Goal: Task Accomplishment & Management: Manage account settings

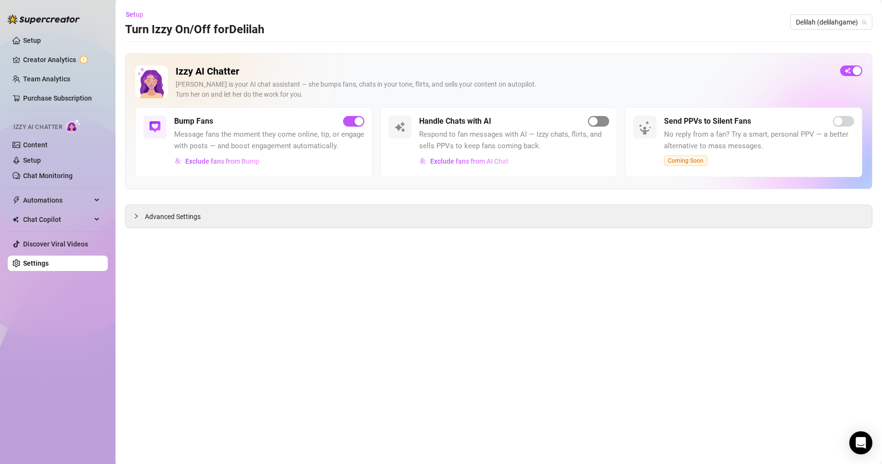
click at [596, 124] on div "button" at bounding box center [593, 121] width 9 height 9
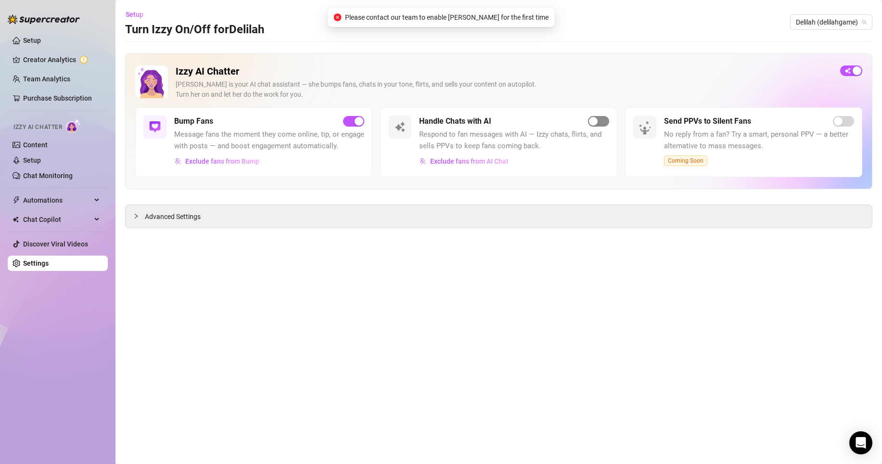
click at [596, 124] on div "button" at bounding box center [593, 121] width 9 height 9
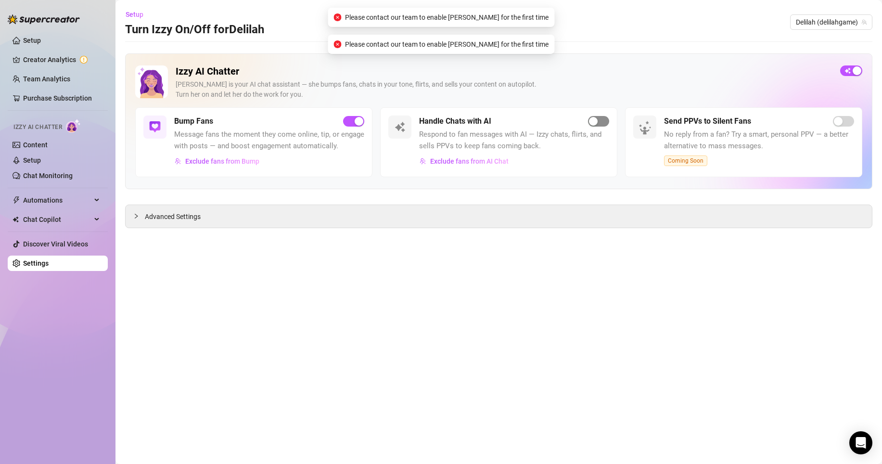
click at [596, 124] on div "button" at bounding box center [593, 121] width 9 height 9
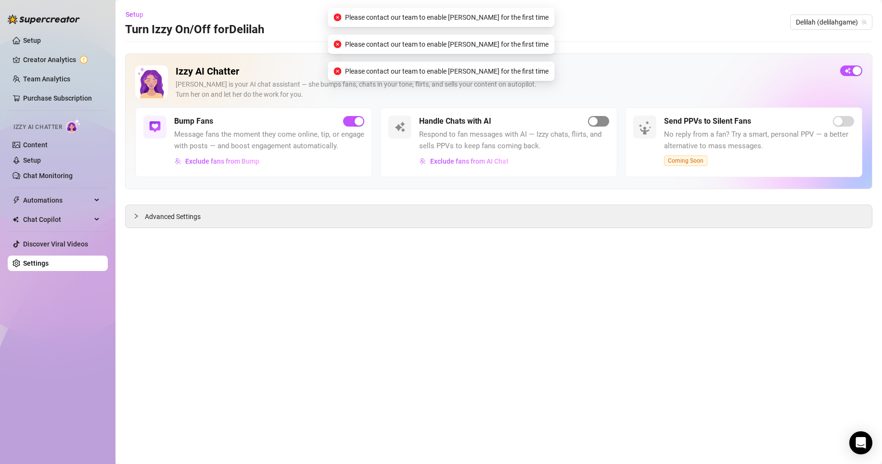
click at [596, 124] on div "button" at bounding box center [593, 121] width 9 height 9
click at [41, 161] on link "Setup" at bounding box center [32, 160] width 18 height 8
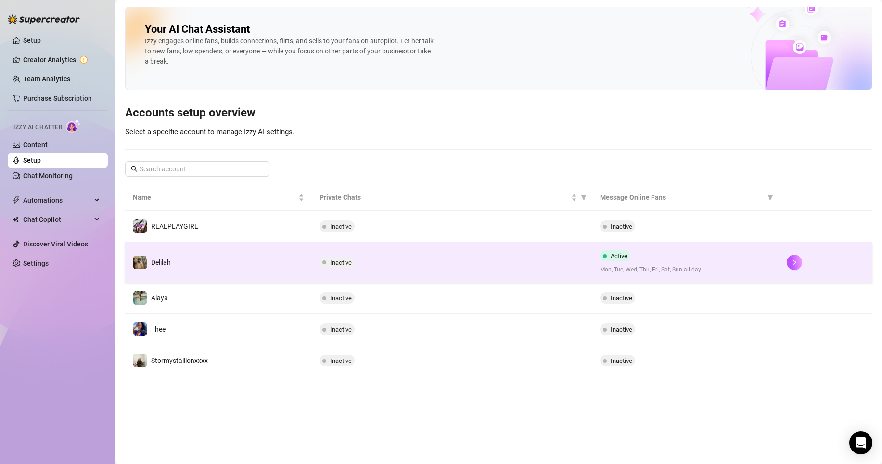
click at [619, 253] on span "Active" at bounding box center [618, 255] width 17 height 7
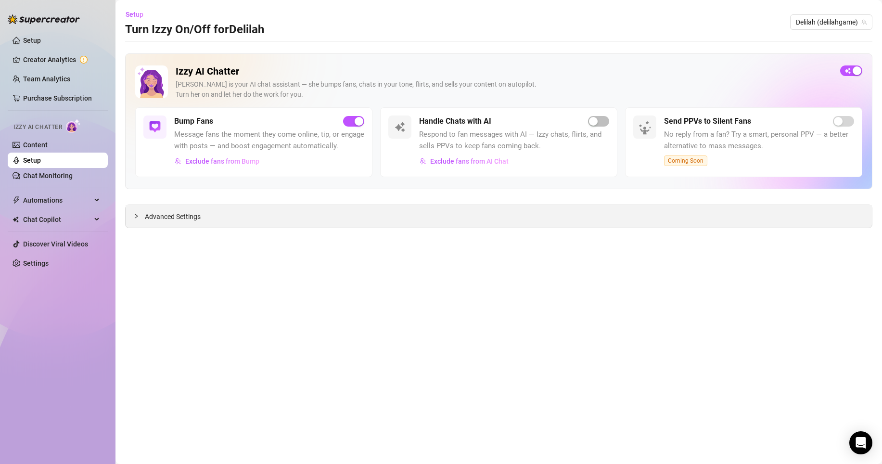
click at [366, 206] on div "Advanced Settings" at bounding box center [499, 216] width 746 height 23
click at [363, 212] on div "Advanced Settings" at bounding box center [499, 216] width 746 height 23
click at [361, 224] on div "Advanced Settings" at bounding box center [499, 216] width 746 height 23
click at [175, 213] on span "Advanced Settings" at bounding box center [173, 216] width 56 height 11
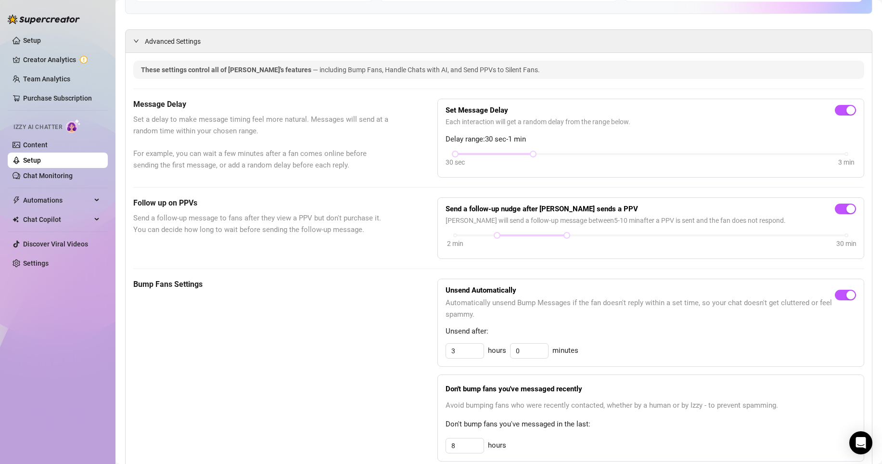
scroll to position [52, 0]
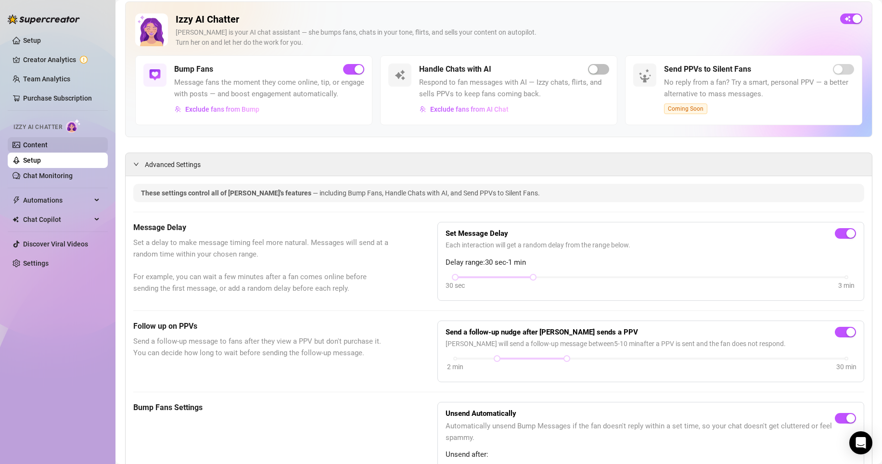
click at [39, 141] on link "Content" at bounding box center [35, 145] width 25 height 8
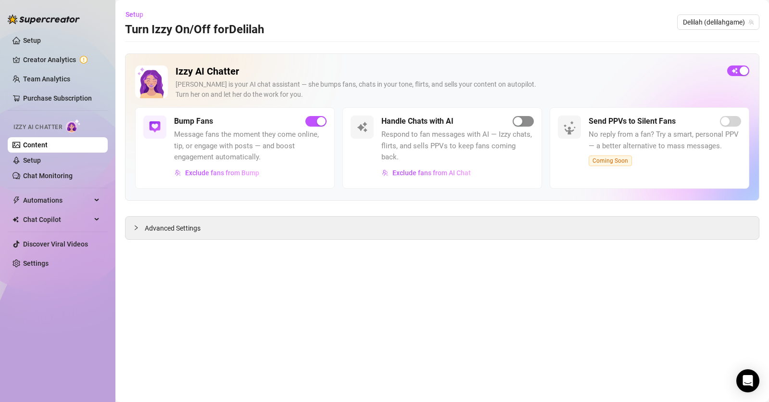
click at [520, 124] on div "button" at bounding box center [518, 121] width 9 height 9
click at [202, 229] on div "Advanced Settings" at bounding box center [442, 227] width 633 height 23
click at [196, 228] on span "Advanced Settings" at bounding box center [173, 228] width 56 height 11
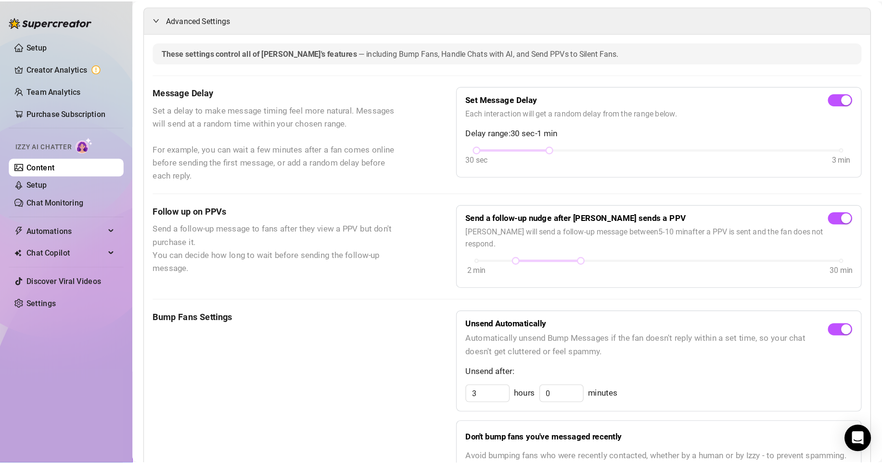
scroll to position [214, 0]
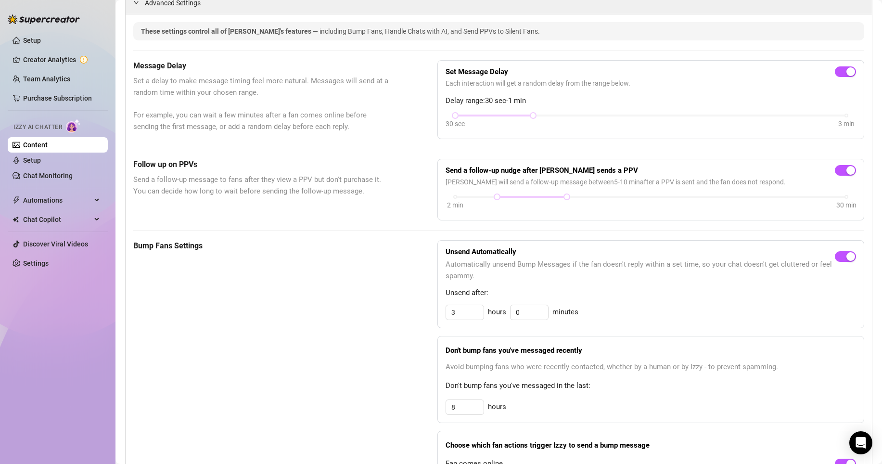
click at [38, 141] on link "Content" at bounding box center [35, 145] width 25 height 8
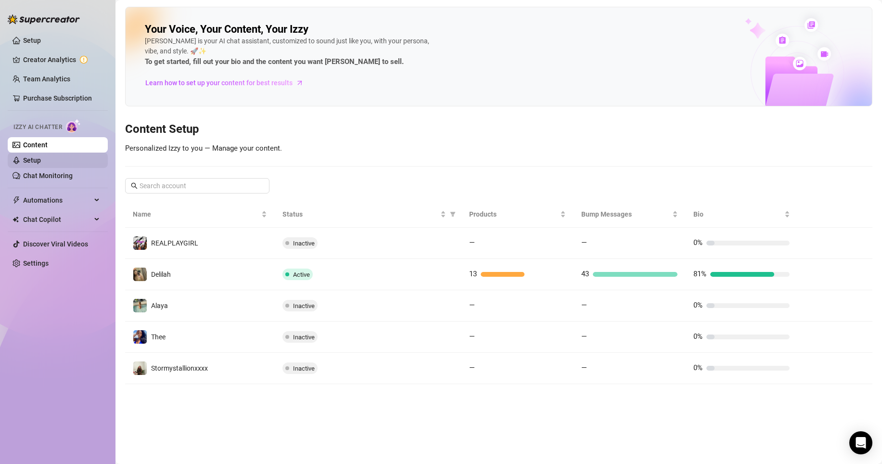
click at [41, 160] on link "Setup" at bounding box center [32, 160] width 18 height 8
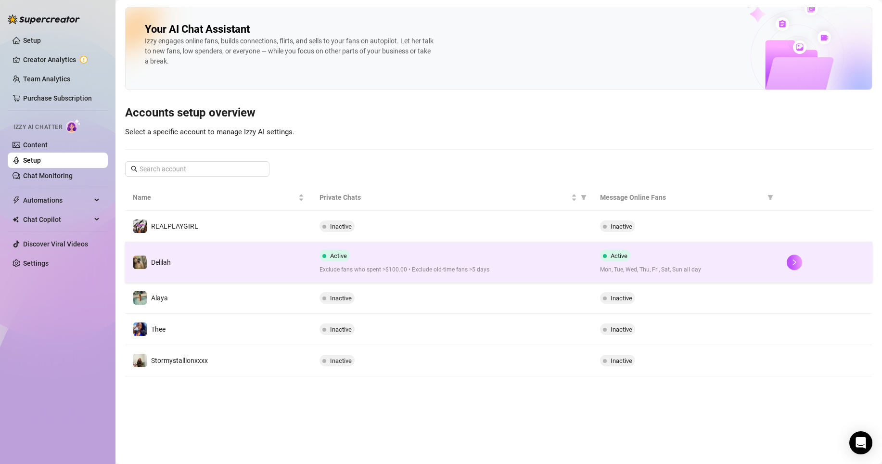
click at [629, 246] on td "Active Mon, Tue, Wed, Thu, Fri, Sat, Sun all day" at bounding box center [685, 262] width 187 height 40
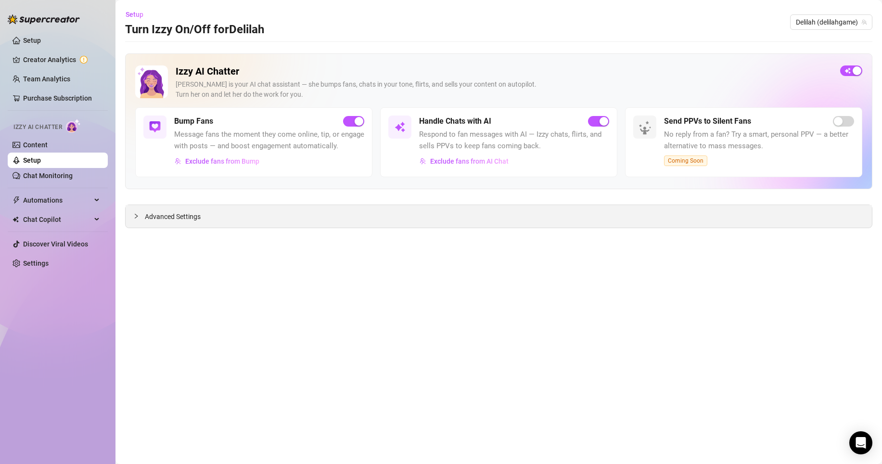
click at [194, 220] on span "Advanced Settings" at bounding box center [173, 216] width 56 height 11
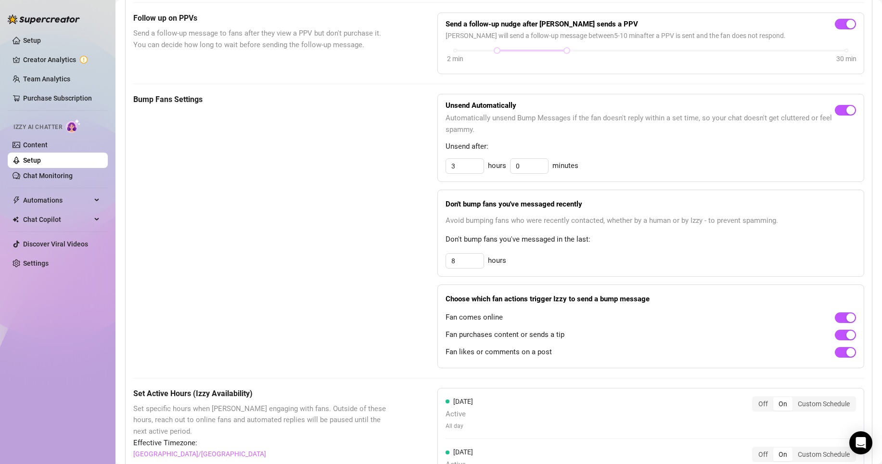
scroll to position [361, 0]
drag, startPoint x: 461, startPoint y: 270, endPoint x: 391, endPoint y: 270, distance: 70.2
click at [391, 270] on div "Bump Fans Settings Unsend Automatically Automatically unsend Bump Messages if t…" at bounding box center [498, 229] width 731 height 274
type input "4"
click at [597, 267] on div "4 hours" at bounding box center [650, 259] width 410 height 15
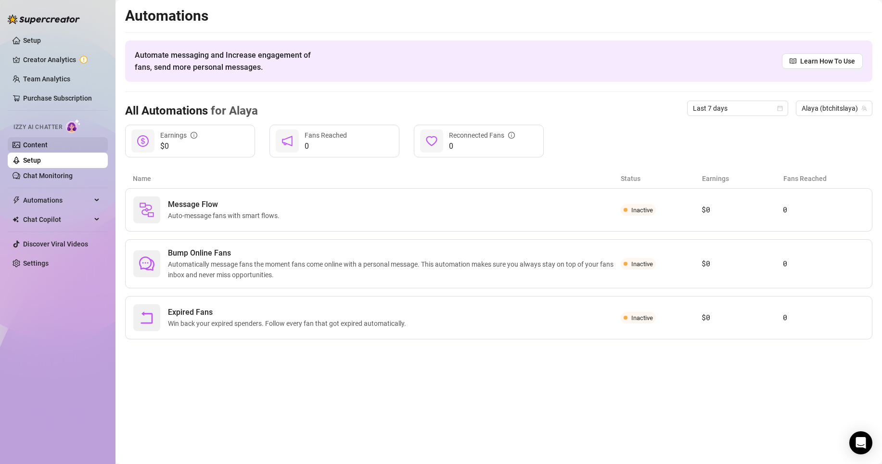
click at [48, 146] on link "Content" at bounding box center [35, 145] width 25 height 8
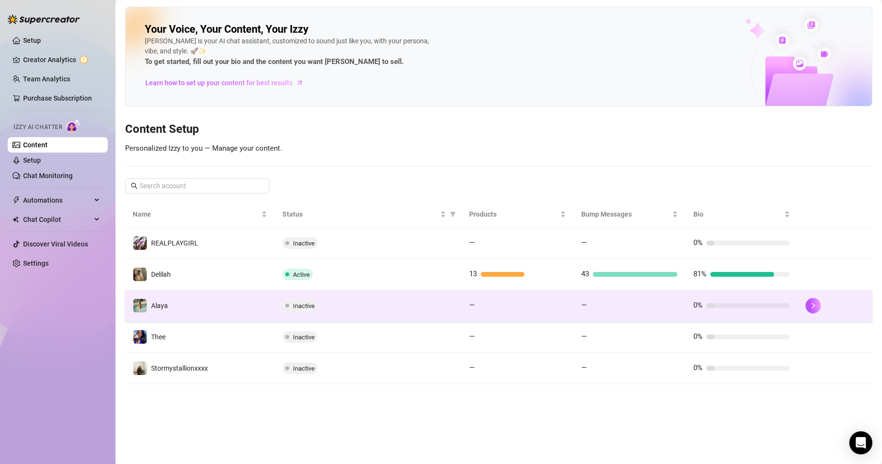
click at [731, 302] on div "0%" at bounding box center [741, 306] width 96 height 12
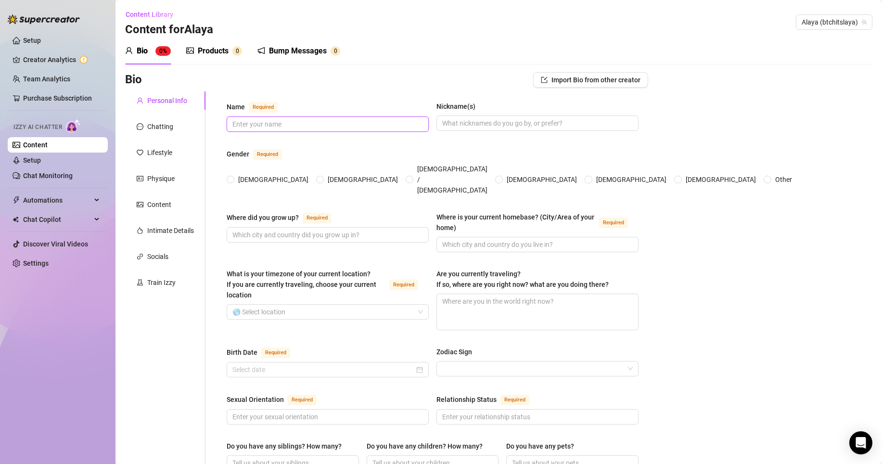
click at [284, 125] on input "Name Required" at bounding box center [326, 124] width 189 height 11
type input "Alaya"
click at [230, 177] on input "[DEMOGRAPHIC_DATA]" at bounding box center [231, 180] width 4 height 6
radio input "true"
click at [304, 229] on input "Where did you grow up? Required" at bounding box center [326, 234] width 189 height 11
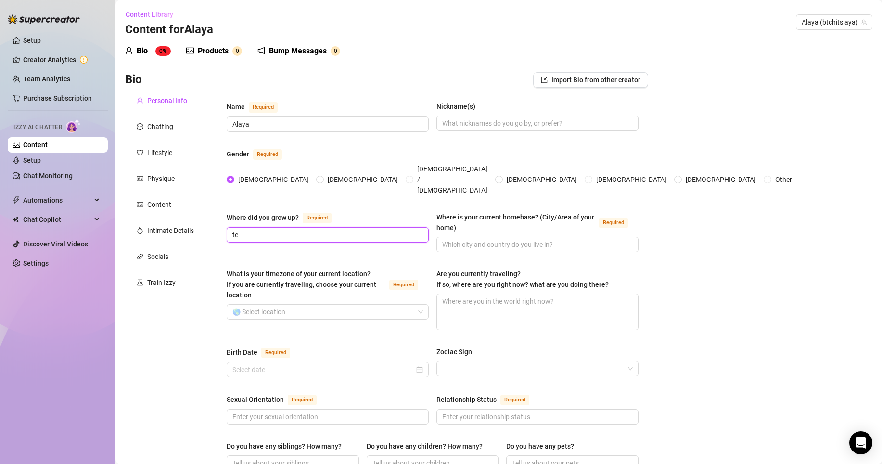
type input "t"
click at [354, 229] on input "[US_STATE]" at bounding box center [326, 234] width 189 height 11
type input "[US_STATE]"
click at [445, 239] on input "Where is your current homebase? (City/Area of your home) Required" at bounding box center [536, 244] width 189 height 11
paste input "[US_STATE]"
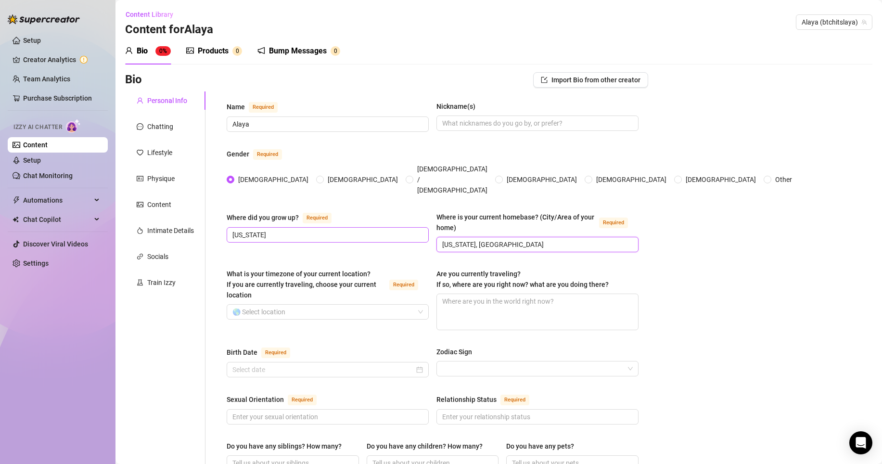
type input "[US_STATE], [GEOGRAPHIC_DATA]"
click at [360, 229] on input "[US_STATE]" at bounding box center [326, 234] width 189 height 11
type input "[US_STATE], [GEOGRAPHIC_DATA]"
click at [300, 304] on input "What is your timezone of your current location? If you are currently traveling,…" at bounding box center [323, 311] width 182 height 14
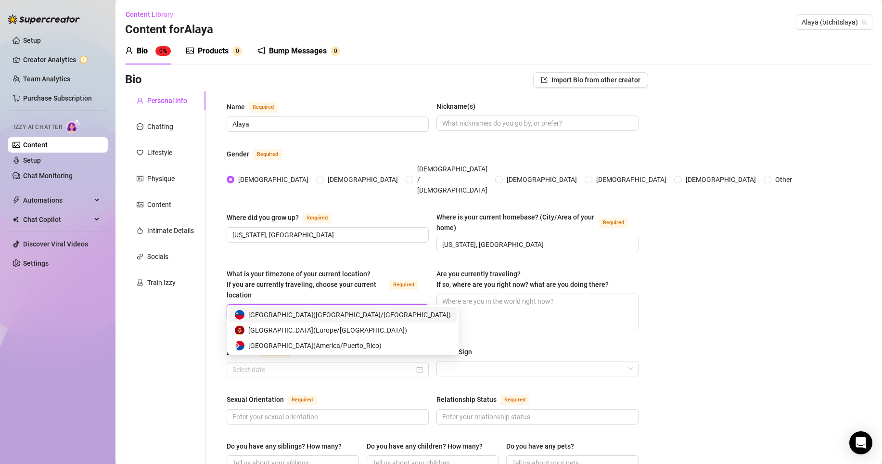
type input "t"
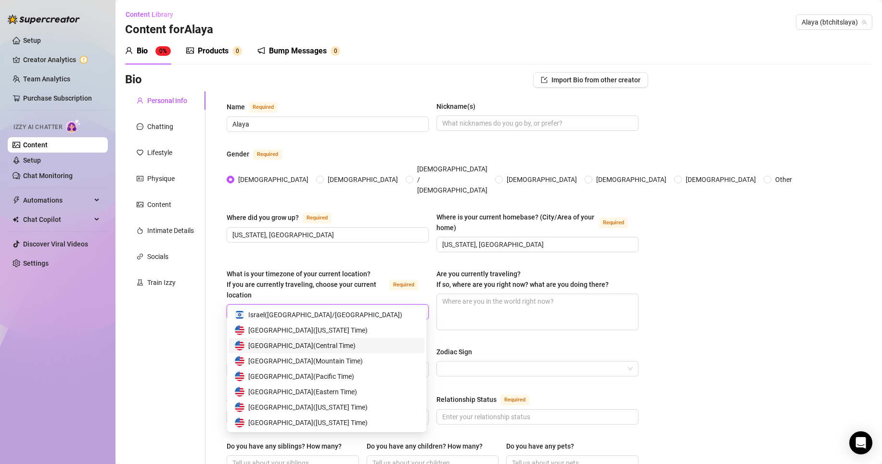
type input "usa"
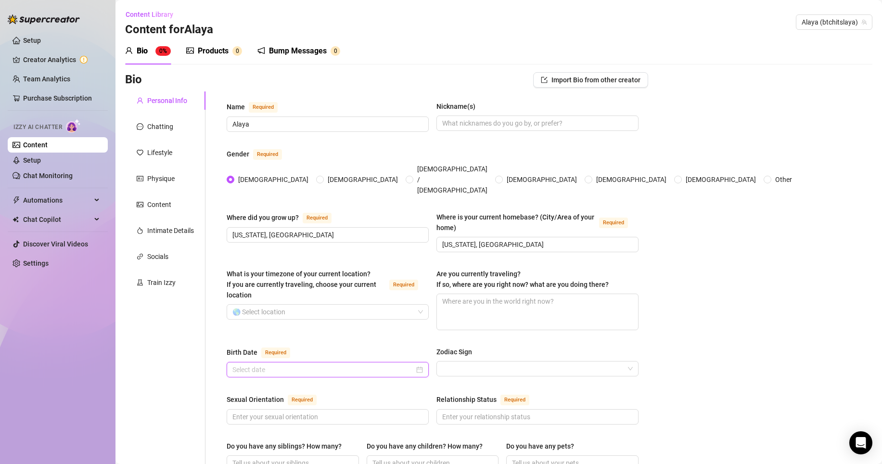
click at [283, 364] on input "Birth Date Required" at bounding box center [323, 369] width 182 height 11
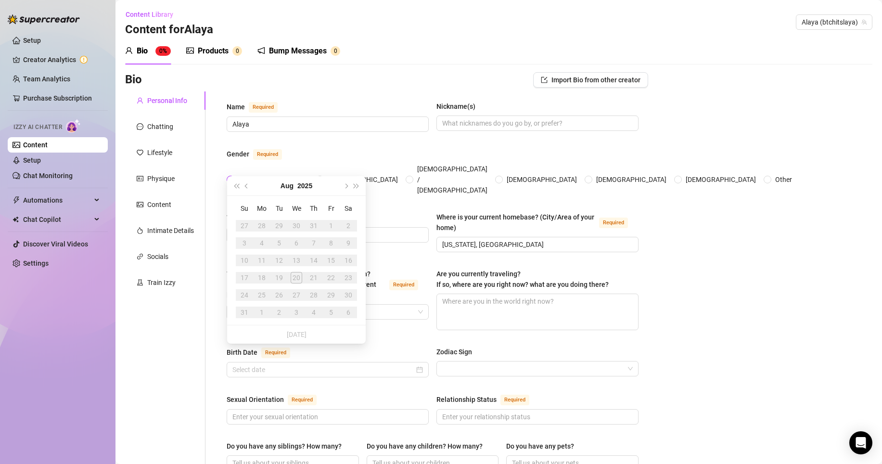
click at [408, 319] on div "What is your timezone of your current location? If you are currently traveling,…" at bounding box center [433, 303] width 412 height 70
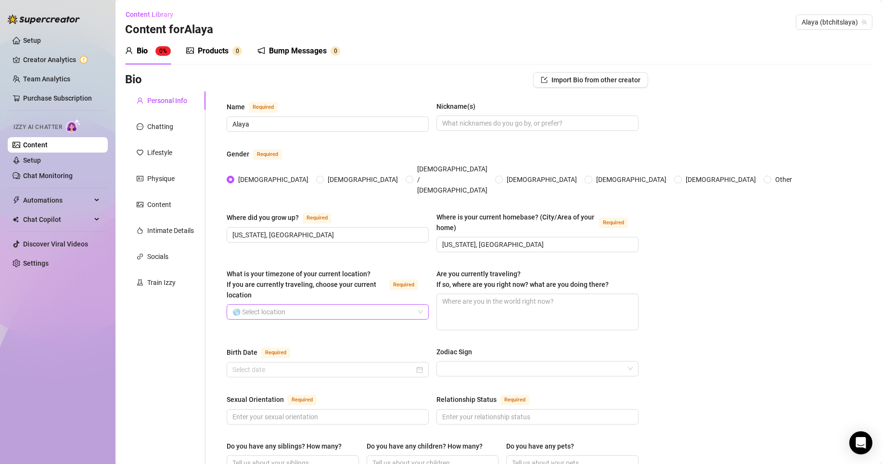
click at [405, 304] on input "What is your timezone of your current location? If you are currently traveling,…" at bounding box center [323, 311] width 182 height 14
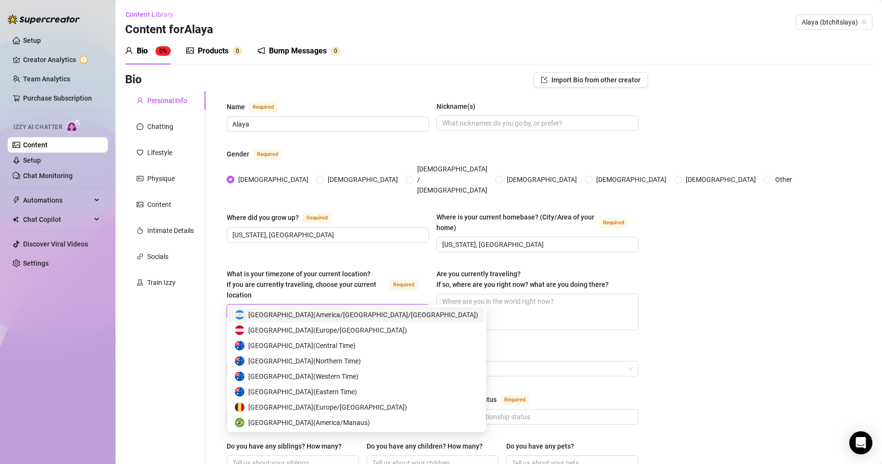
type input "usa"
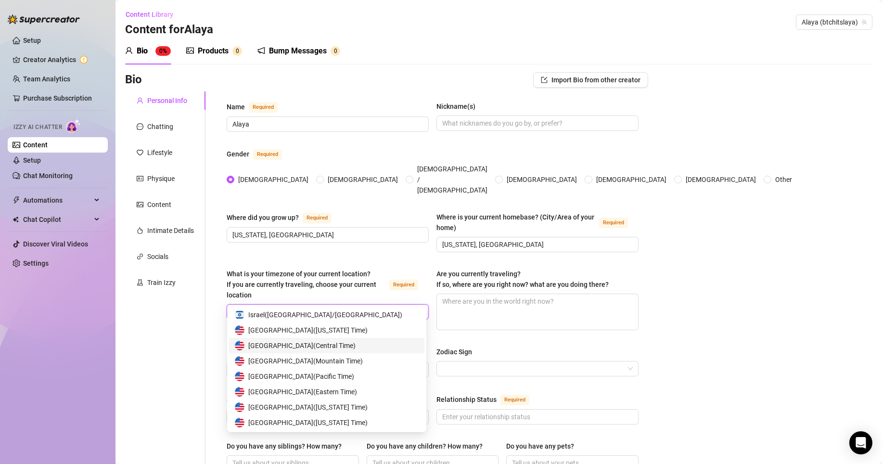
click at [360, 350] on div "[GEOGRAPHIC_DATA] ( Central Time )" at bounding box center [326, 345] width 195 height 15
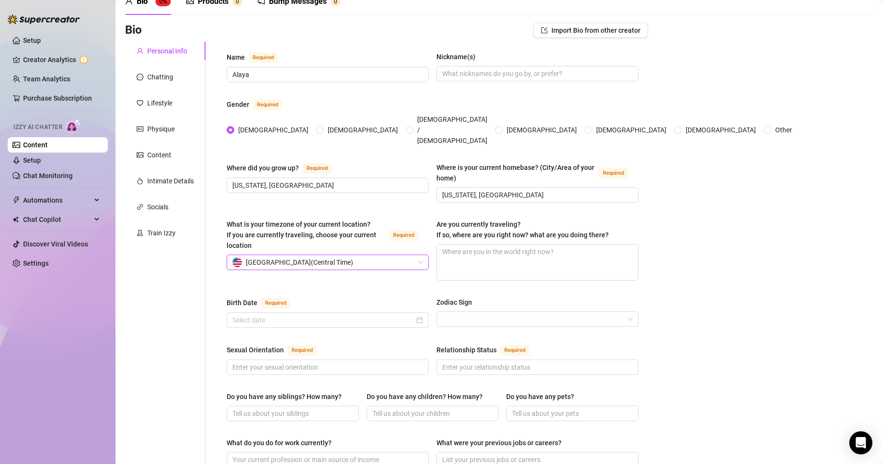
scroll to position [51, 0]
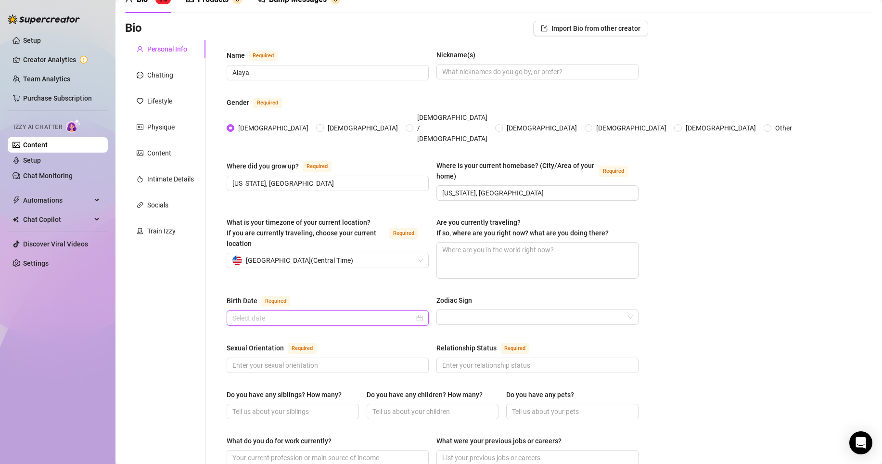
click at [315, 313] on input "Birth Date Required" at bounding box center [323, 318] width 182 height 11
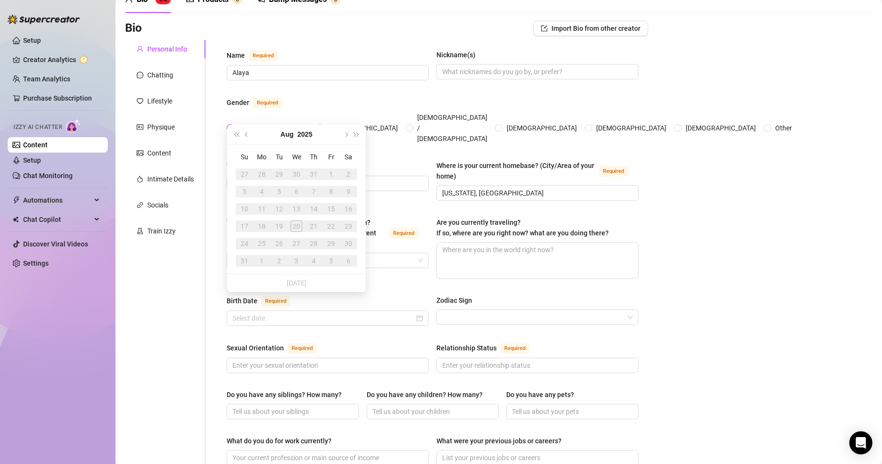
click at [384, 267] on div "What is your timezone of your current location? If you are currently traveling,…" at bounding box center [433, 252] width 412 height 70
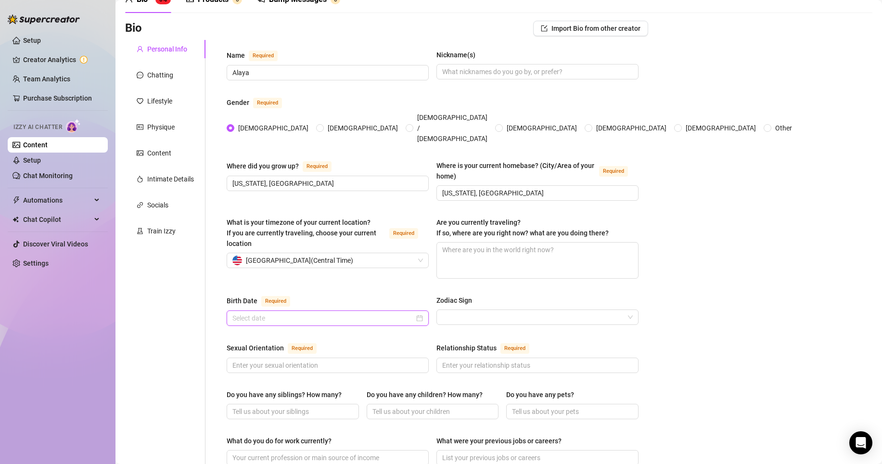
click at [344, 313] on input "Birth Date Required" at bounding box center [323, 318] width 182 height 11
click at [362, 324] on div "Name Required [PERSON_NAME](s) Gender Required [DEMOGRAPHIC_DATA] [DEMOGRAPHIC_…" at bounding box center [433, 443] width 412 height 787
click at [481, 360] on input "Relationship Status Required" at bounding box center [536, 365] width 189 height 11
type input "Single"
click at [368, 342] on div "Sexual Orientation Required" at bounding box center [328, 349] width 202 height 15
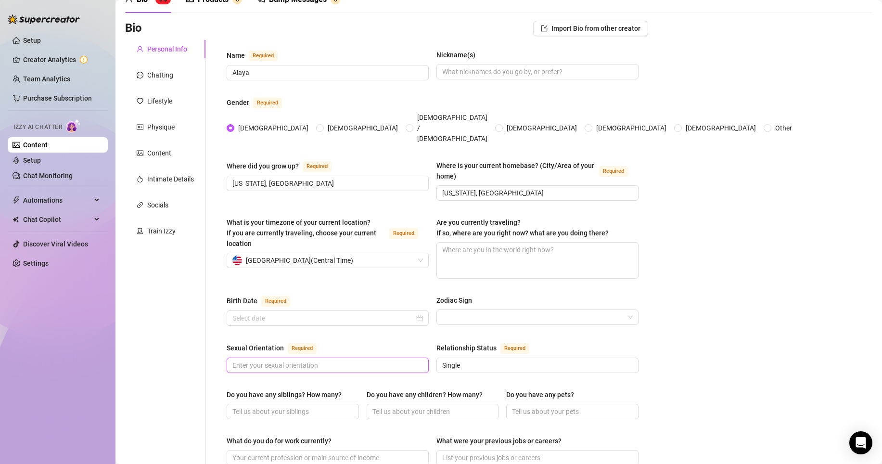
click at [360, 360] on input "Sexual Orientation Required" at bounding box center [326, 365] width 189 height 11
type input "A"
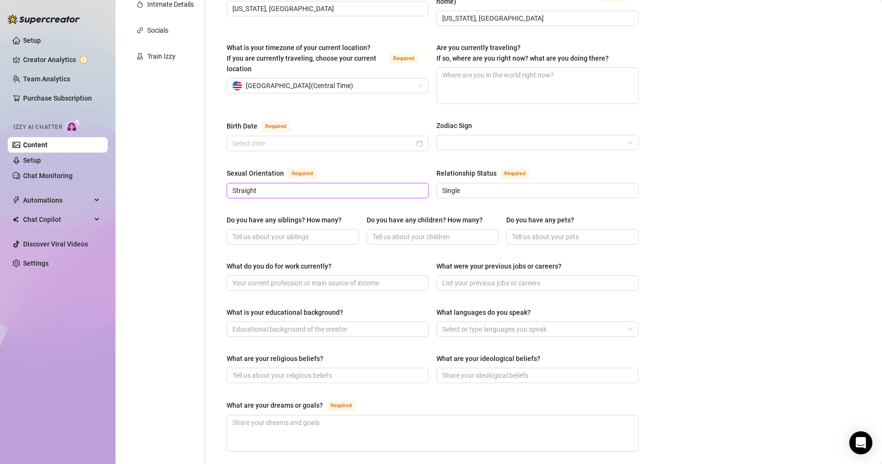
scroll to position [0, 0]
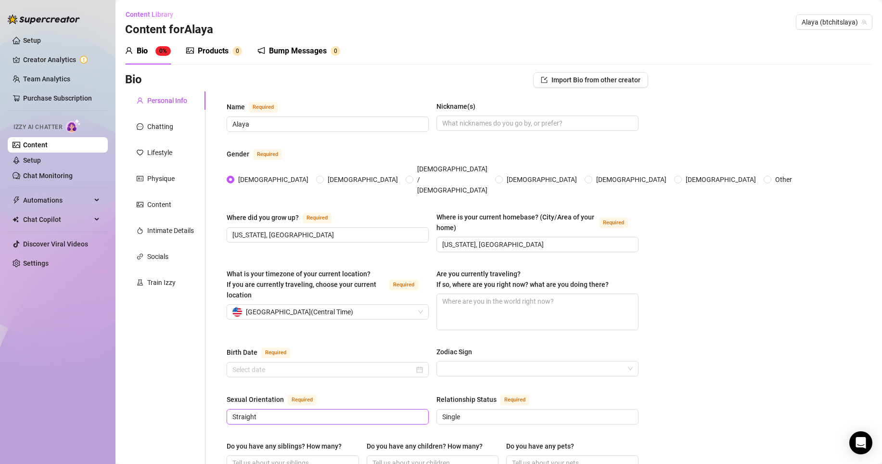
type input "Straight"
click at [41, 43] on link "Setup" at bounding box center [32, 41] width 18 height 8
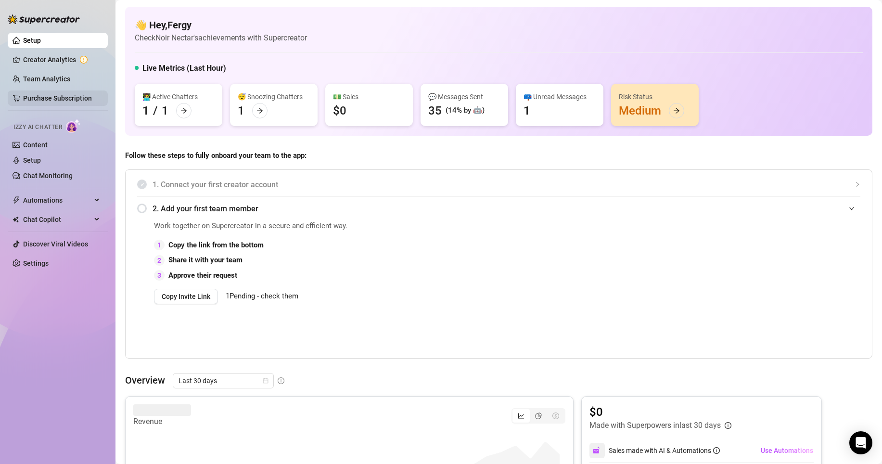
click at [47, 94] on link "Purchase Subscription" at bounding box center [57, 98] width 69 height 8
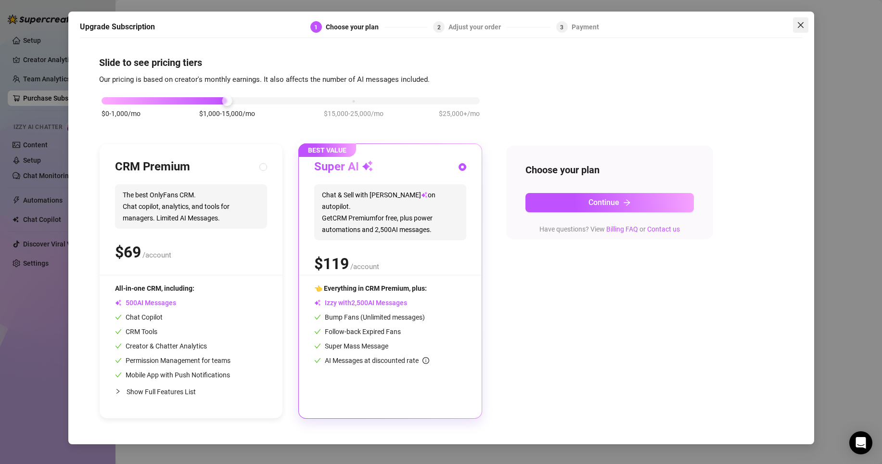
click at [769, 26] on icon "close" at bounding box center [801, 25] width 8 height 8
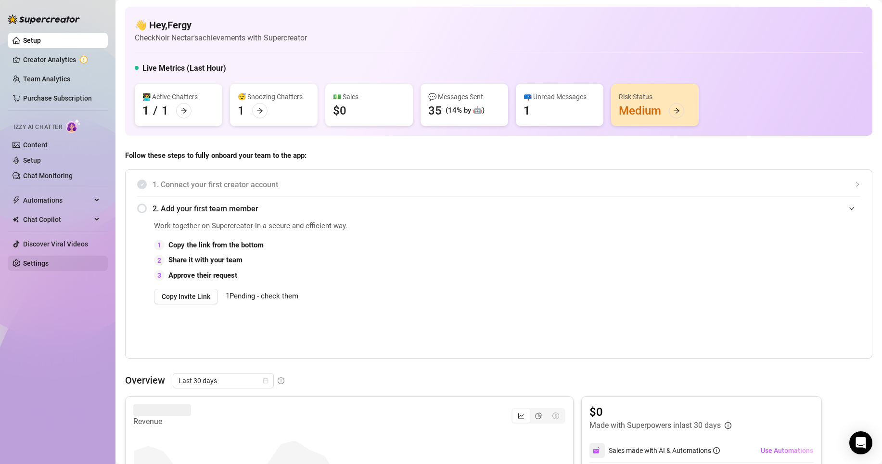
click at [32, 259] on link "Settings" at bounding box center [35, 263] width 25 height 8
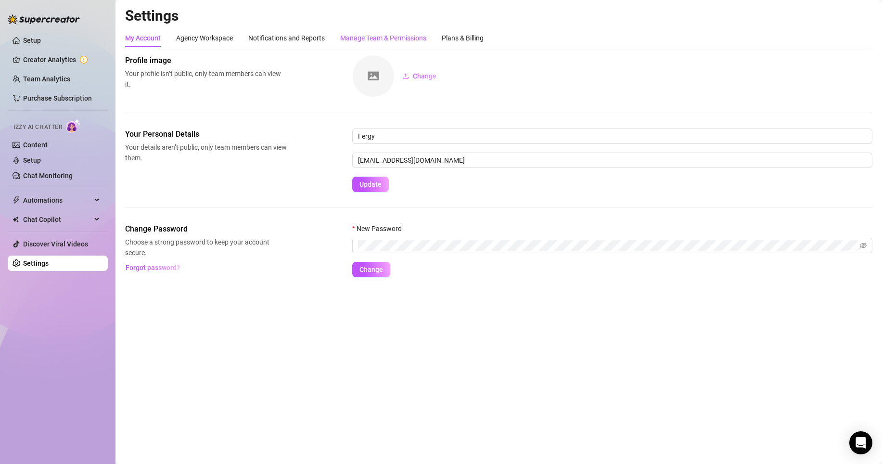
click at [400, 39] on div "Manage Team & Permissions" at bounding box center [383, 38] width 86 height 11
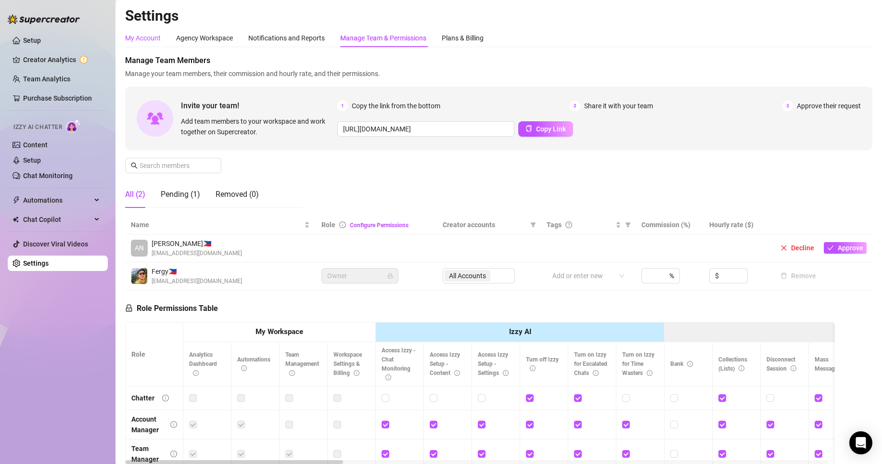
click at [154, 42] on div "My Account" at bounding box center [143, 38] width 36 height 11
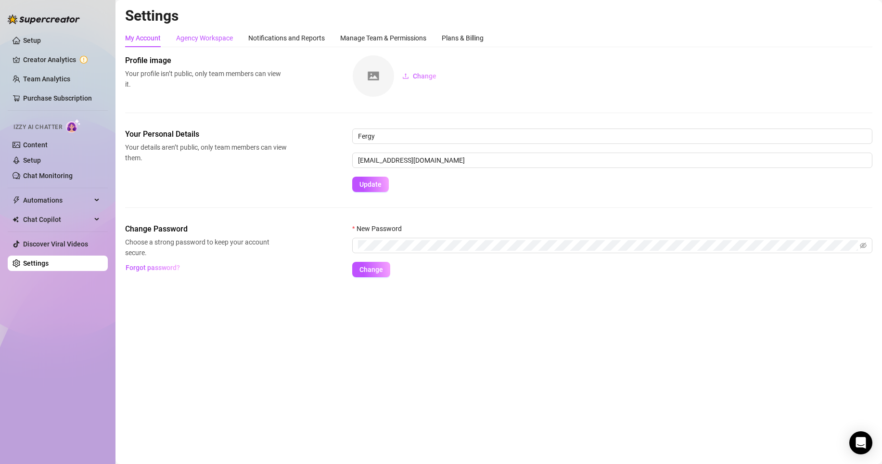
click at [199, 38] on div "Agency Workspace" at bounding box center [204, 38] width 57 height 11
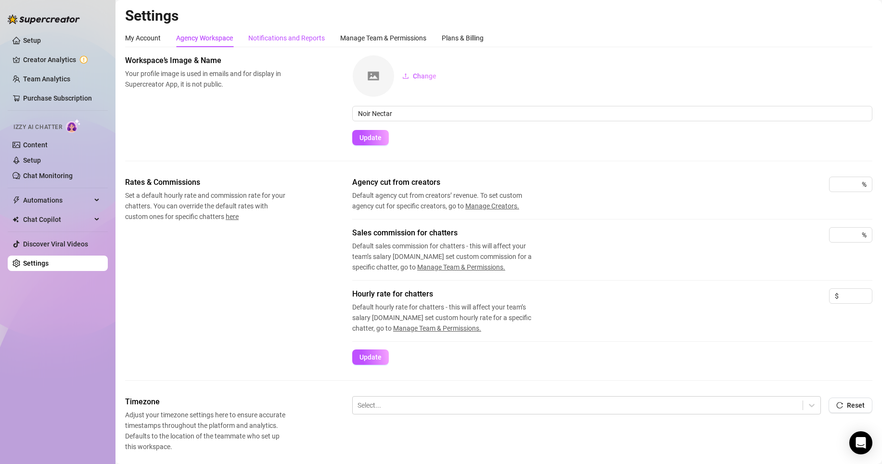
click at [270, 38] on div "Notifications and Reports" at bounding box center [286, 38] width 76 height 11
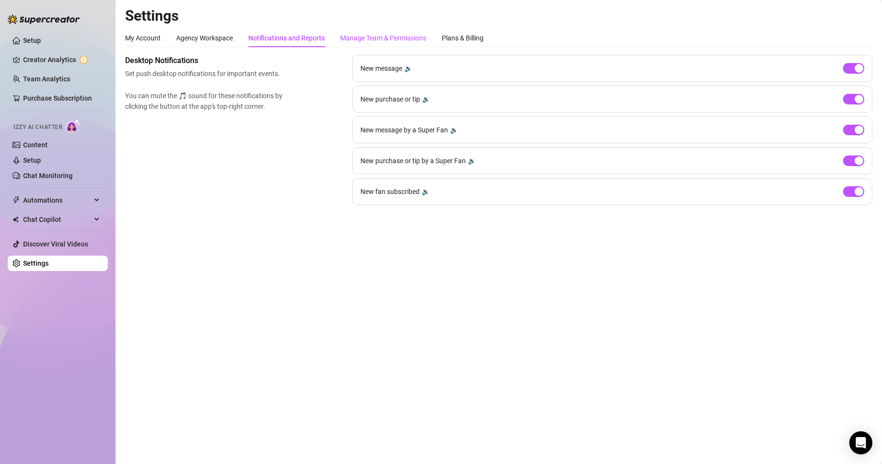
click at [380, 37] on div "Manage Team & Permissions" at bounding box center [383, 38] width 86 height 11
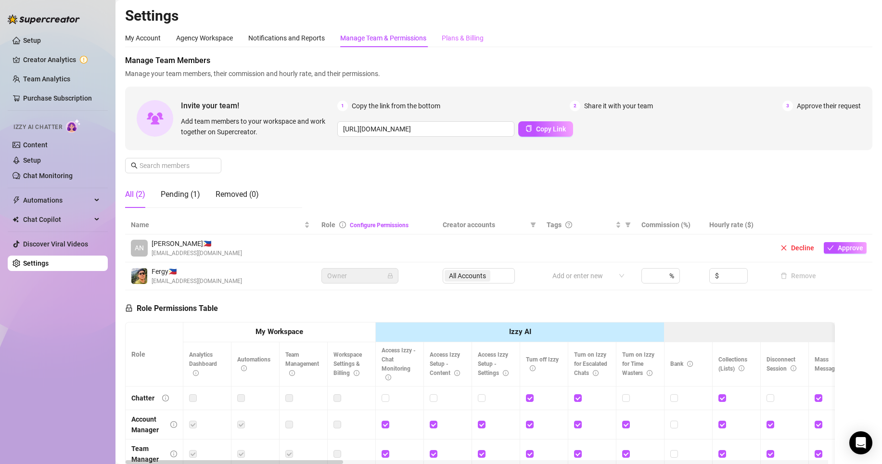
click at [460, 44] on div "Plans & Billing" at bounding box center [463, 38] width 42 height 18
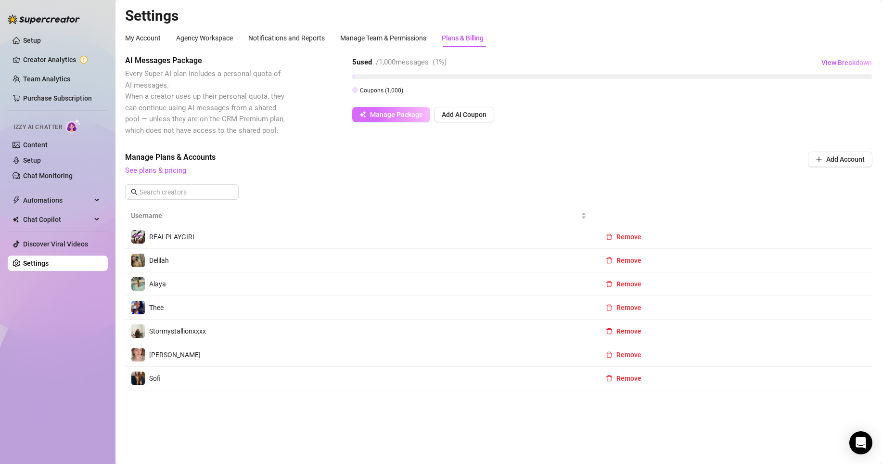
click at [367, 116] on button "Manage Package" at bounding box center [391, 114] width 78 height 15
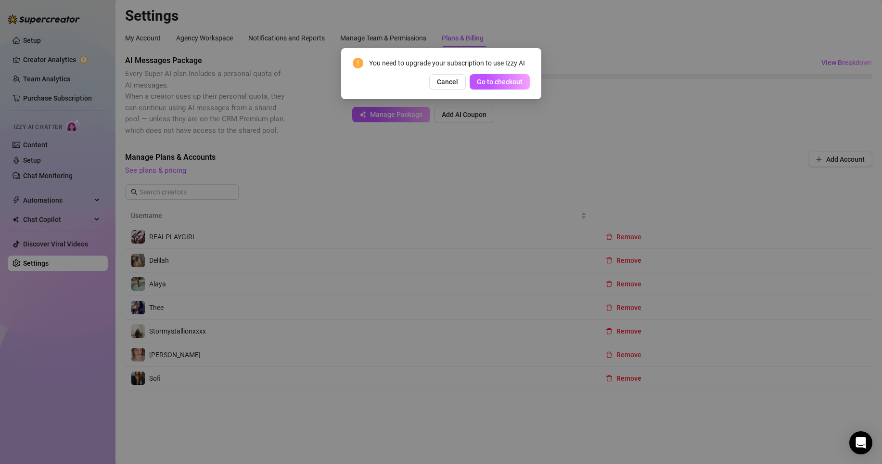
click at [304, 180] on div "You need to upgrade your subscription to use Izzy AI Cancel Go to checkout" at bounding box center [441, 232] width 882 height 464
click at [181, 170] on div "You need to upgrade your subscription to use Izzy AI Cancel Go to checkout" at bounding box center [441, 232] width 882 height 464
click at [447, 79] on span "Cancel" at bounding box center [447, 82] width 21 height 8
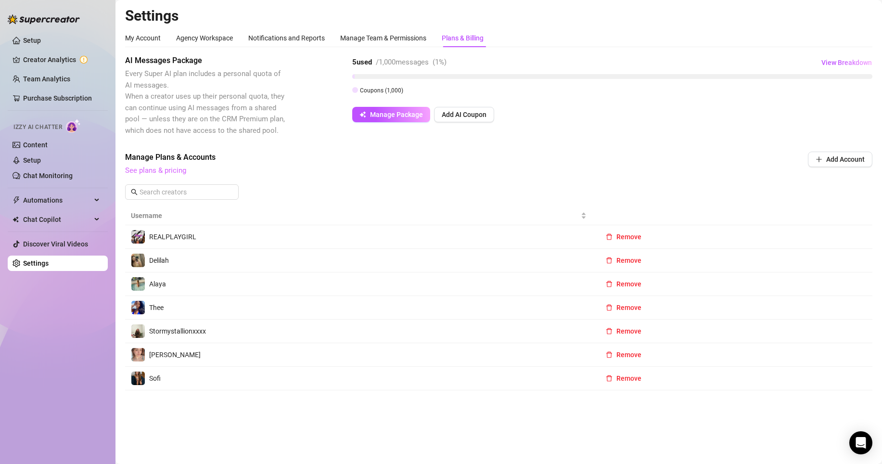
click at [177, 171] on link "See plans & pricing" at bounding box center [155, 170] width 61 height 9
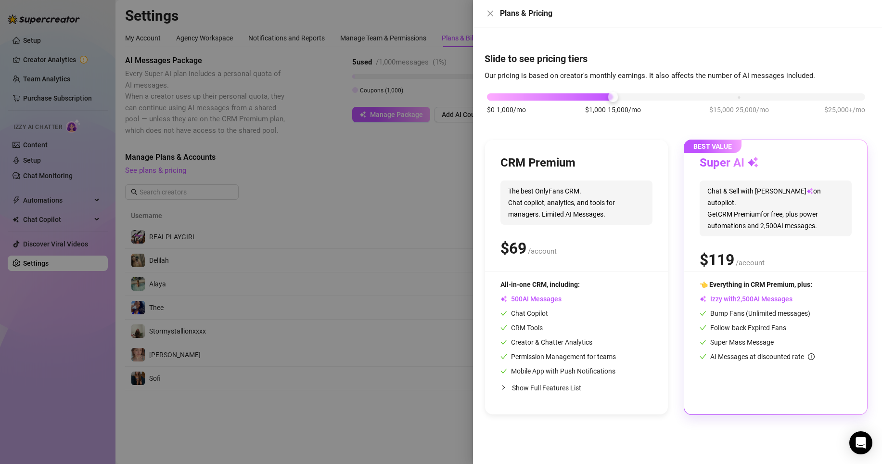
click at [616, 220] on span "The best OnlyFans CRM. Chat copilot, analytics, and tools for managers. Limited…" at bounding box center [576, 202] width 152 height 44
click at [609, 183] on span "The best OnlyFans CRM. Chat copilot, analytics, and tools for managers. Limited…" at bounding box center [576, 202] width 152 height 44
click at [604, 161] on div "CRM Premium" at bounding box center [576, 162] width 152 height 15
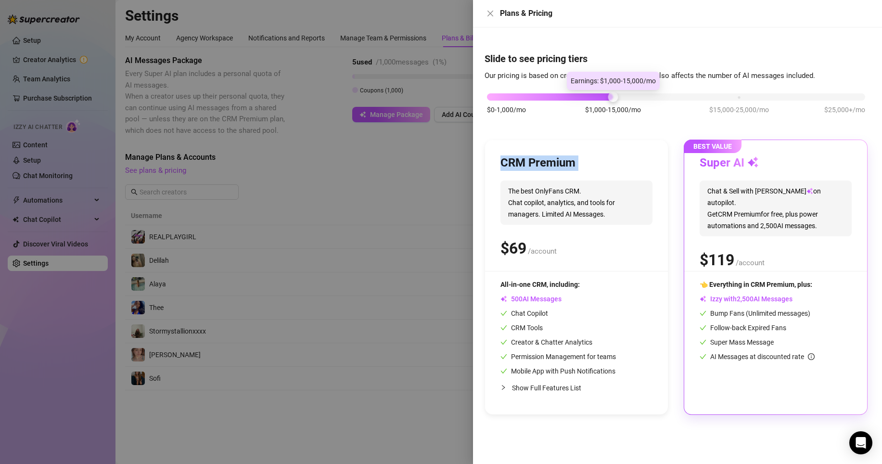
drag, startPoint x: 610, startPoint y: 96, endPoint x: 664, endPoint y: 97, distance: 53.4
click at [664, 97] on div "$0-1,000/mo $1,000-15,000/mo $15,000-25,000/mo $25,000+/mo" at bounding box center [676, 94] width 378 height 6
click at [664, 97] on div at bounding box center [676, 96] width 378 height 7
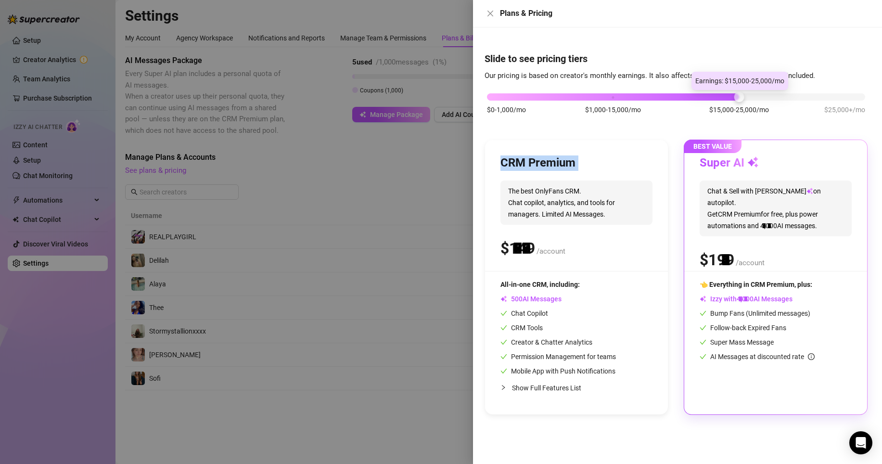
drag, startPoint x: 616, startPoint y: 97, endPoint x: 723, endPoint y: 110, distance: 108.5
click at [723, 97] on div "$0-1,000/mo $1,000-15,000/mo $15,000-25,000/mo $25,000+/mo" at bounding box center [676, 94] width 378 height 6
drag, startPoint x: 740, startPoint y: 101, endPoint x: 750, endPoint y: 103, distance: 10.3
click at [750, 103] on div "$0-1,000/mo $1,000-15,000/mo $15,000-25,000/mo $25,000+/mo" at bounding box center [675, 108] width 383 height 54
drag, startPoint x: 739, startPoint y: 96, endPoint x: 756, endPoint y: 98, distance: 16.9
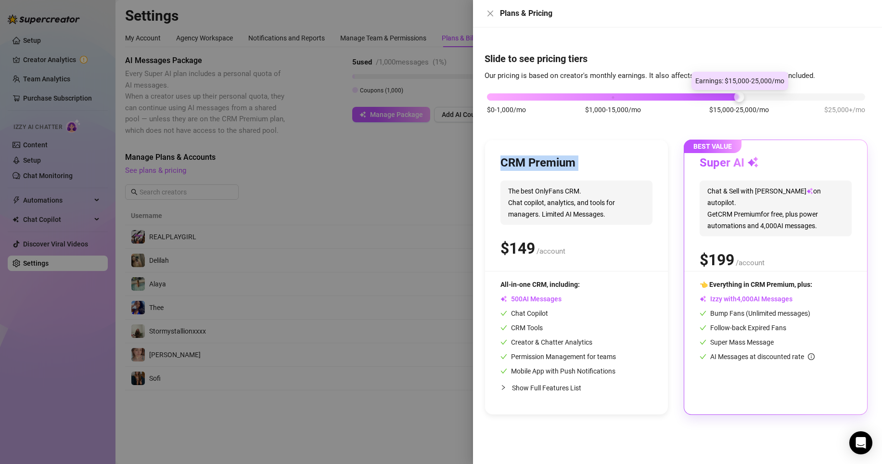
click at [756, 97] on div "$0-1,000/mo $1,000-15,000/mo $15,000-25,000/mo $25,000+/mo" at bounding box center [676, 94] width 378 height 6
click at [753, 98] on div at bounding box center [676, 96] width 378 height 7
click at [760, 98] on div at bounding box center [676, 96] width 378 height 7
drag, startPoint x: 739, startPoint y: 93, endPoint x: 748, endPoint y: 93, distance: 9.1
click at [751, 93] on div "$0-1,000/mo $1,000-15,000/mo $15,000-25,000/mo $25,000+/mo" at bounding box center [676, 94] width 378 height 6
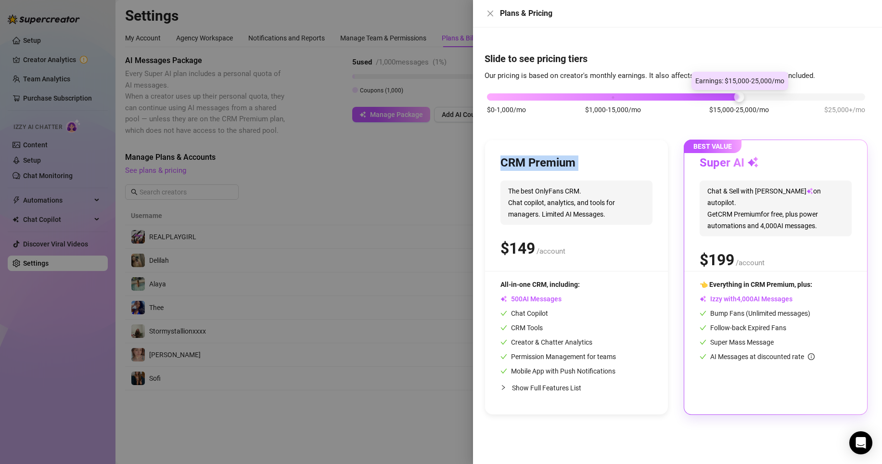
click at [769, 92] on div "$0-1,000/mo $1,000-15,000/mo $15,000-25,000/mo $25,000+/mo" at bounding box center [676, 94] width 378 height 6
click at [769, 96] on div "$0-1,000/mo $1,000-15,000/mo $15,000-25,000/mo $25,000+/mo" at bounding box center [676, 94] width 378 height 6
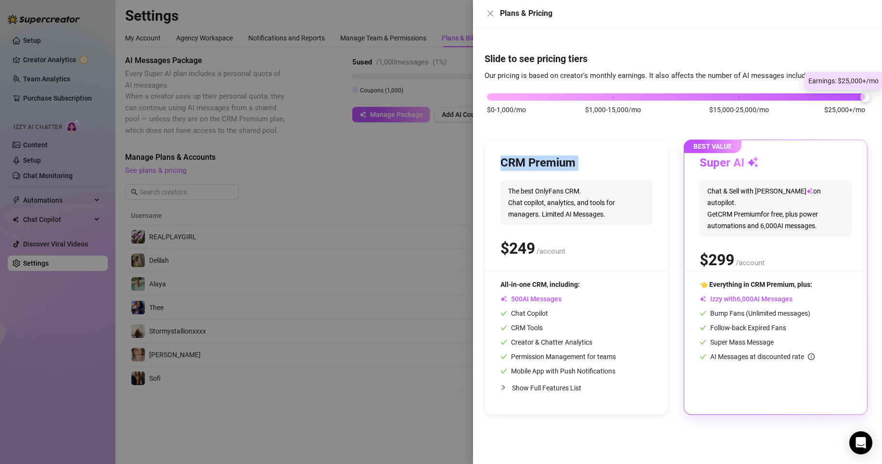
drag, startPoint x: 861, startPoint y: 96, endPoint x: 873, endPoint y: 97, distance: 11.1
click at [769, 98] on div "Slide to see pricing tiers Our pricing is based on creator's monthly earnings. …" at bounding box center [677, 245] width 409 height 436
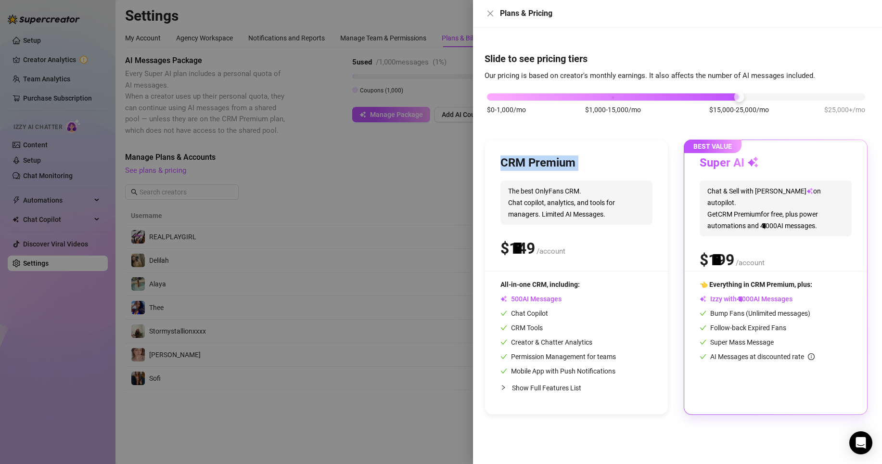
click at [716, 96] on div at bounding box center [613, 96] width 252 height 7
click at [705, 96] on div at bounding box center [613, 96] width 252 height 7
drag, startPoint x: 740, startPoint y: 97, endPoint x: 720, endPoint y: 98, distance: 20.2
click at [720, 97] on div "$0-1,000/mo $1,000-15,000/mo $15,000-25,000/mo $25,000+/mo" at bounding box center [676, 94] width 378 height 6
click at [721, 97] on div at bounding box center [613, 96] width 252 height 7
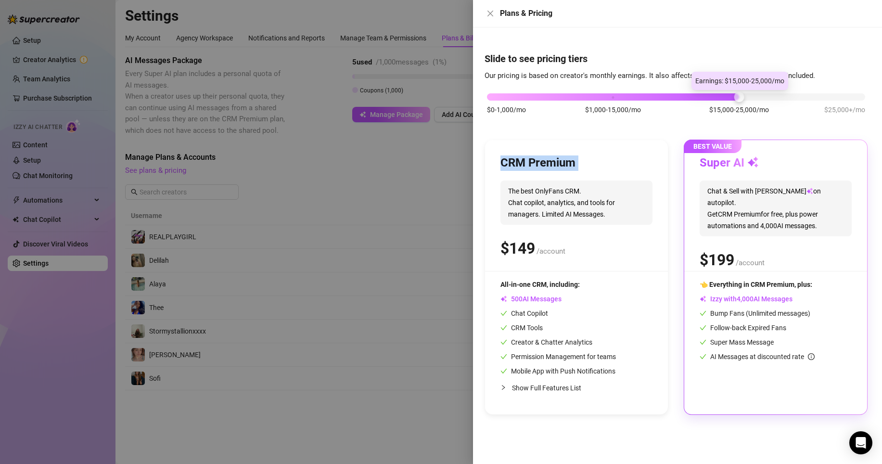
drag, startPoint x: 735, startPoint y: 94, endPoint x: 719, endPoint y: 95, distance: 15.9
click at [718, 95] on div "$0-1,000/mo $1,000-15,000/mo $15,000-25,000/mo $25,000+/mo" at bounding box center [676, 94] width 378 height 6
click at [719, 95] on div at bounding box center [613, 96] width 252 height 7
click at [641, 97] on div "$0-1,000/mo $1,000-15,000/mo $15,000-25,000/mo $25,000+/mo" at bounding box center [676, 94] width 378 height 6
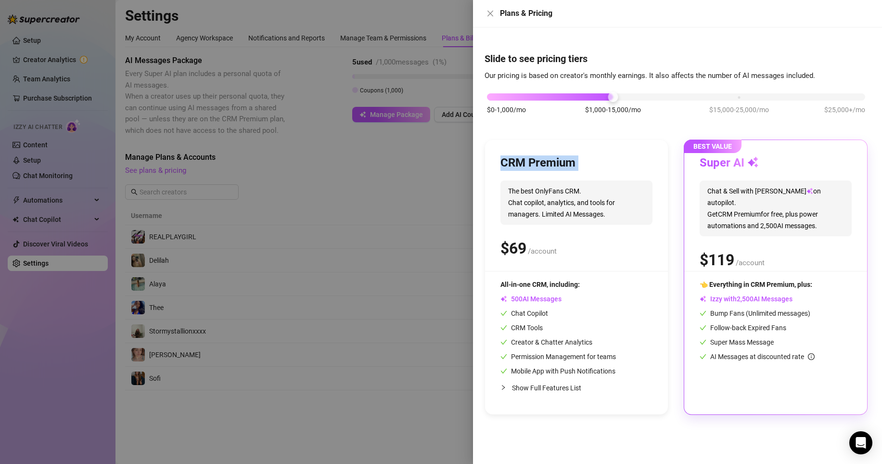
click at [646, 96] on div at bounding box center [676, 96] width 378 height 7
click at [663, 96] on div at bounding box center [676, 96] width 378 height 7
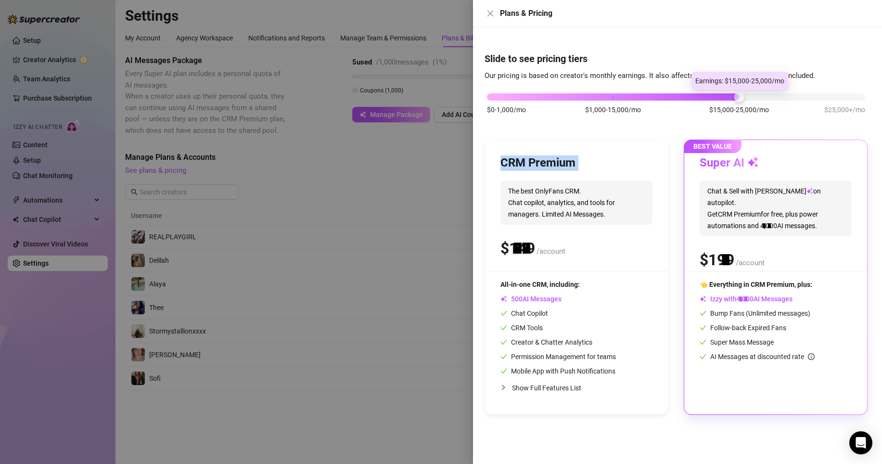
click at [695, 97] on div "$0-1,000/mo $1,000-15,000/mo $15,000-25,000/mo $25,000+/mo" at bounding box center [676, 94] width 378 height 6
click at [493, 13] on icon "close" at bounding box center [490, 14] width 8 height 8
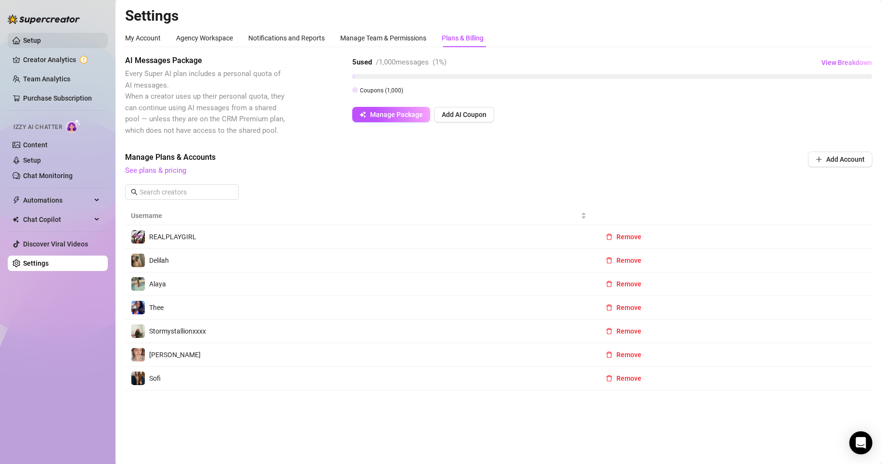
click at [41, 44] on link "Setup" at bounding box center [32, 41] width 18 height 8
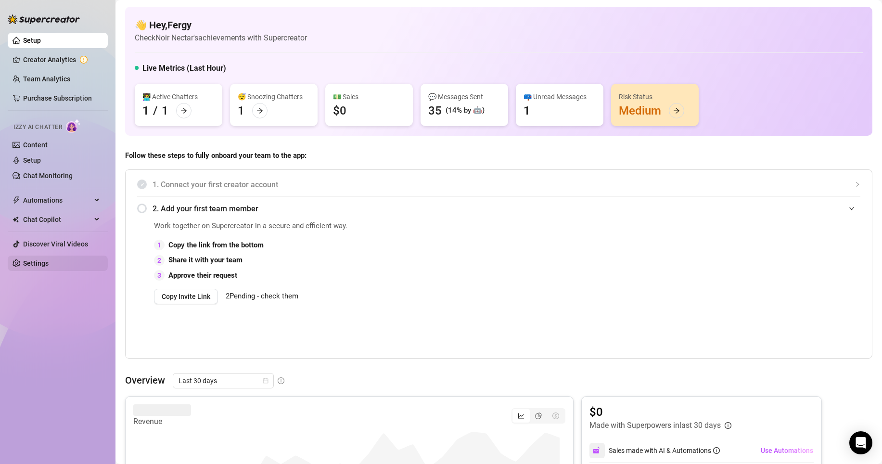
click at [35, 262] on link "Settings" at bounding box center [35, 263] width 25 height 8
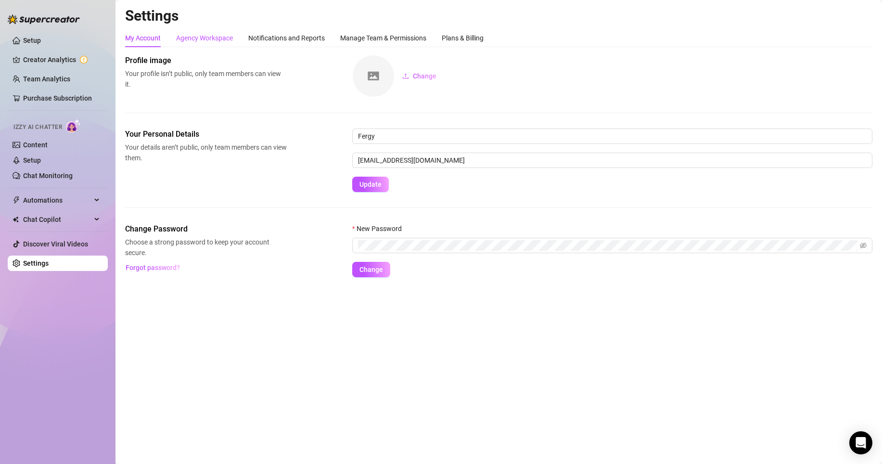
click at [214, 35] on div "Agency Workspace" at bounding box center [204, 38] width 57 height 11
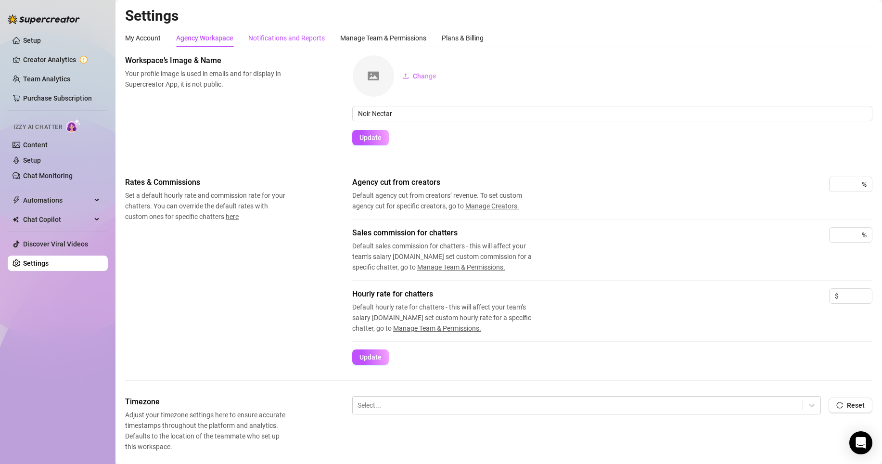
click at [297, 37] on div "Notifications and Reports" at bounding box center [286, 38] width 76 height 11
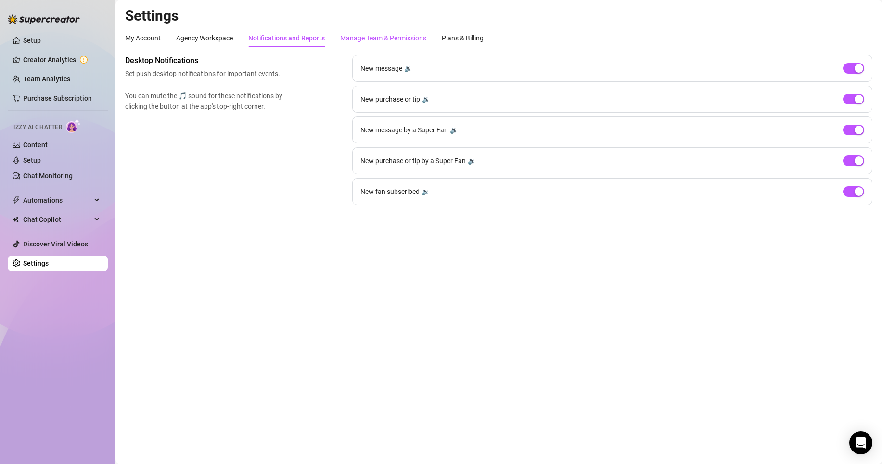
click at [421, 36] on div "Manage Team & Permissions" at bounding box center [383, 38] width 86 height 11
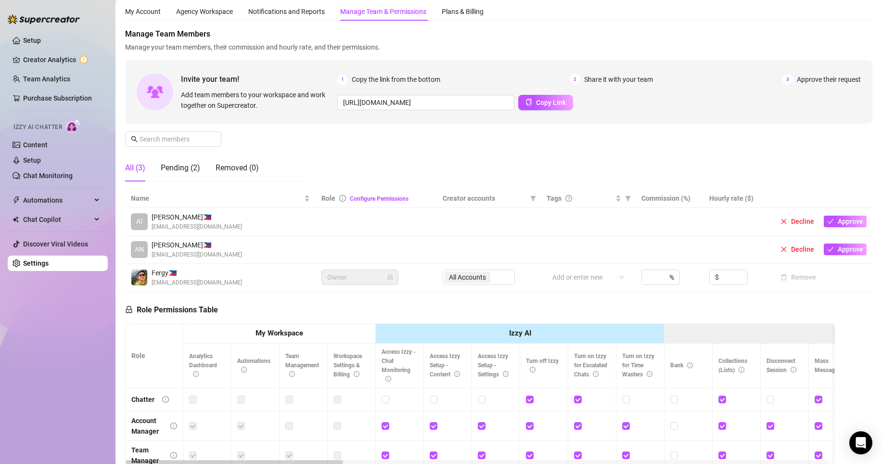
scroll to position [32, 0]
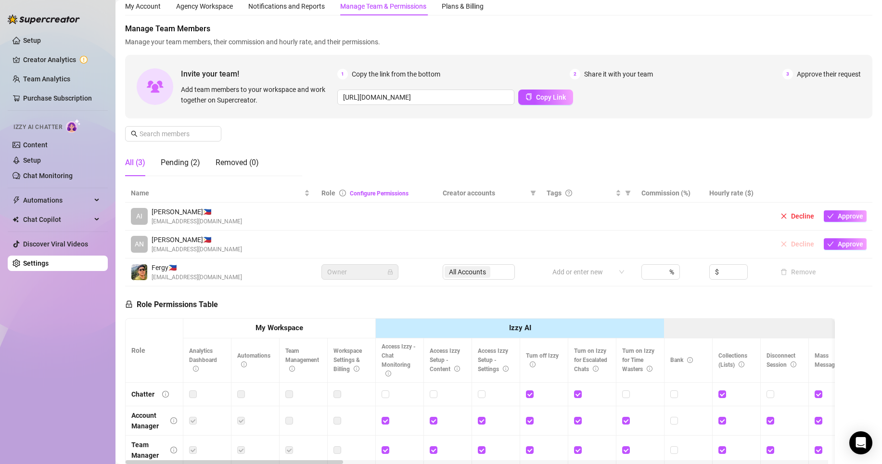
click at [769, 243] on span "Decline" at bounding box center [802, 244] width 23 height 8
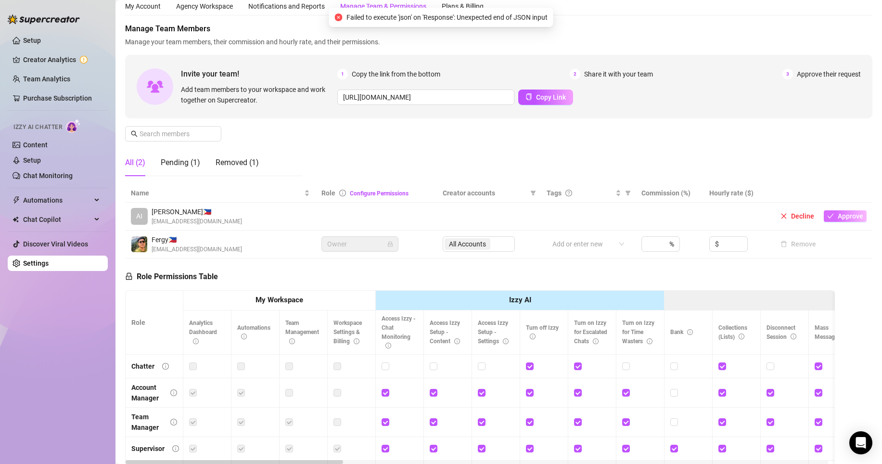
click at [769, 213] on span "Approve" at bounding box center [849, 216] width 25 height 8
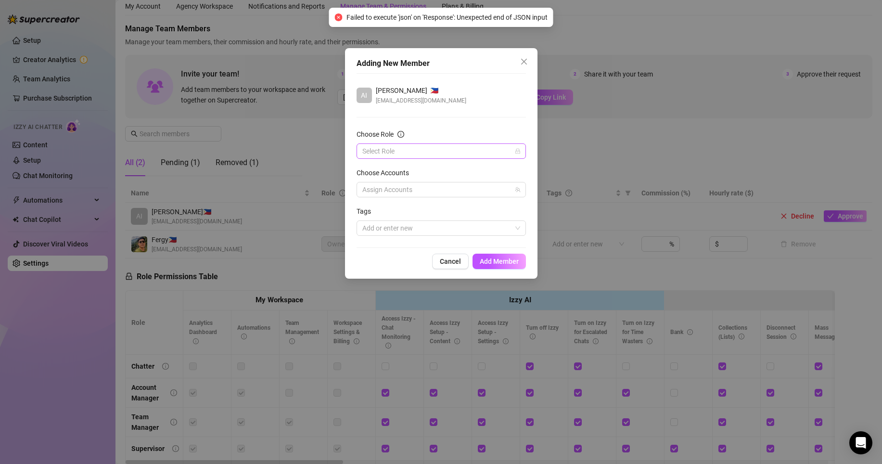
click at [474, 152] on input "Choose Role" at bounding box center [436, 151] width 149 height 14
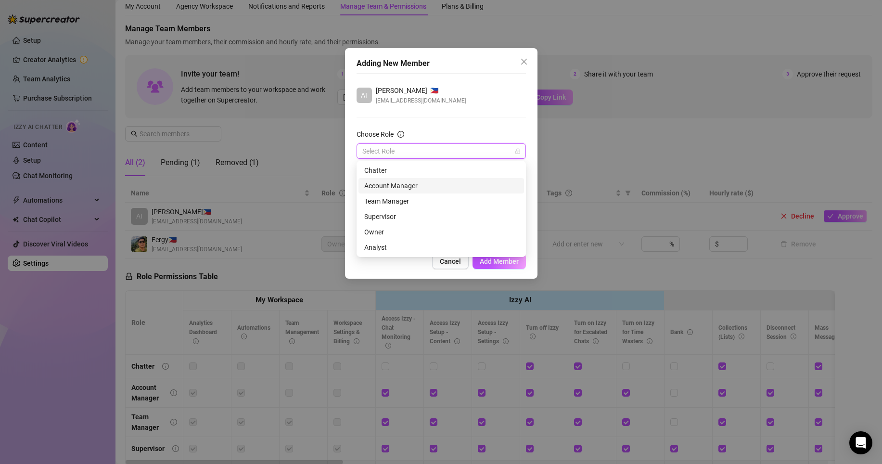
click at [416, 185] on div "Account Manager" at bounding box center [441, 185] width 154 height 11
click at [438, 152] on span "Account Manager" at bounding box center [441, 151] width 158 height 14
click at [411, 199] on div "Team Manager" at bounding box center [441, 201] width 154 height 11
click at [435, 149] on span "Team Manager" at bounding box center [441, 151] width 158 height 14
click at [388, 240] on div "Analyst" at bounding box center [440, 247] width 165 height 15
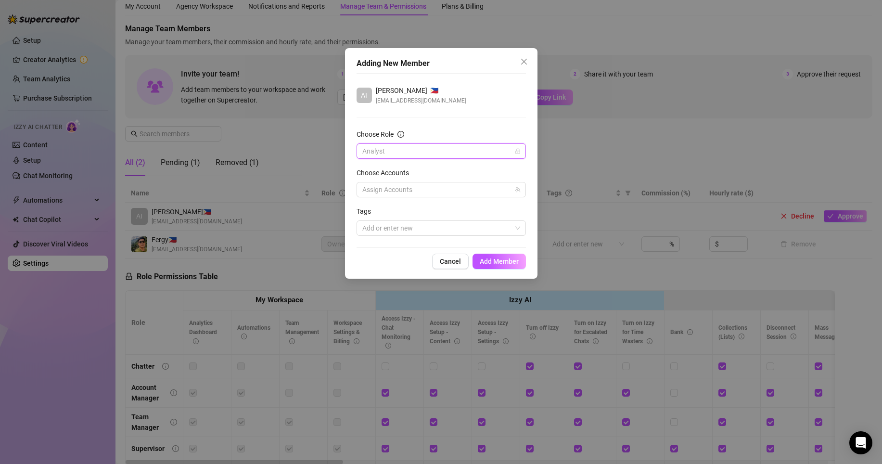
click at [423, 155] on span "Analyst" at bounding box center [441, 151] width 158 height 14
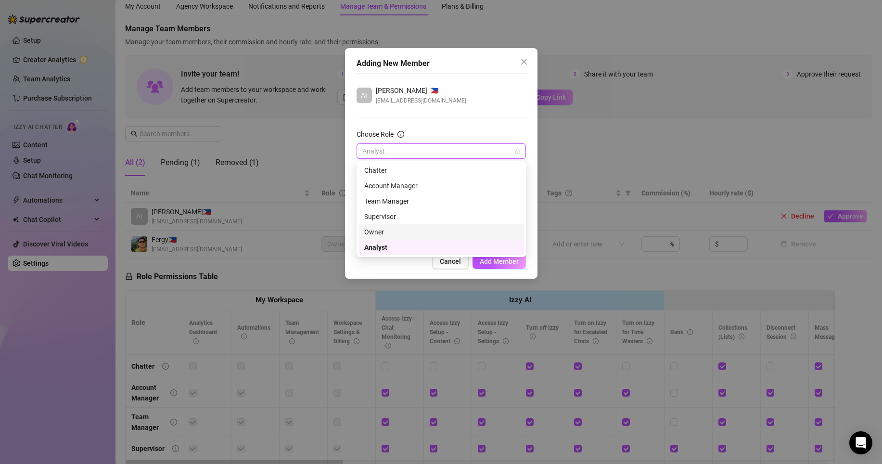
click at [382, 228] on div "Owner" at bounding box center [441, 232] width 154 height 11
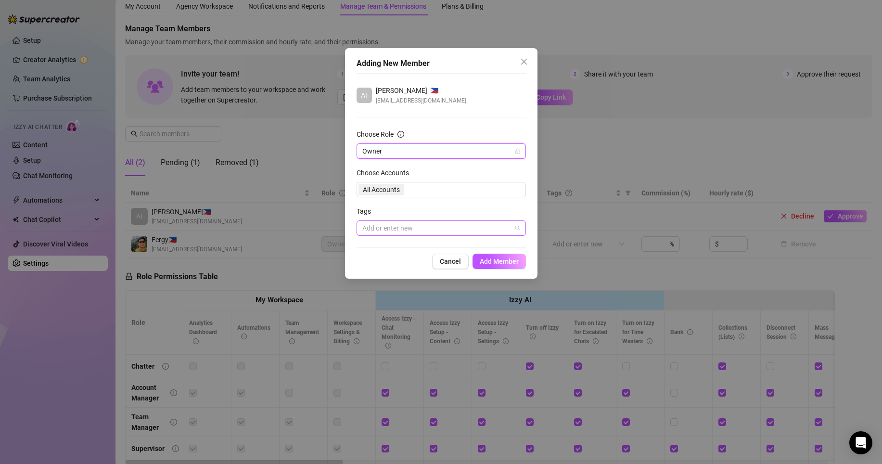
click at [443, 220] on div "Add or enter new" at bounding box center [440, 227] width 169 height 15
click at [462, 201] on form "Choose Role Owner Choose Accounts All Accounts Tags Add or enter new" at bounding box center [440, 182] width 169 height 107
click at [497, 258] on span "Add Member" at bounding box center [499, 261] width 39 height 8
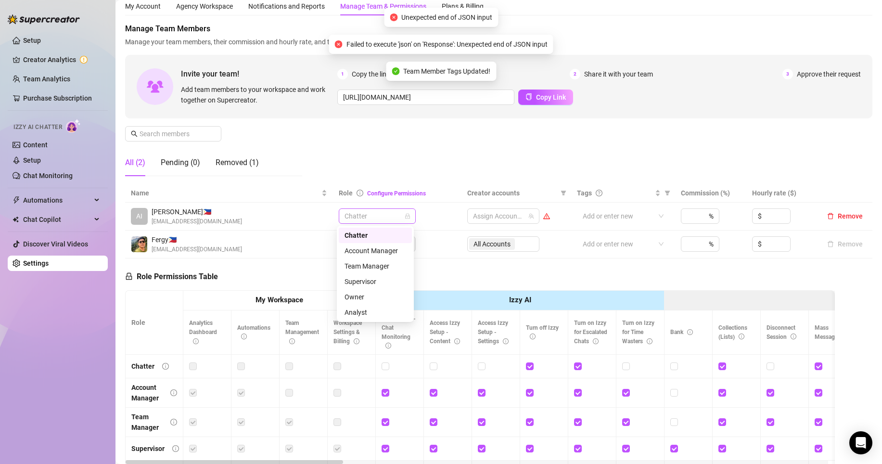
click at [388, 215] on span "Chatter" at bounding box center [376, 216] width 65 height 14
click at [362, 298] on div "Owner" at bounding box center [375, 296] width 62 height 11
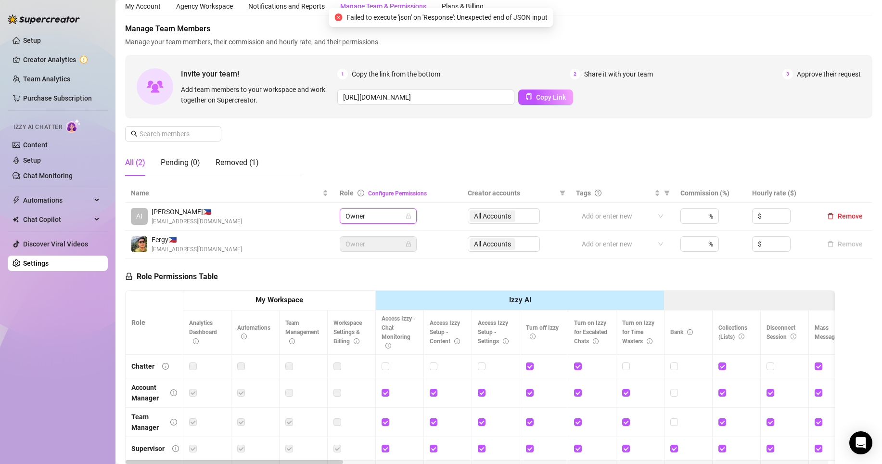
click at [749, 148] on div "Manage Team Members Manage your team members, their commission and hourly rate,…" at bounding box center [498, 103] width 747 height 161
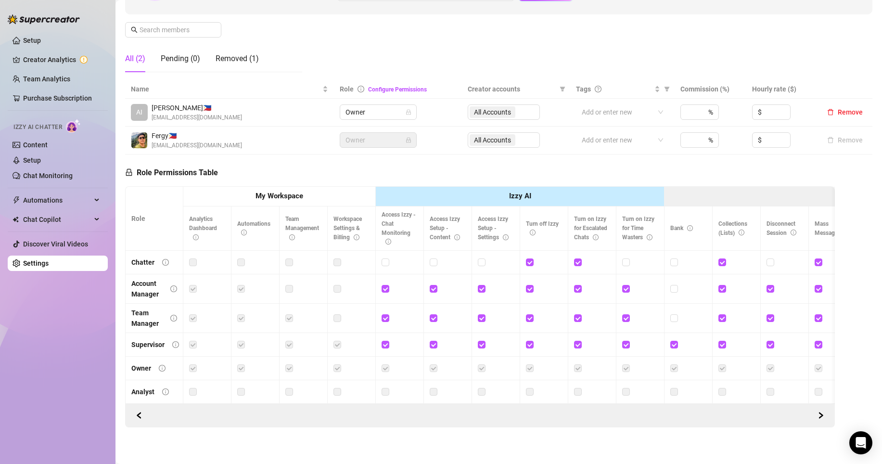
scroll to position [147, 0]
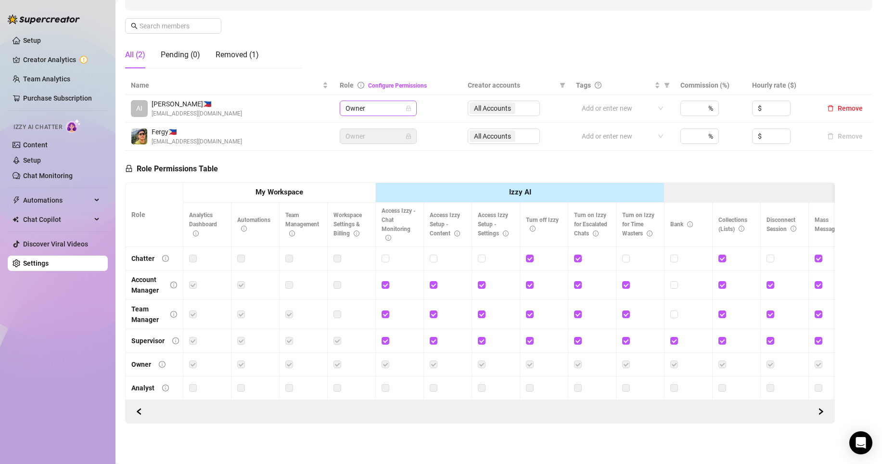
click at [357, 101] on span "Owner" at bounding box center [377, 108] width 65 height 14
click at [389, 82] on link "Configure Permissions" at bounding box center [397, 85] width 59 height 7
click at [375, 101] on span "Owner" at bounding box center [377, 108] width 65 height 14
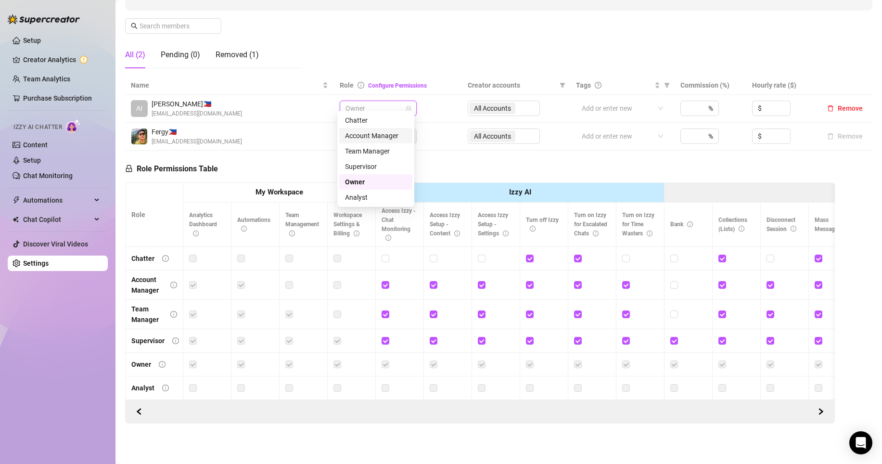
click at [366, 132] on div "Account Manager" at bounding box center [376, 135] width 62 height 11
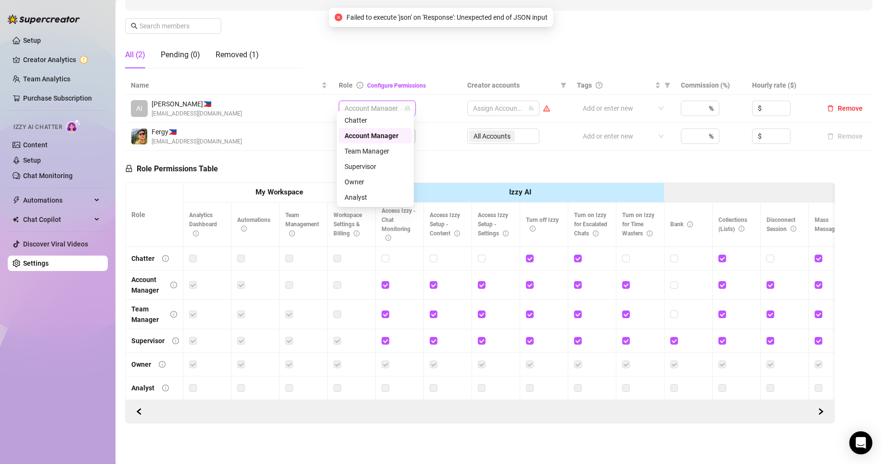
click at [365, 101] on span "Account Manager" at bounding box center [376, 108] width 65 height 14
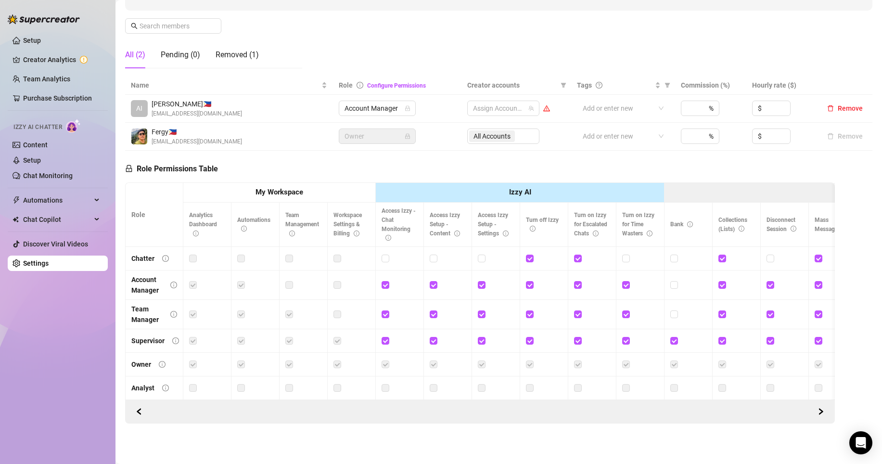
click at [297, 137] on div "Fergy 🇵🇭 [EMAIL_ADDRESS][DOMAIN_NAME]" at bounding box center [229, 136] width 196 height 20
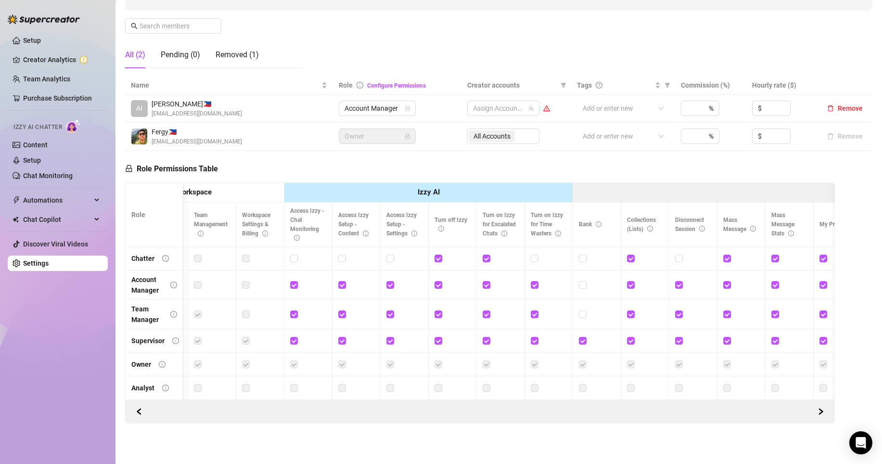
scroll to position [0, 0]
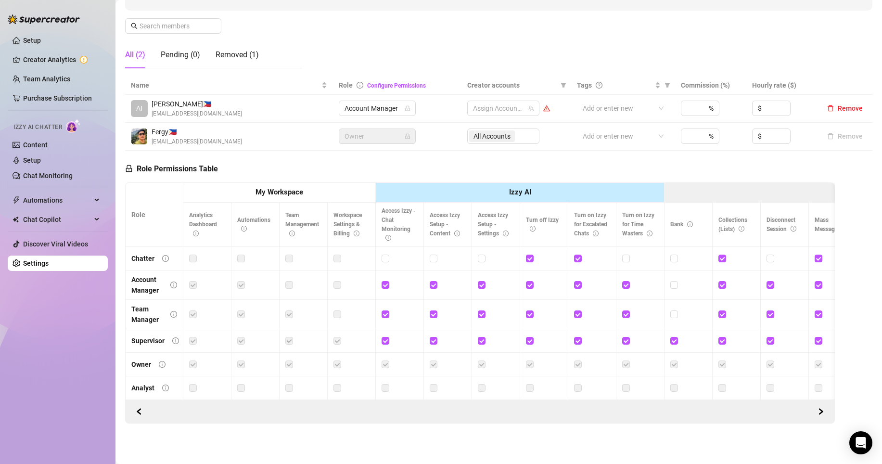
click at [40, 265] on link "Settings" at bounding box center [35, 263] width 25 height 8
click at [498, 101] on div at bounding box center [498, 107] width 58 height 13
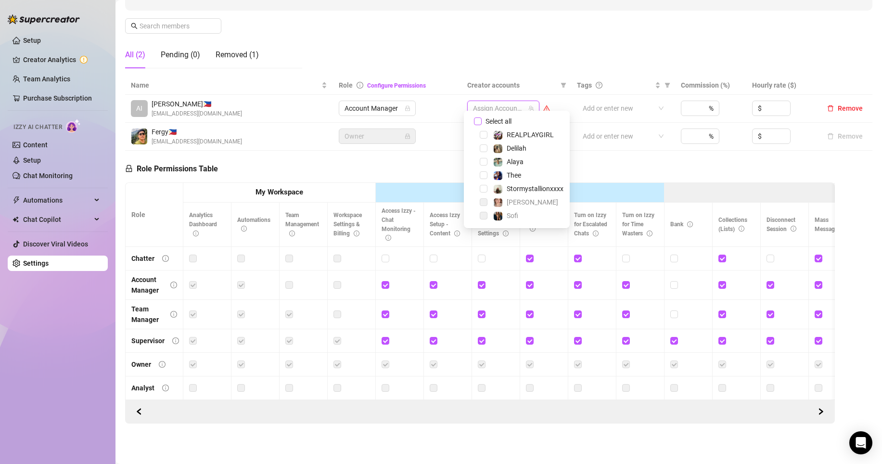
click at [481, 121] on input "Select all" at bounding box center [478, 121] width 8 height 8
checkbox input "true"
click at [593, 162] on div "Role Permissions Table Role My Workspace Izzy AI OnlyFans Side Menu OnlyFans Ch…" at bounding box center [479, 287] width 709 height 273
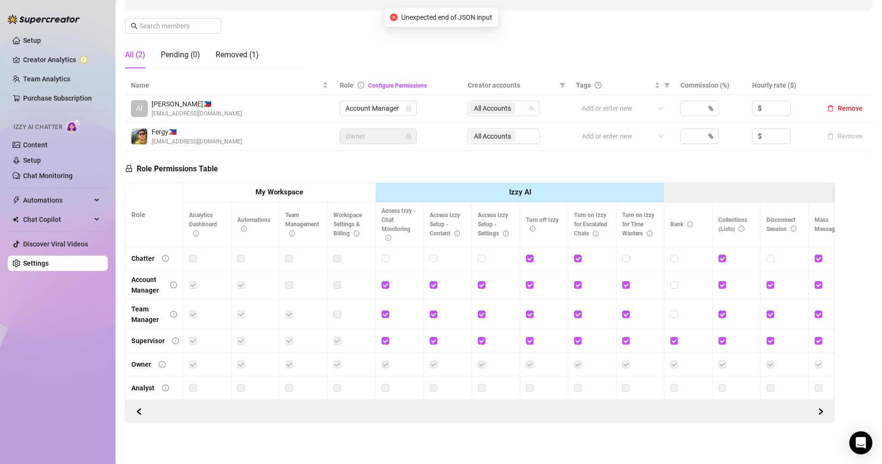
click at [543, 151] on div "Role Permissions Table Role My Workspace Izzy AI OnlyFans Side Menu OnlyFans Ch…" at bounding box center [479, 287] width 709 height 273
click at [248, 51] on div "Removed (1)" at bounding box center [236, 55] width 43 height 12
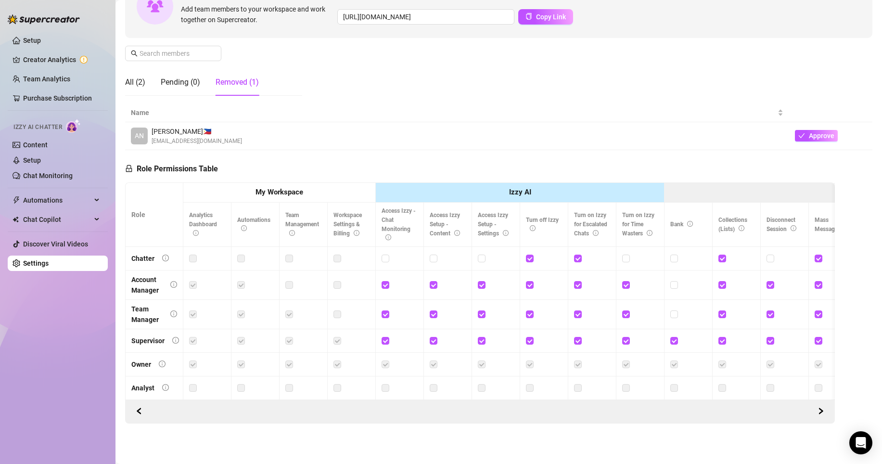
scroll to position [119, 0]
click at [117, 77] on main "Settings My Account Agency Workspace Notifications and Reports Manage Team & Pe…" at bounding box center [498, 176] width 766 height 576
click at [129, 76] on div "All (2)" at bounding box center [135, 82] width 20 height 12
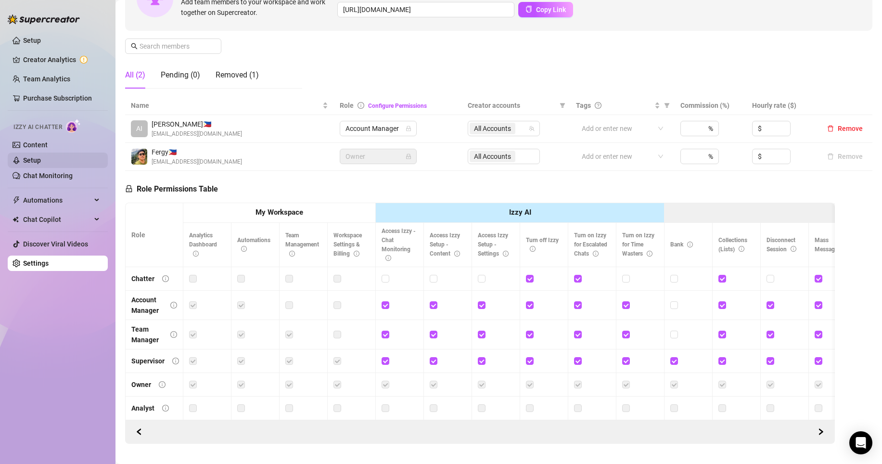
click at [41, 164] on link "Setup" at bounding box center [32, 160] width 18 height 8
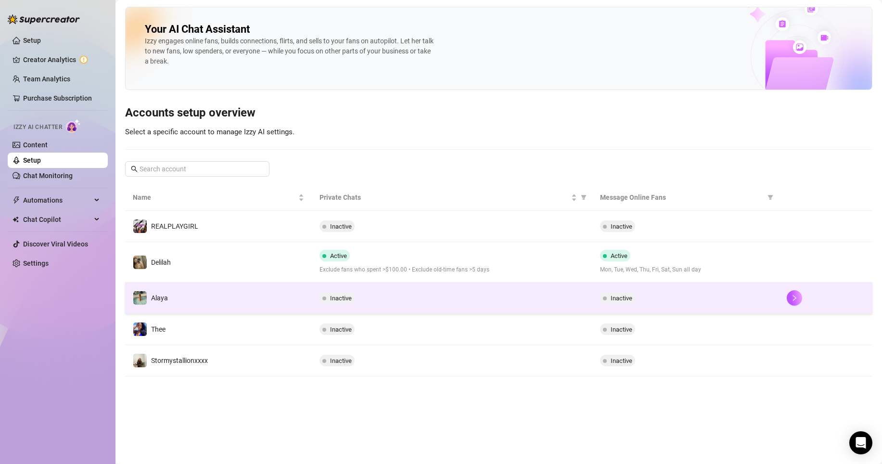
click at [696, 292] on div "Inactive" at bounding box center [685, 298] width 171 height 12
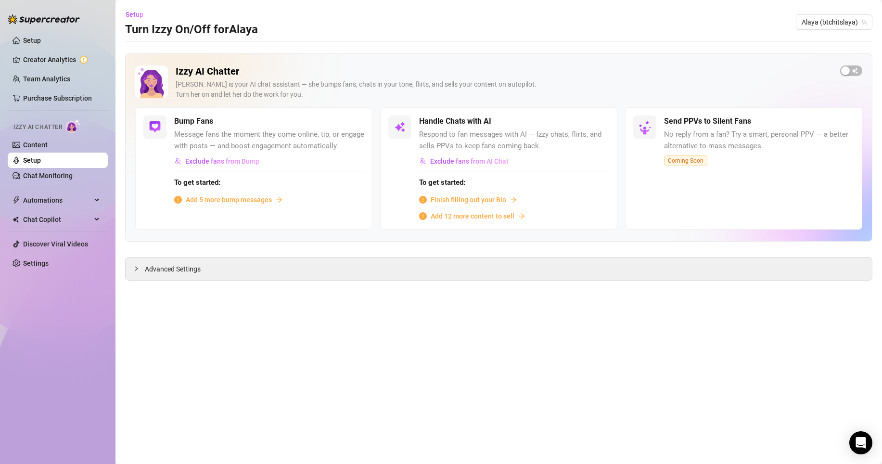
click at [478, 215] on span "Add 12 more content to sell" at bounding box center [472, 216] width 84 height 11
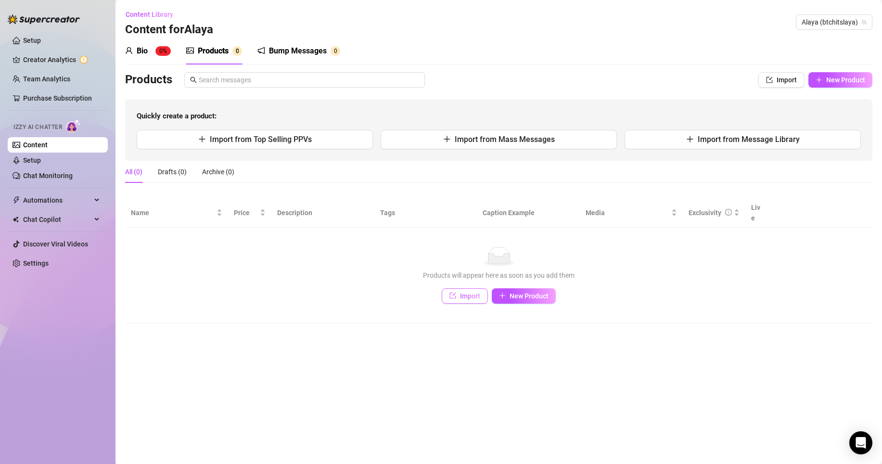
click at [470, 292] on span "Import" at bounding box center [470, 296] width 20 height 8
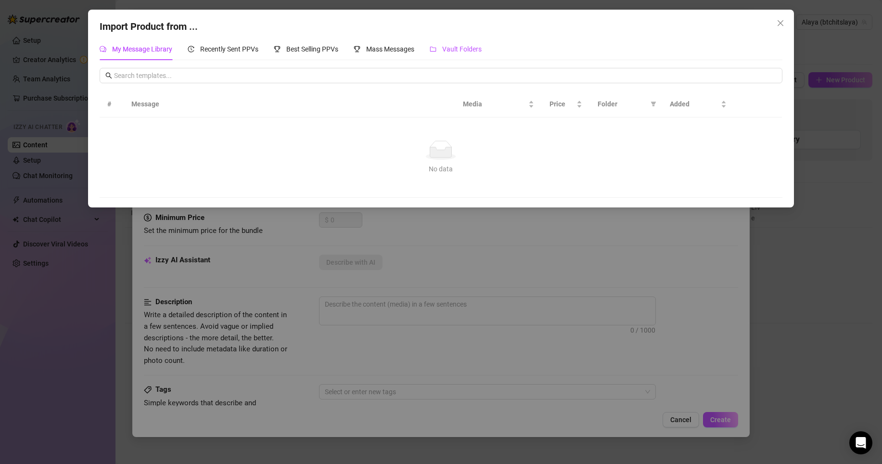
click at [468, 49] on span "Vault Folders" at bounding box center [461, 49] width 39 height 8
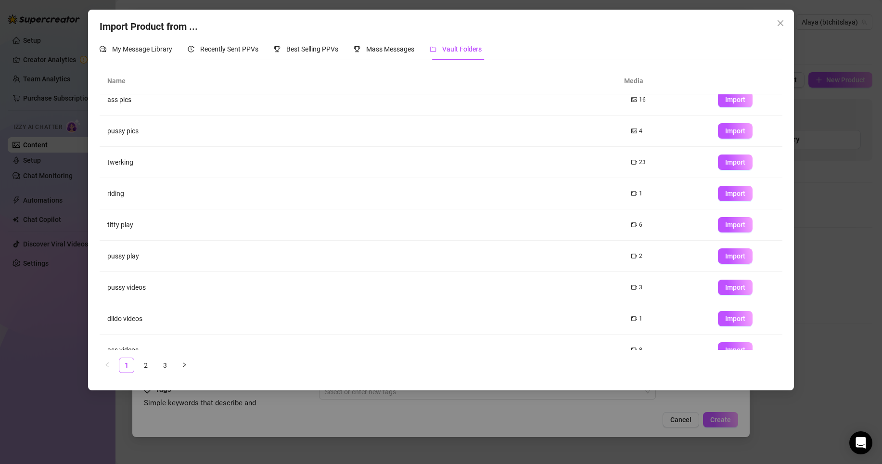
scroll to position [43, 0]
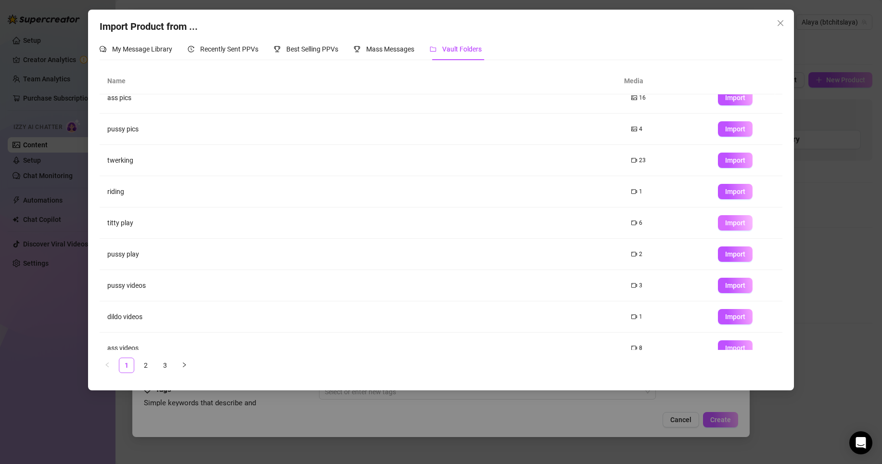
click at [727, 226] on span "Import" at bounding box center [735, 223] width 20 height 8
click at [732, 253] on span "Import" at bounding box center [735, 254] width 20 height 8
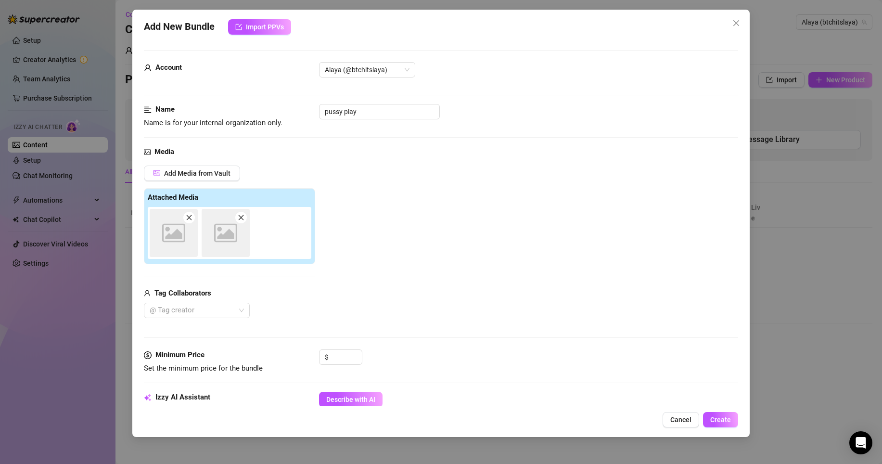
click at [729, 288] on div "Import Product from ... My Message Library Recently Sent PPVs Best Selling PPVs…" at bounding box center [441, 232] width 882 height 464
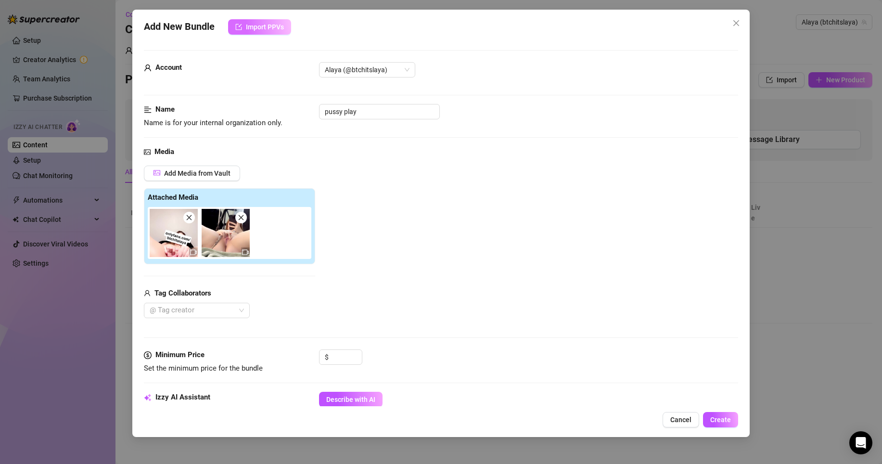
click at [260, 24] on span "Import PPVs" at bounding box center [265, 27] width 38 height 8
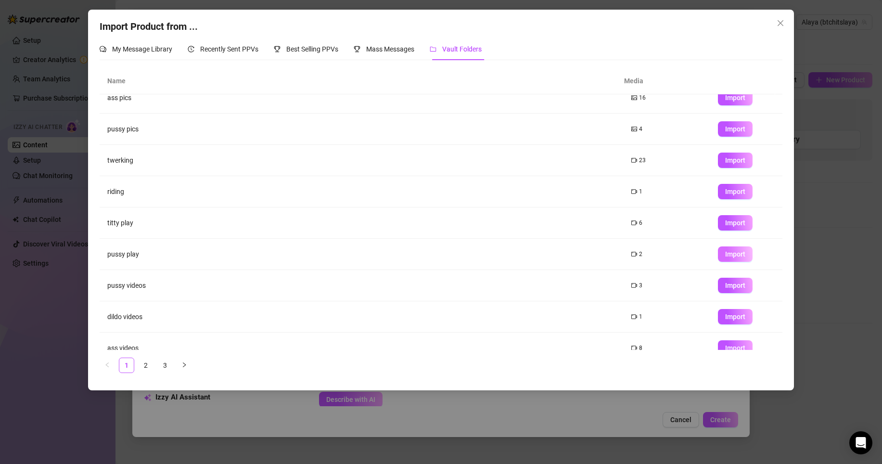
click at [732, 253] on span "Import" at bounding box center [735, 254] width 20 height 8
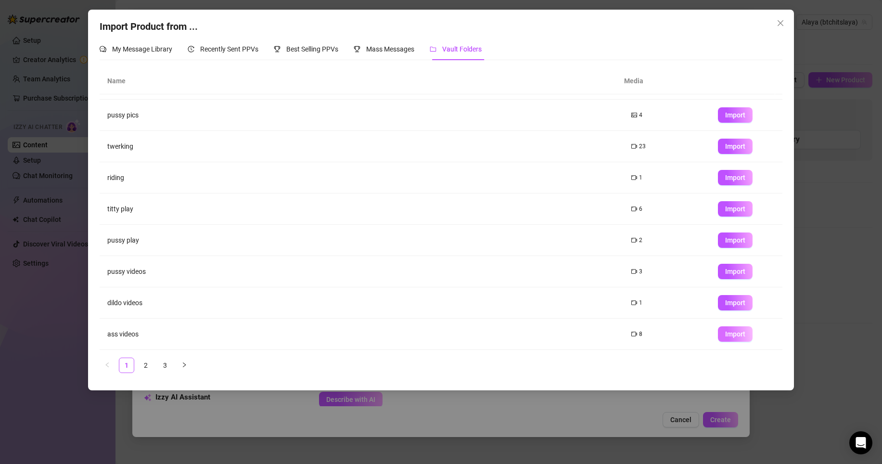
click at [725, 337] on span "Import" at bounding box center [735, 334] width 20 height 8
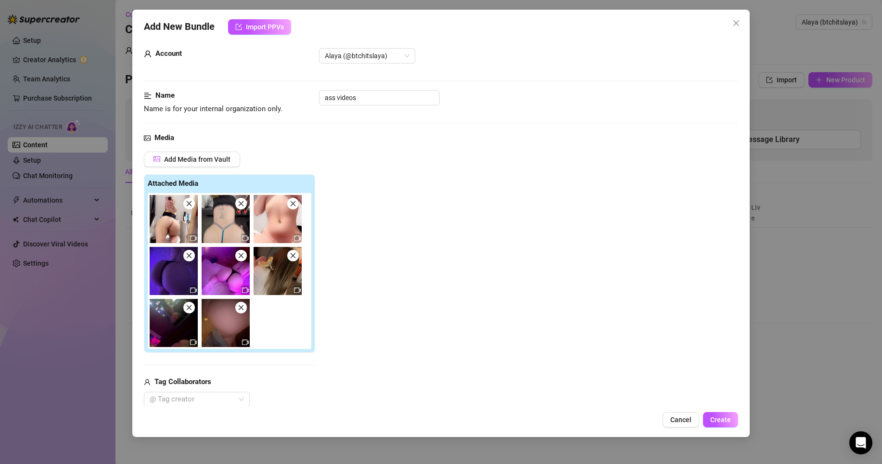
scroll to position [2, 0]
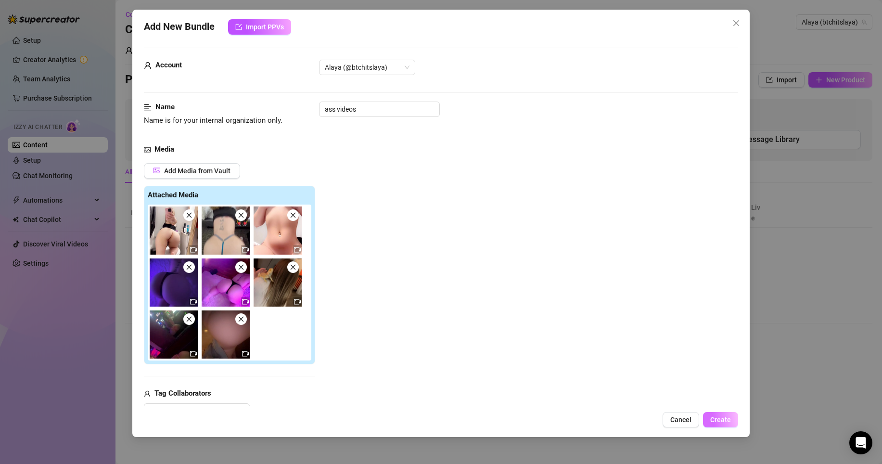
click at [728, 401] on span "Create" at bounding box center [720, 420] width 21 height 8
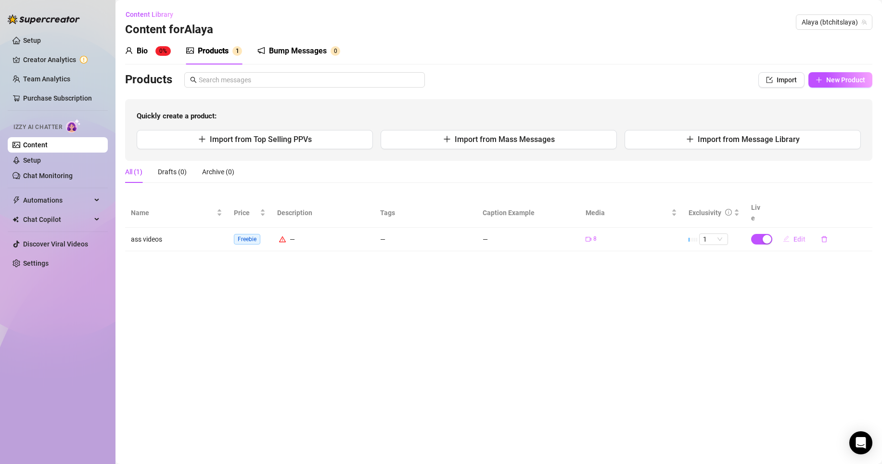
click at [769, 235] on span "Edit" at bounding box center [799, 239] width 12 height 8
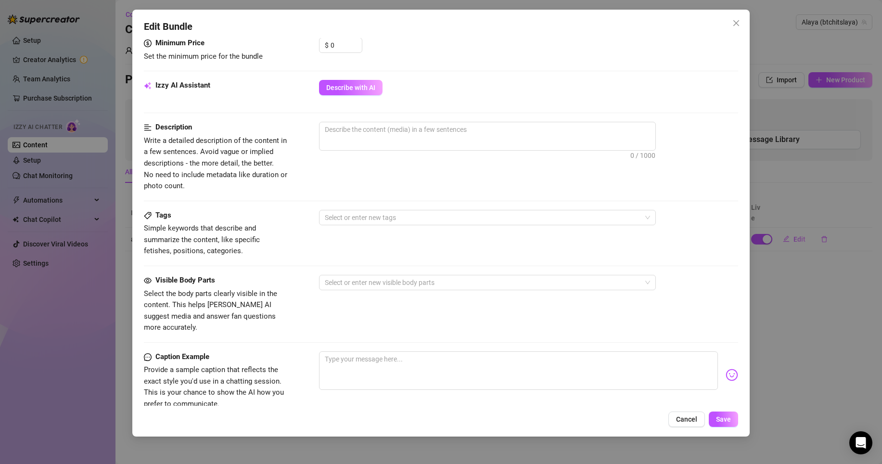
scroll to position [316, 0]
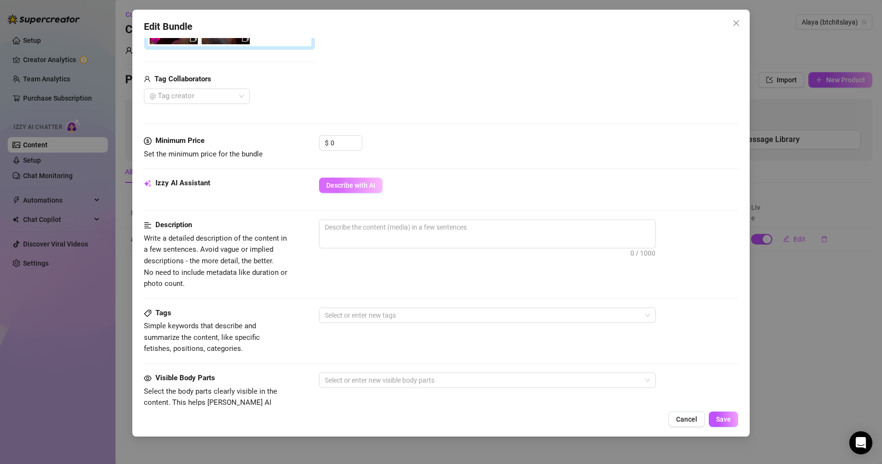
click at [366, 186] on span "Describe with AI" at bounding box center [350, 185] width 49 height 8
type textarea "In"
type textarea "In a"
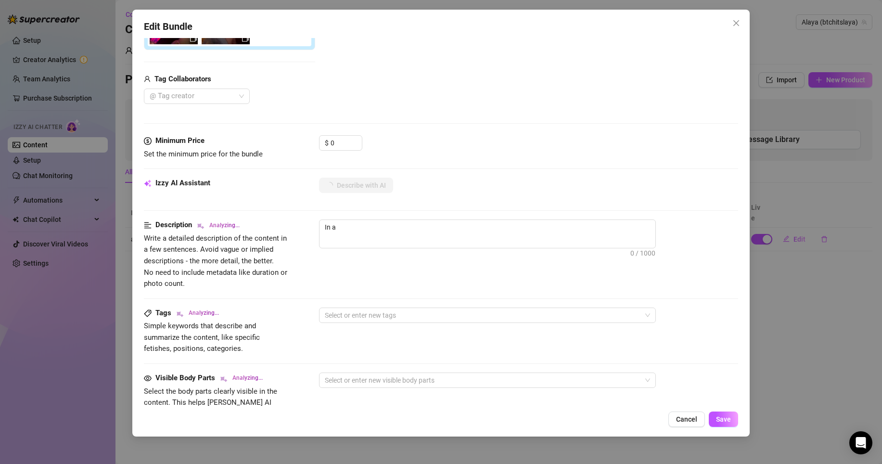
type textarea "In a dimly"
type textarea "In a dimly lit"
type textarea "In a dimly lit room"
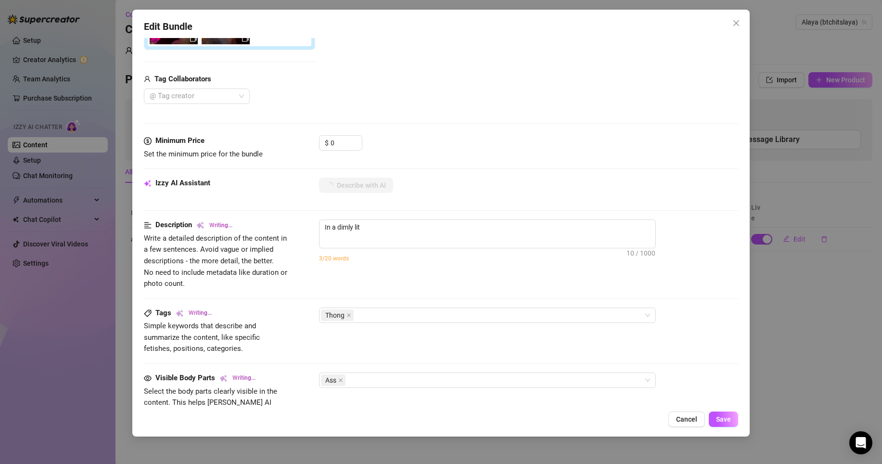
type textarea "In a dimly lit room"
type textarea "In a dimly lit room with"
type textarea "In a dimly lit room with neon"
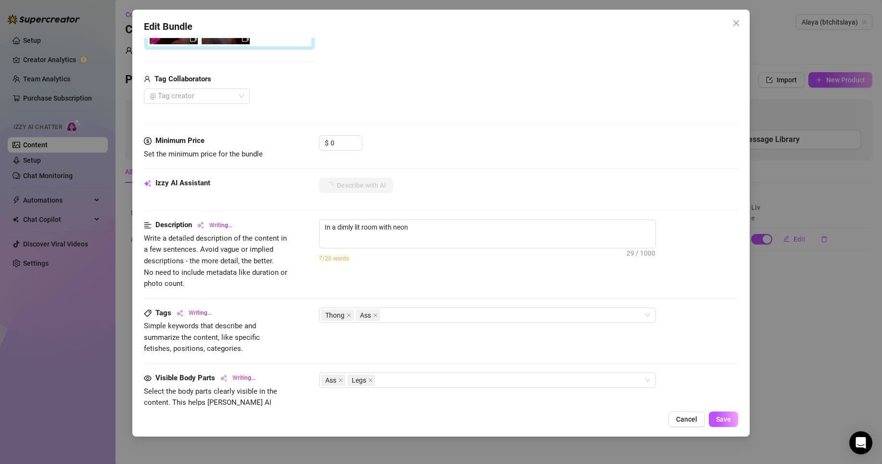
type textarea "In a dimly lit room with neon lights,"
type textarea "In a dimly lit room with neon lights, the"
type textarea "In a dimly lit room with neon lights, the model"
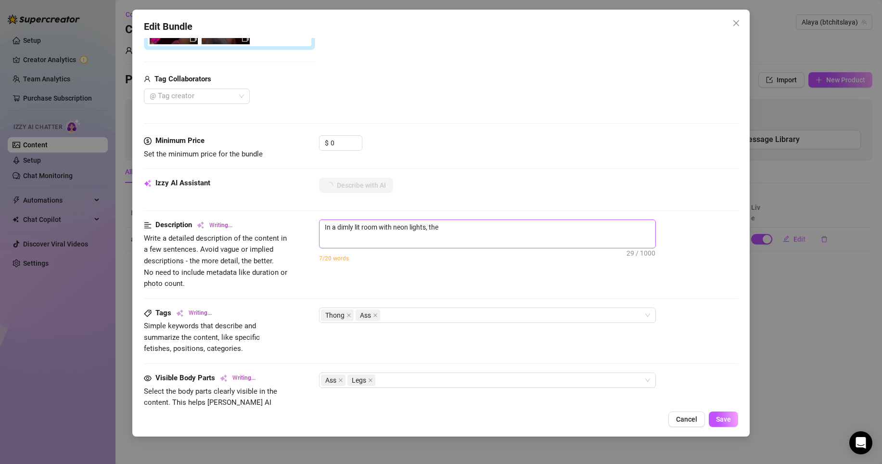
type textarea "In a dimly lit room with neon lights, the model"
type textarea "In a dimly lit room with neon lights, the model is"
type textarea "In a dimly lit room with neon lights, the model is seen"
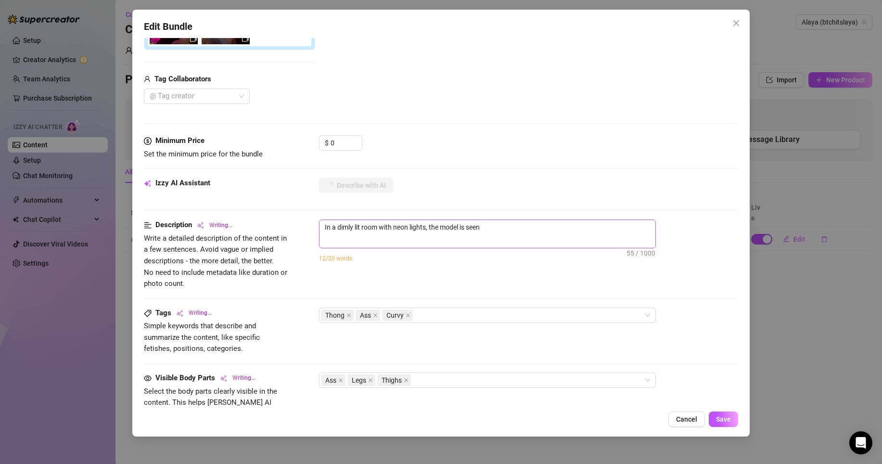
type textarea "In a dimly lit room with neon lights, the model is seen from"
type textarea "In a dimly lit room with neon lights, the model is seen from behind"
type textarea "In a dimly lit room with neon lights, the model is seen from behind wearing"
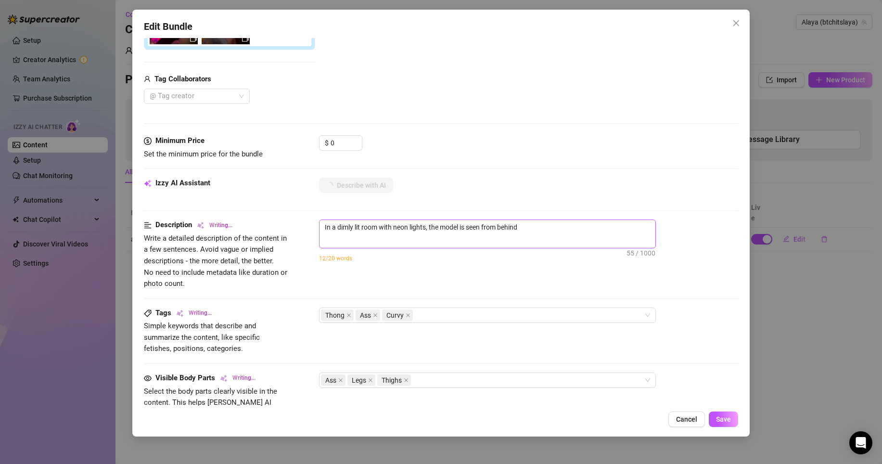
type textarea "In a dimly lit room with neon lights, the model is seen from behind wearing"
type textarea "In a dimly lit room with neon lights, the model is seen from behind wearing a"
type textarea "In a dimly lit room with neon lights, the model is seen from behind wearing a t…"
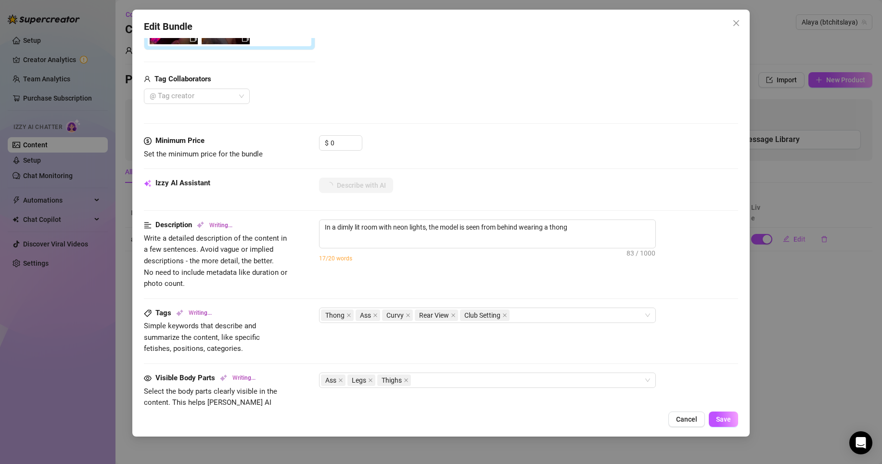
type textarea "In a dimly lit room with neon lights, the model is seen from behind wearing a t…"
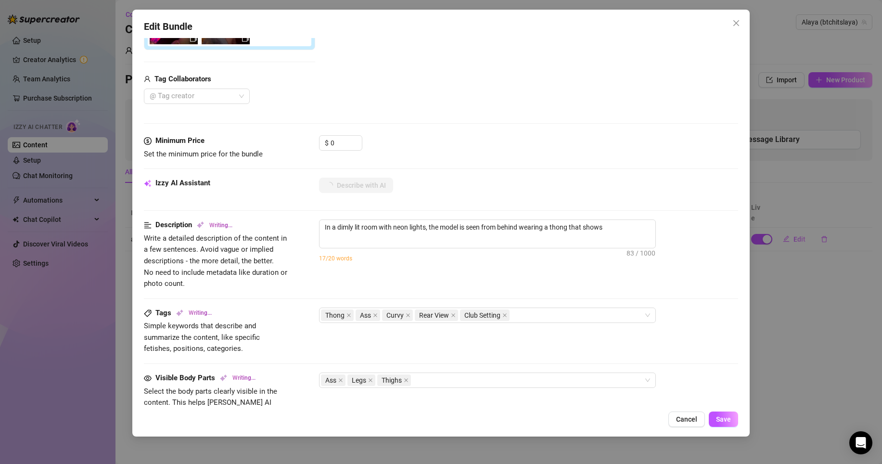
type textarea "In a dimly lit room with neon lights, the model is seen from behind wearing a t…"
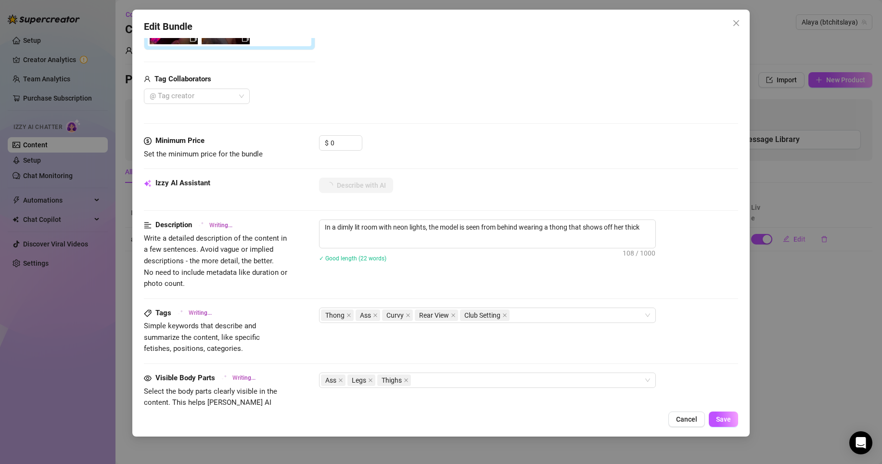
type textarea "In a dimly lit room with neon lights, the model is seen from behind wearing a t…"
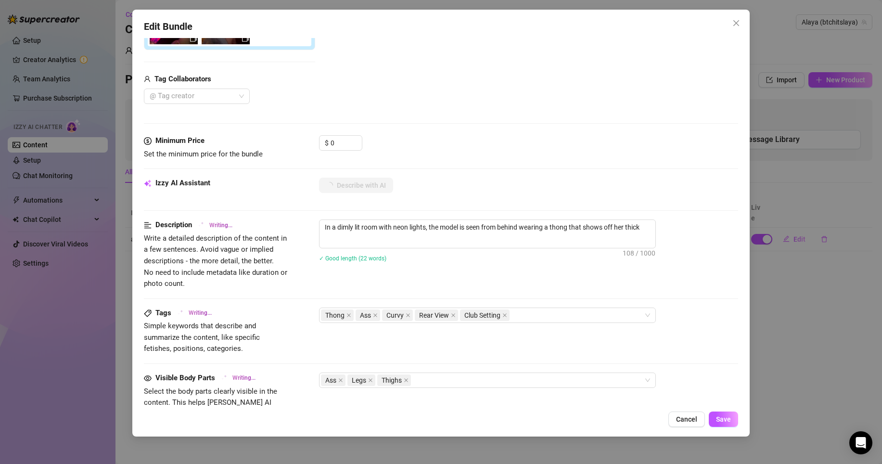
type textarea "In a dimly lit room with neon lights, the model is seen from behind wearing a t…"
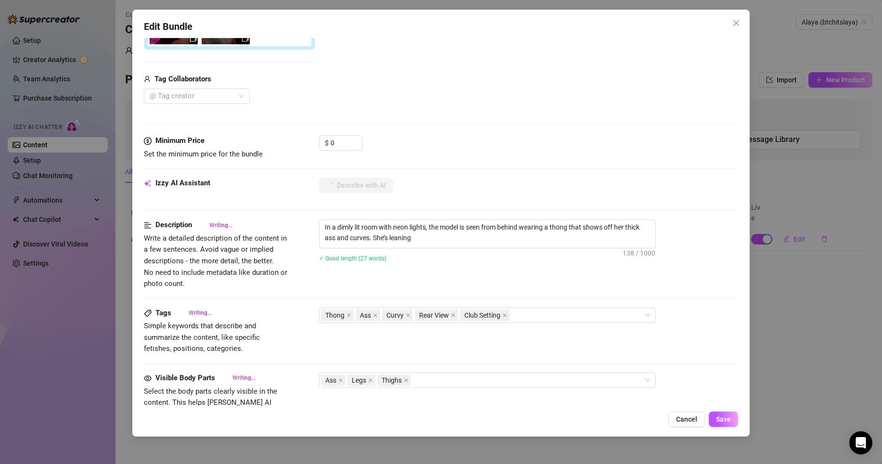
type textarea "In a dimly lit room with neon lights, the model is seen from behind wearing a t…"
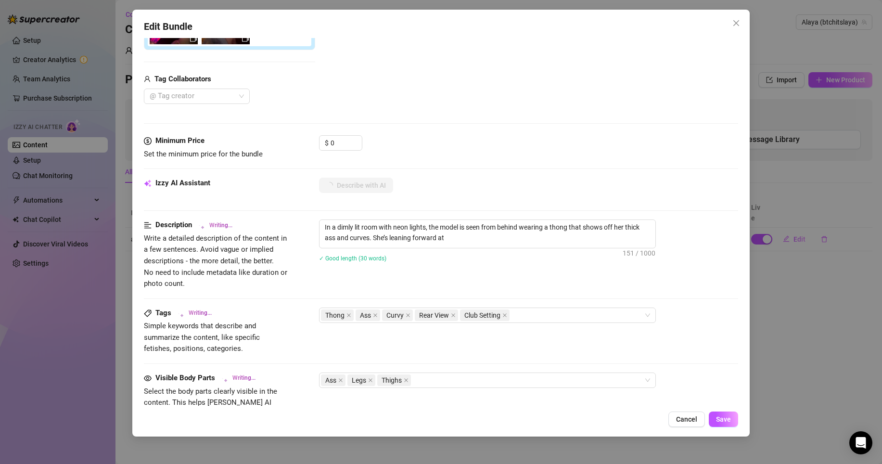
type textarea "In a dimly lit room with neon lights, the model is seen from behind wearing a t…"
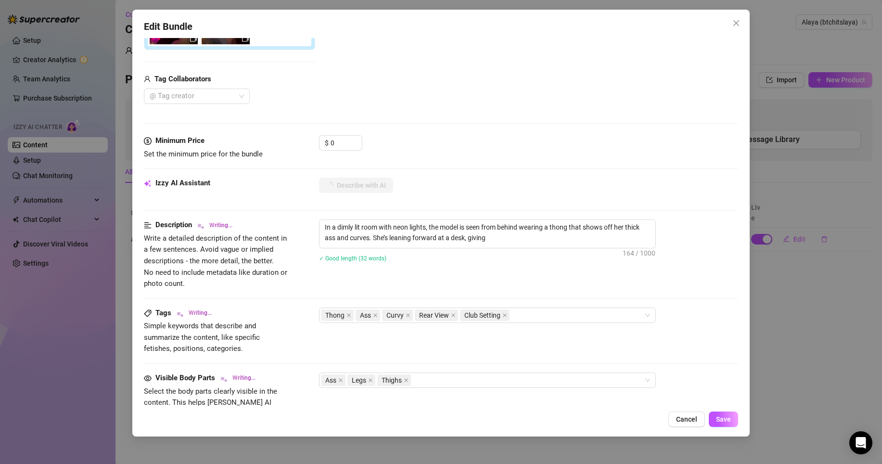
type textarea "In a dimly lit room with neon lights, the model is seen from behind wearing a t…"
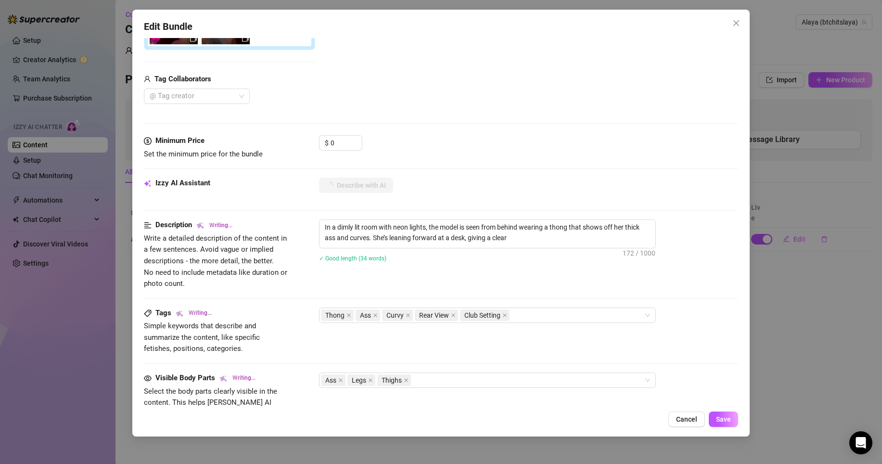
type textarea "In a dimly lit room with neon lights, the model is seen from behind wearing a t…"
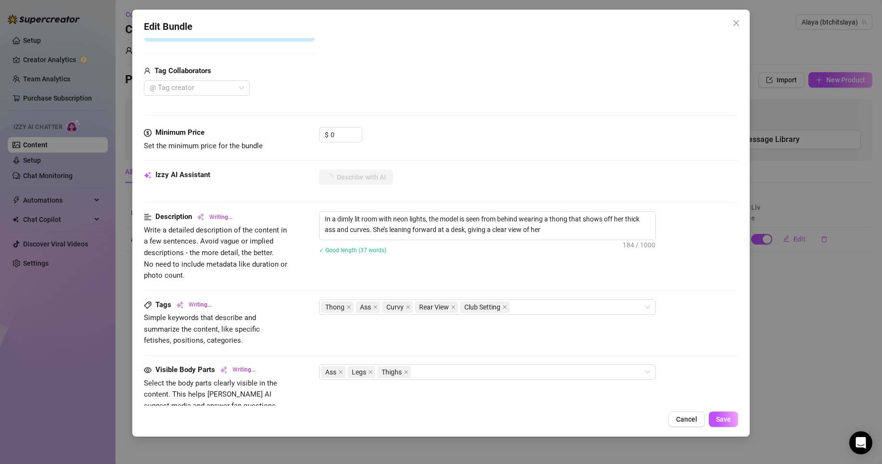
type textarea "In a dimly lit room with neon lights, the model is seen from behind wearing a t…"
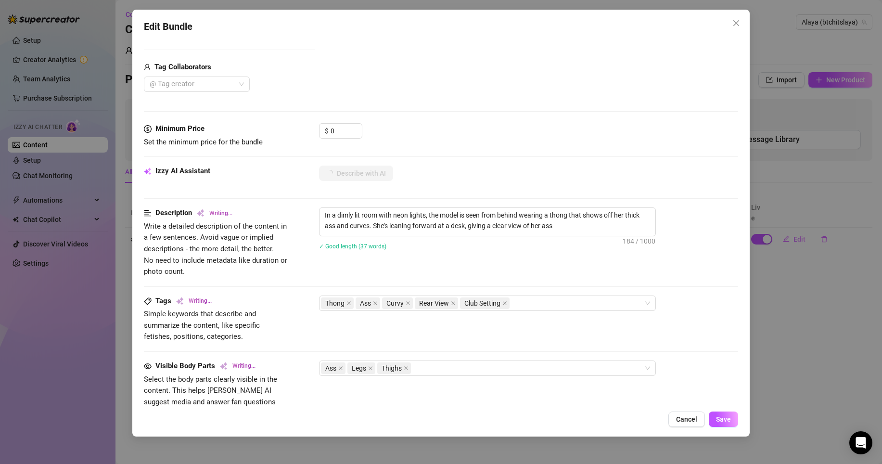
type textarea "In a dimly lit room with neon lights, the model is seen from behind wearing a t…"
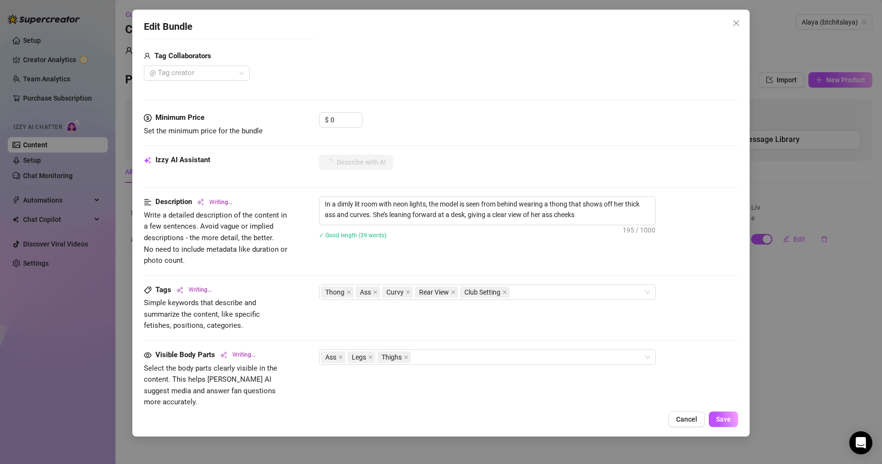
type textarea "In a dimly lit room with neon lights, the model is seen from behind wearing a t…"
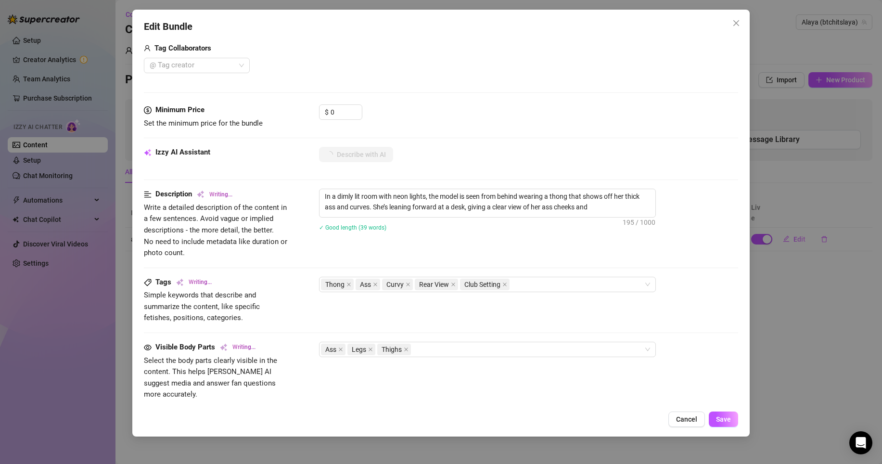
type textarea "In a dimly lit room with neon lights, the model is seen from behind wearing a t…"
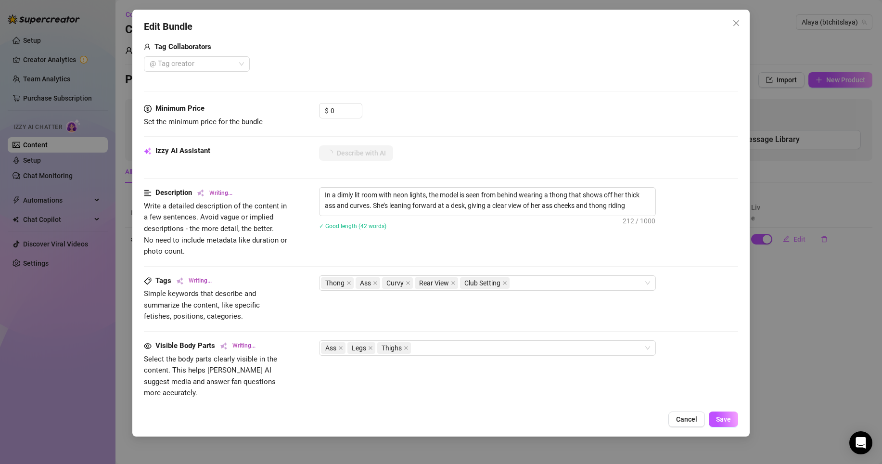
type textarea "In a dimly lit room with neon lights, the model is seen from behind wearing a t…"
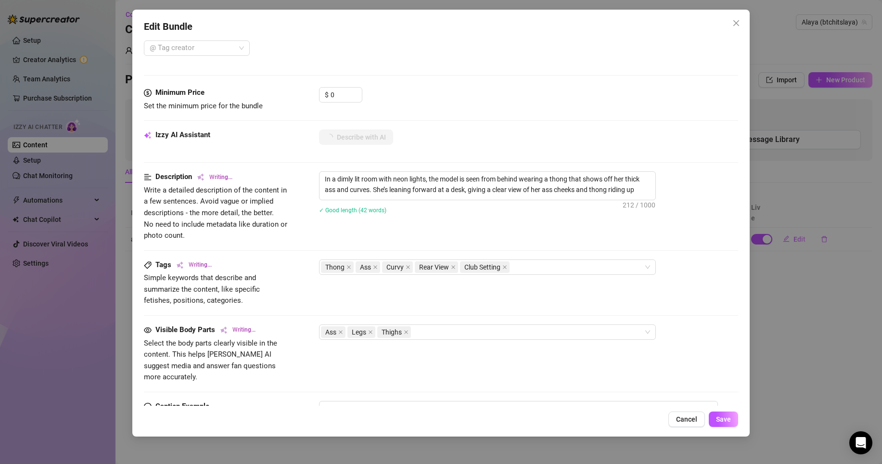
type textarea "In a dimly lit room with neon lights, the model is seen from behind wearing a t…"
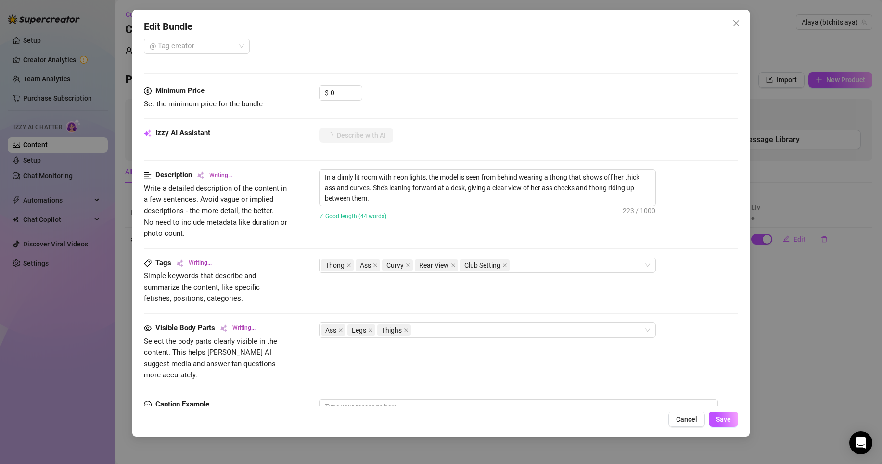
type textarea "In a dimly lit room with neon lights, the model is seen from behind wearing a t…"
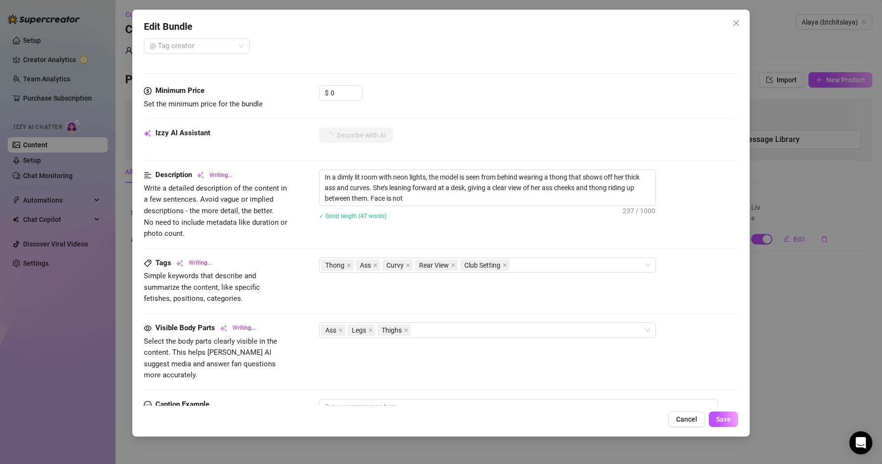
type textarea "In a dimly lit room with neon lights, the model is seen from behind wearing a t…"
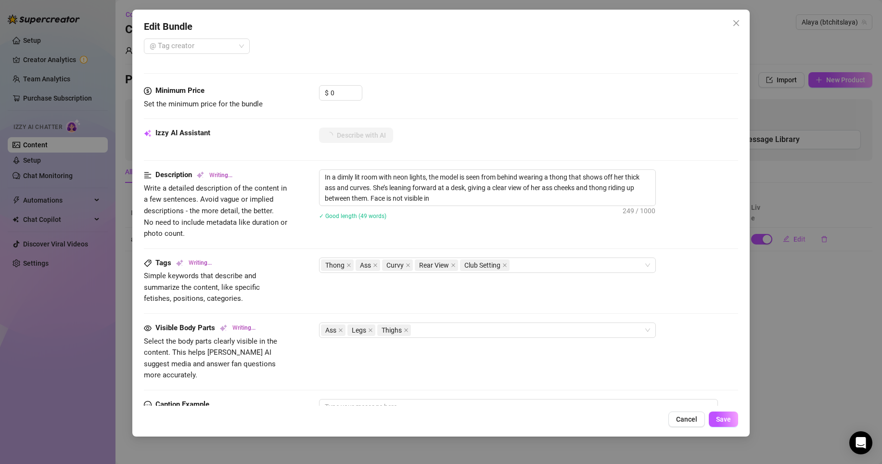
type textarea "In a dimly lit room with neon lights, the model is seen from behind wearing a t…"
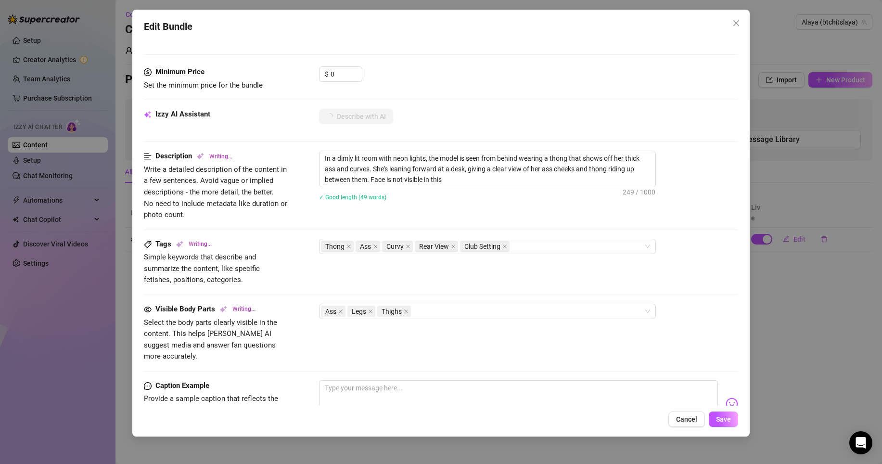
type textarea "In a dimly lit room with neon lights, the model is seen from behind wearing a t…"
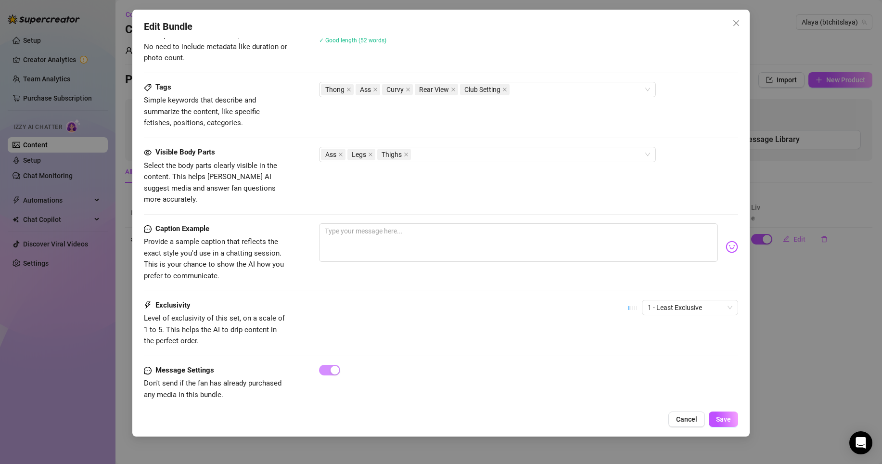
scroll to position [544, 0]
click at [698, 299] on span "1 - Least Exclusive" at bounding box center [689, 306] width 85 height 14
click at [662, 375] on div "5 - Most Exclusive 🔥" at bounding box center [682, 375] width 81 height 11
click at [719, 401] on span "Save" at bounding box center [723, 419] width 15 height 8
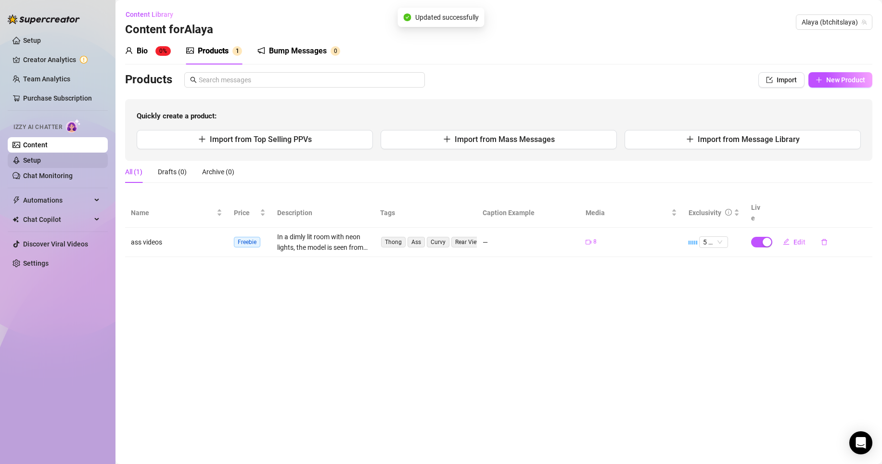
click at [41, 157] on link "Setup" at bounding box center [32, 160] width 18 height 8
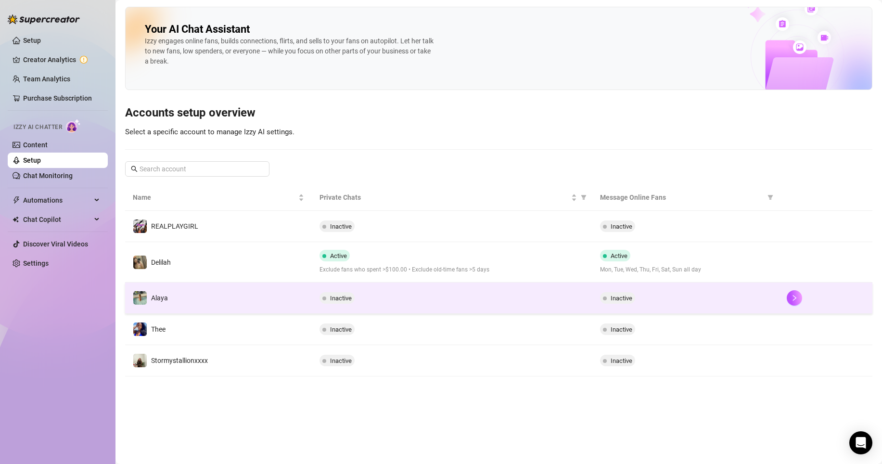
click at [659, 294] on div "Inactive" at bounding box center [685, 298] width 171 height 12
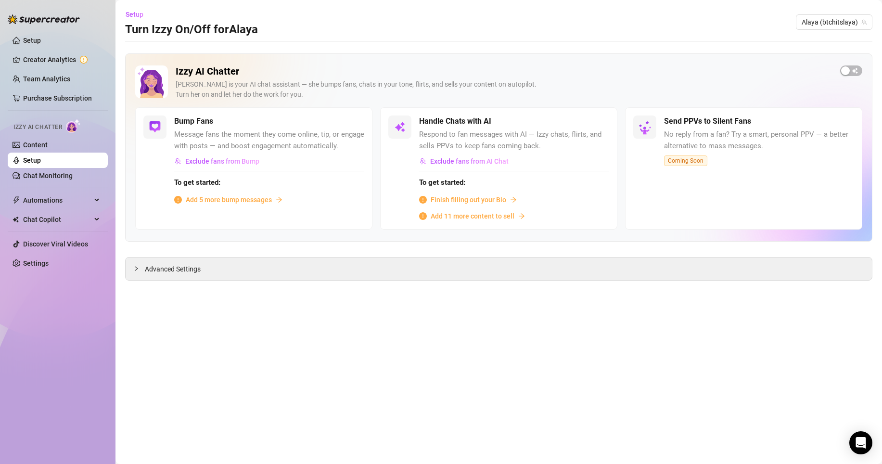
click at [441, 202] on span "Finish filling out your Bio" at bounding box center [468, 199] width 76 height 11
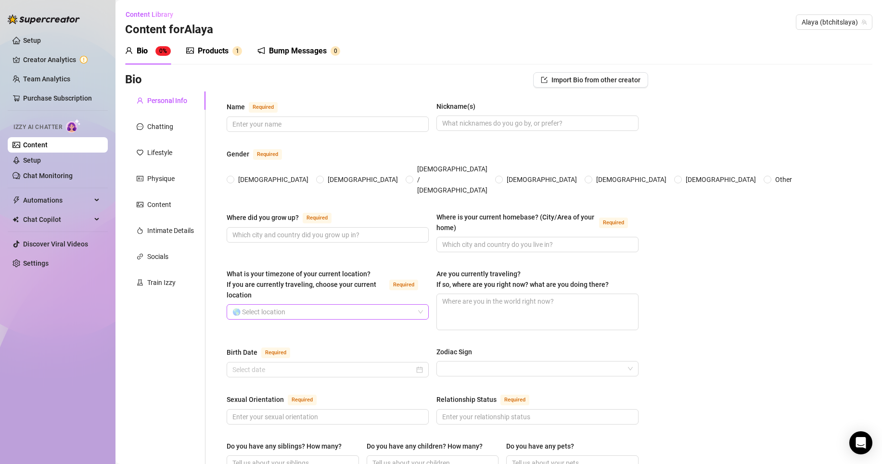
click at [372, 304] on input "What is your timezone of your current location? If you are currently traveling,…" at bounding box center [323, 311] width 182 height 14
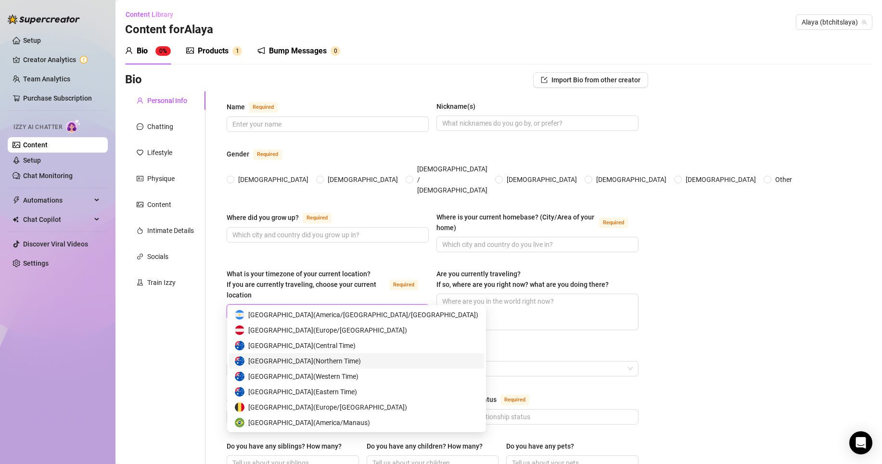
type input "usa"
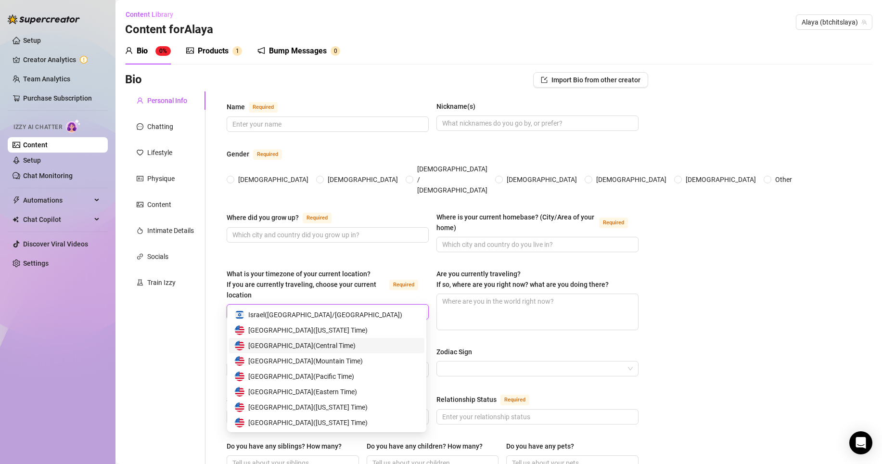
click at [355, 347] on span "[GEOGRAPHIC_DATA] ( Central Time )" at bounding box center [301, 345] width 107 height 11
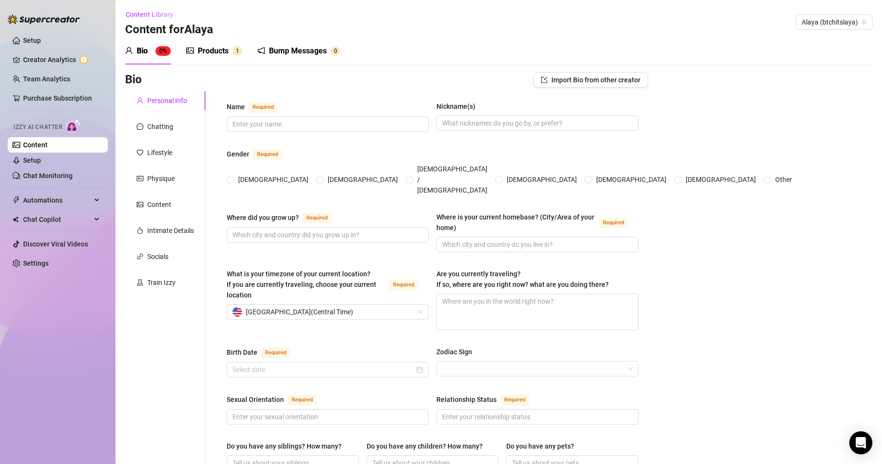
click at [226, 49] on div "Products" at bounding box center [213, 51] width 31 height 12
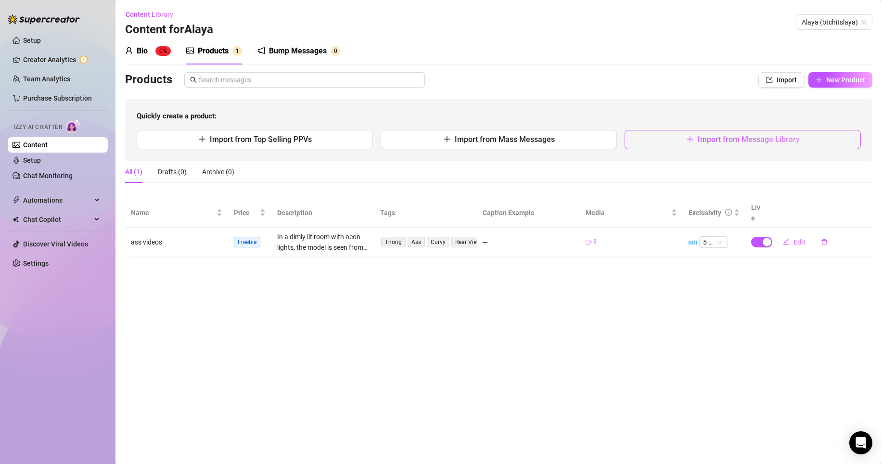
click at [662, 136] on button "Import from Message Library" at bounding box center [742, 139] width 236 height 19
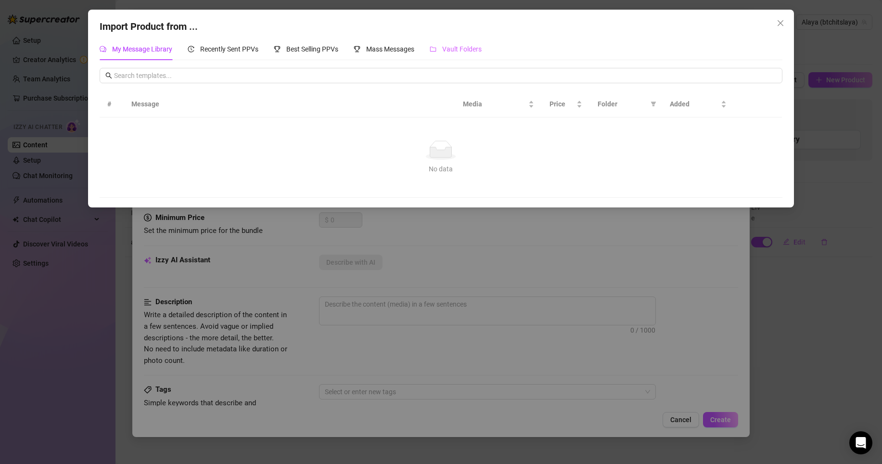
click at [467, 40] on div "Vault Folders" at bounding box center [456, 49] width 52 height 22
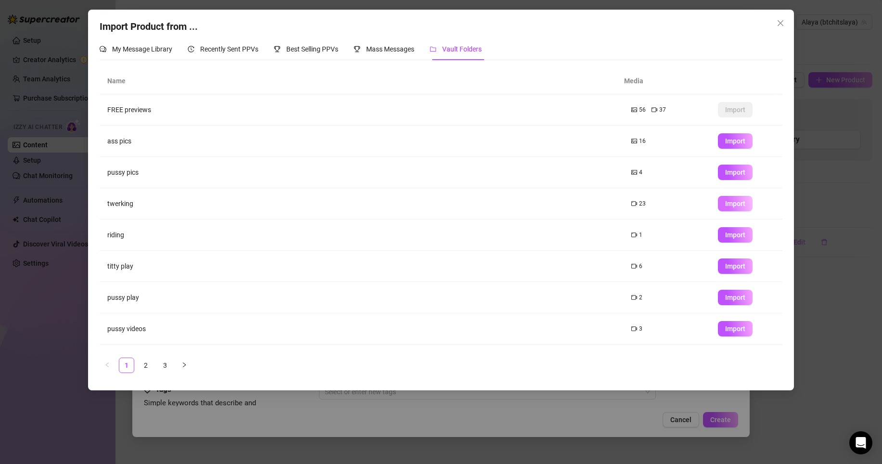
click at [728, 206] on span "Import" at bounding box center [735, 204] width 20 height 8
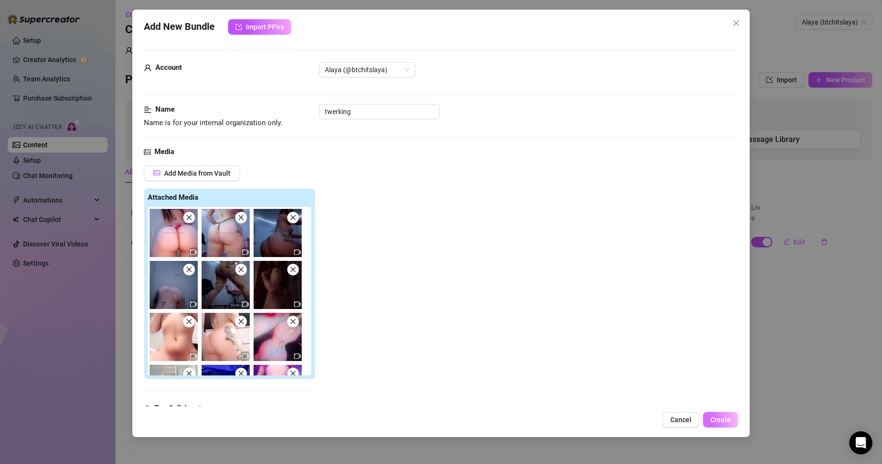
click at [712, 401] on button "Create" at bounding box center [720, 419] width 35 height 15
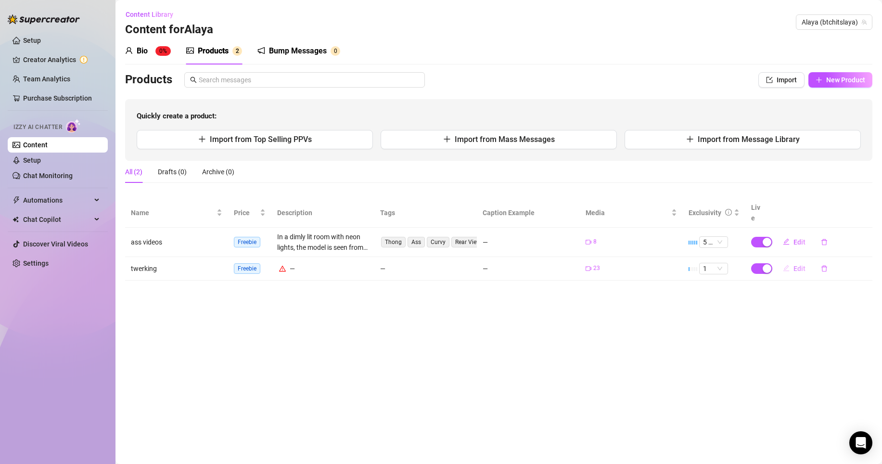
click at [769, 265] on icon "edit" at bounding box center [786, 268] width 7 height 7
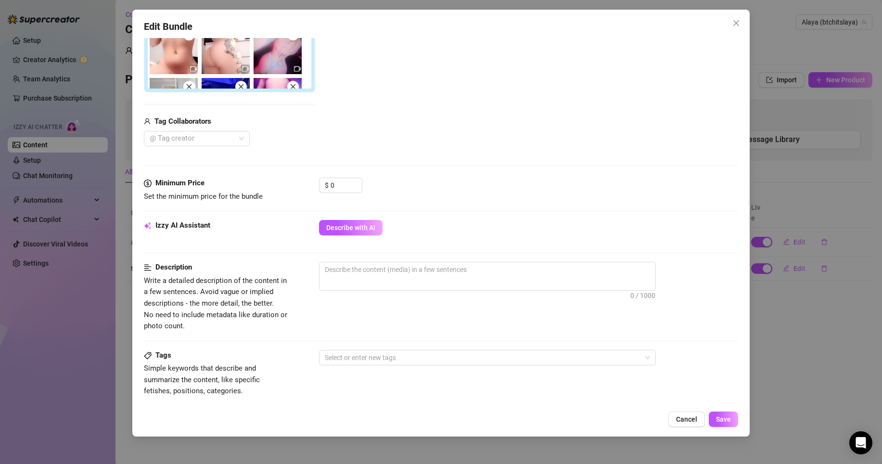
scroll to position [263, 0]
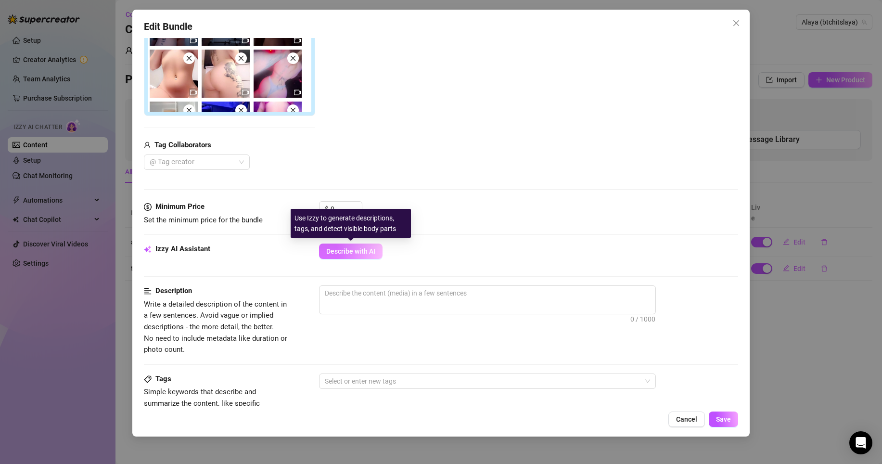
click at [359, 247] on span "Describe with AI" at bounding box center [350, 251] width 49 height 8
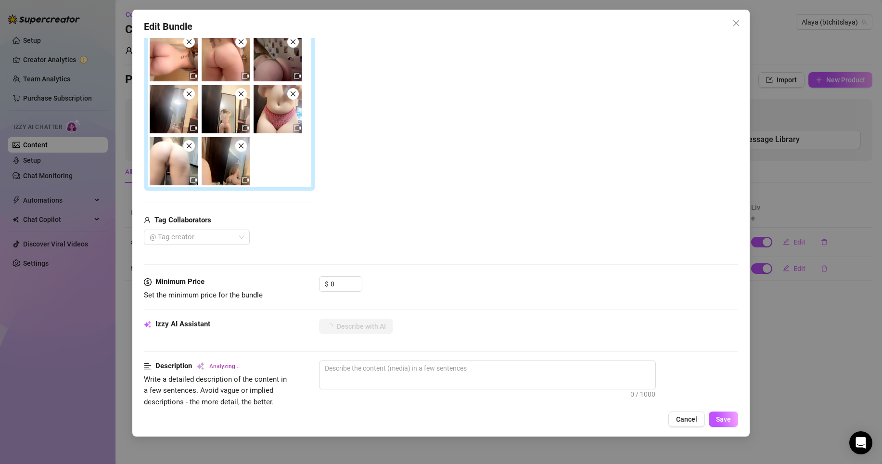
scroll to position [186, 0]
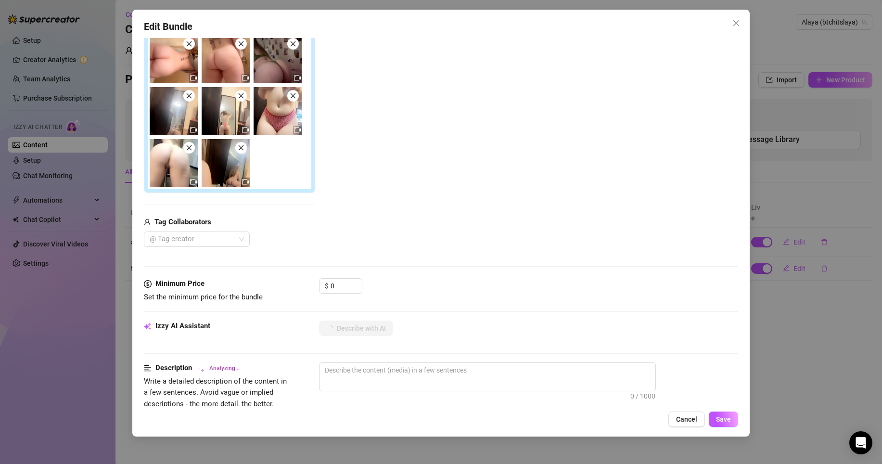
type textarea "Alaya"
type textarea "Alaya is"
type textarea "Alaya is fully"
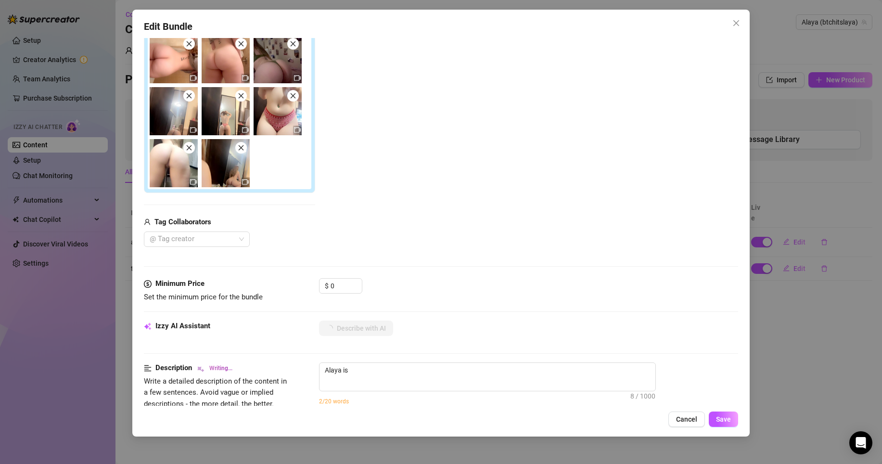
type textarea "Alaya is fully"
type textarea "Alaya is fully nude"
type textarea "Alaya is fully nude in"
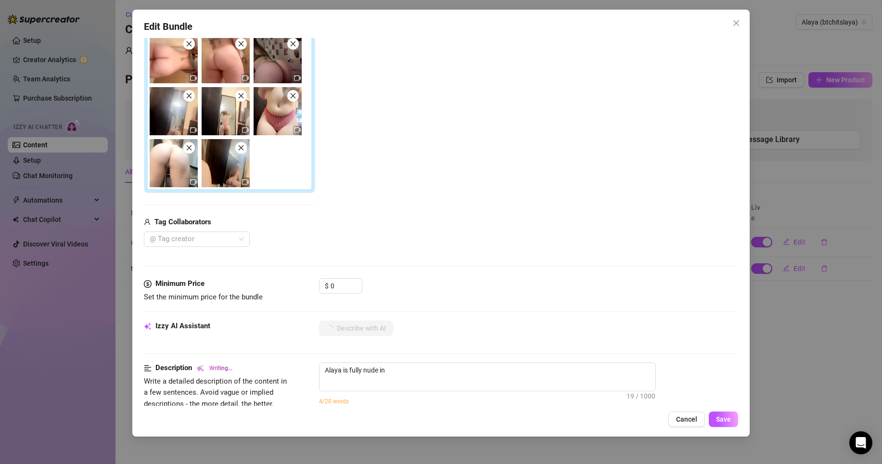
type textarea "Alaya is fully nude in some"
type textarea "Alaya is fully nude in some clips"
type textarea "Alaya is fully nude in some clips and"
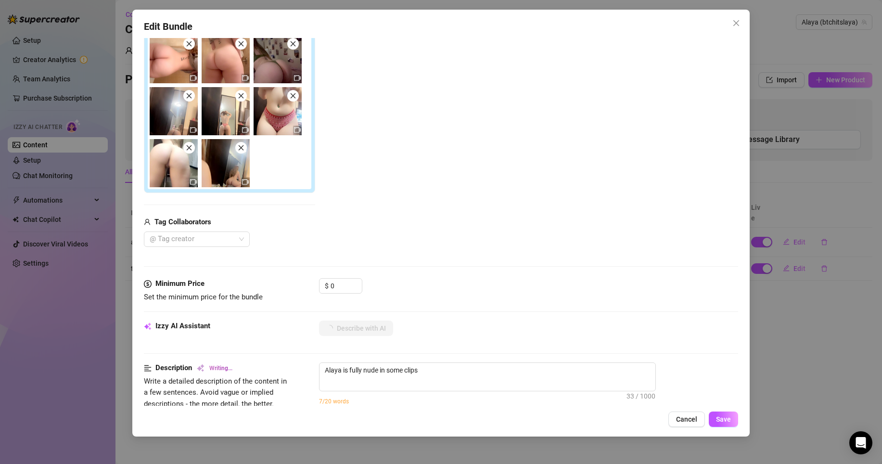
type textarea "Alaya is fully nude in some clips and"
type textarea "Alaya is fully nude in some clips and in"
type textarea "Alaya is fully nude in some clips and in tight"
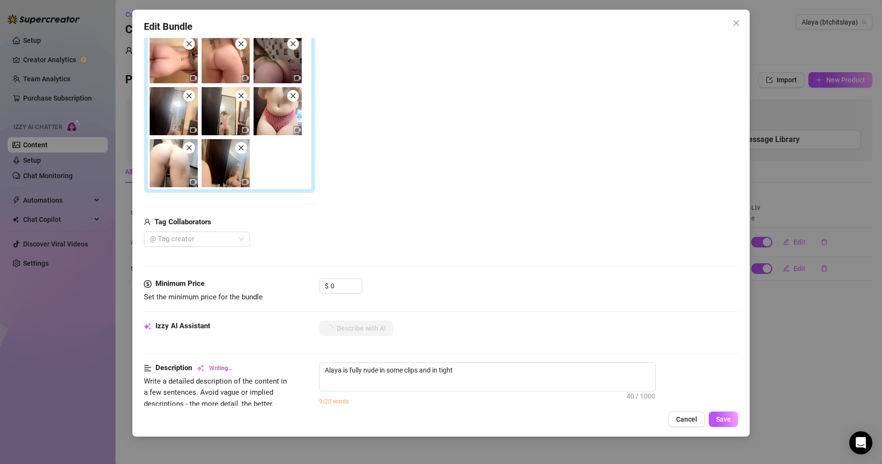
type textarea "Alaya is fully nude in some clips and in tight white"
type textarea "Alaya is fully nude in some clips and in tight white panties"
type textarea "Alaya is fully nude in some clips and in tight white panties in"
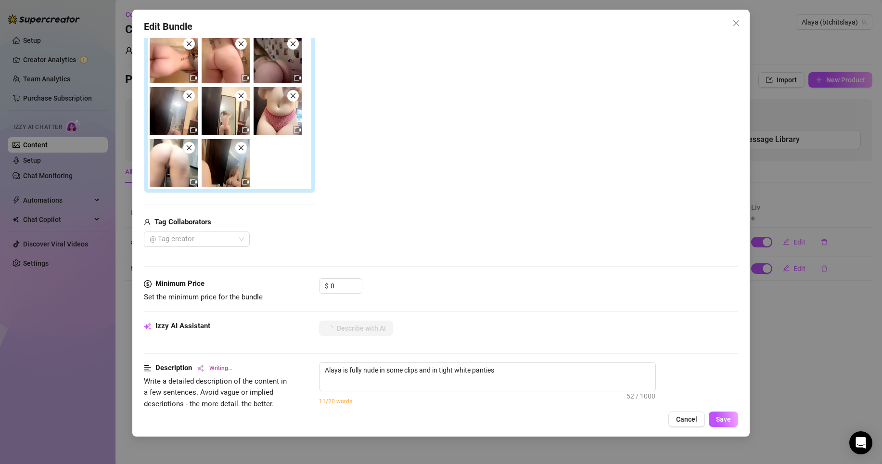
type textarea "Alaya is fully nude in some clips and in tight white panties in"
type textarea "Alaya is fully nude in some clips and in tight white panties in others,"
type textarea "Alaya is fully nude in some clips and in tight white panties in others, crawling"
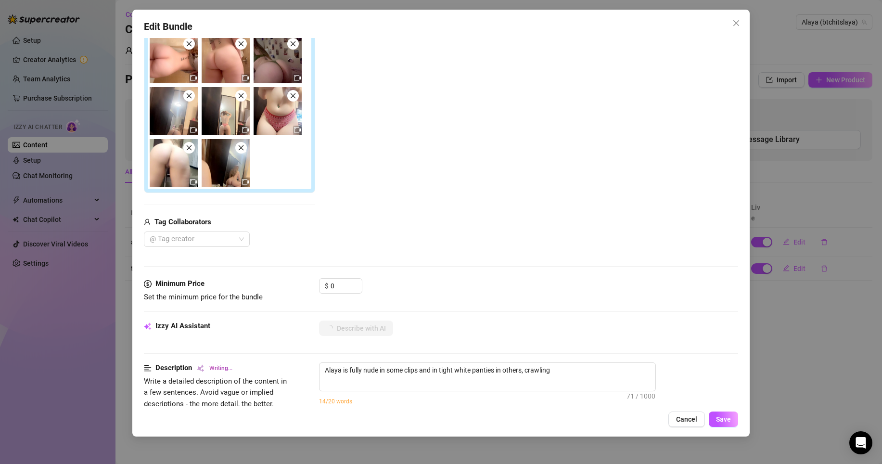
type textarea "Alaya is fully nude in some clips and in tight white panties in others, crawlin…"
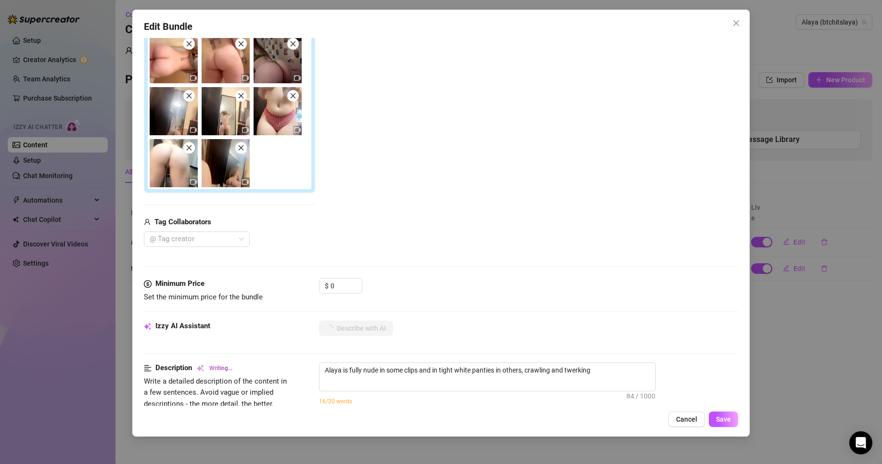
type textarea "Alaya is fully nude in some clips and in tight white panties in others, crawlin…"
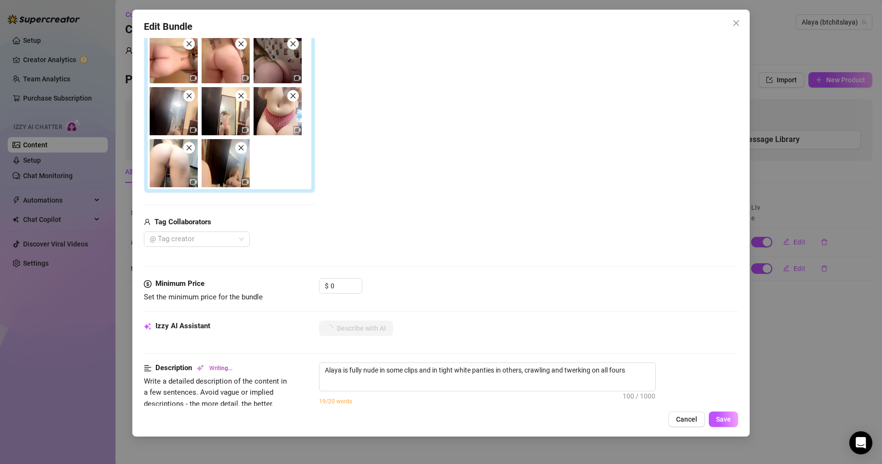
type textarea "Alaya is fully nude in some clips and in tight white panties in others, crawlin…"
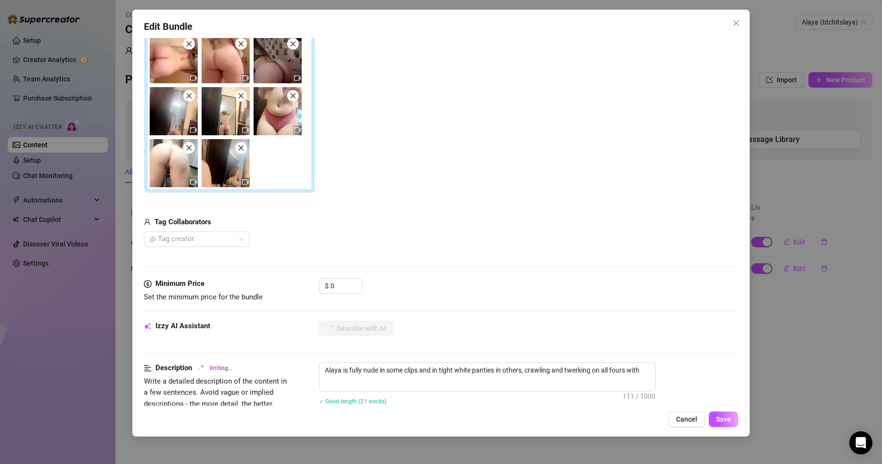
type textarea "Alaya is fully nude in some clips and in tight white panties in others, crawlin…"
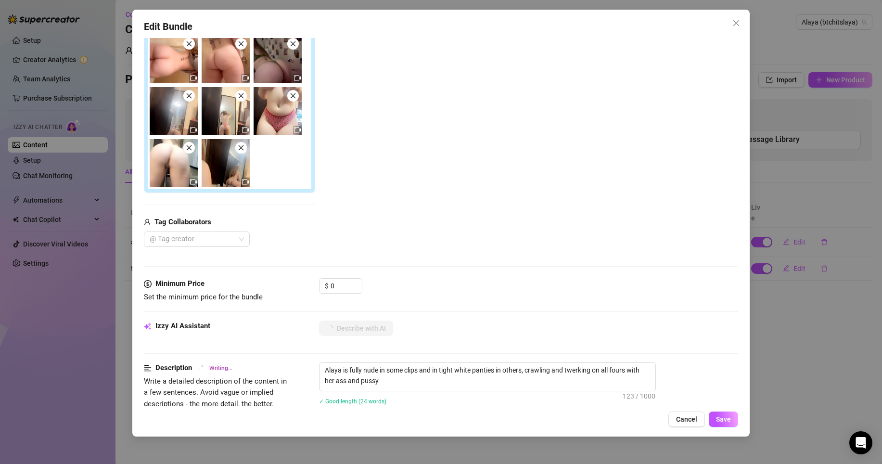
type textarea "Alaya is fully nude in some clips and in tight white panties in others, crawlin…"
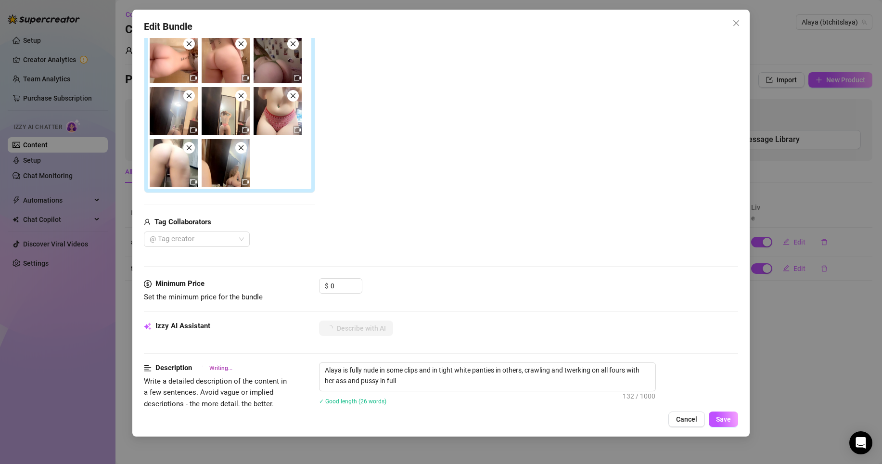
type textarea "Alaya is fully nude in some clips and in tight white panties in others, crawlin…"
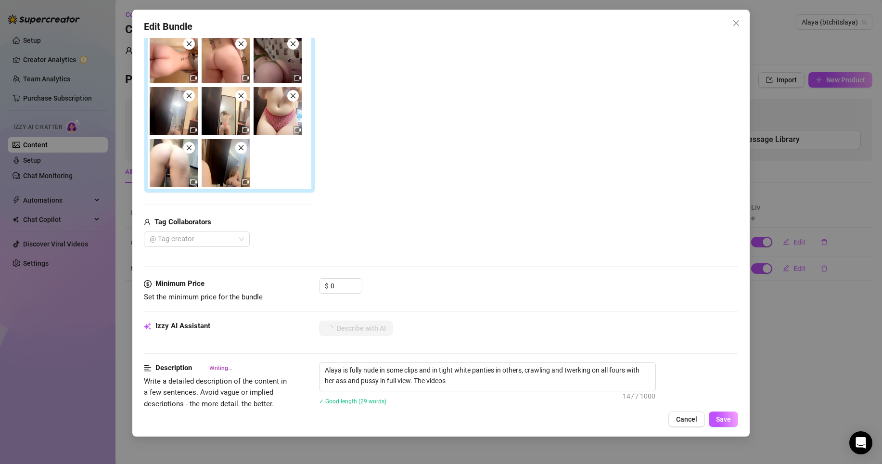
type textarea "Alaya is fully nude in some clips and in tight white panties in others, crawlin…"
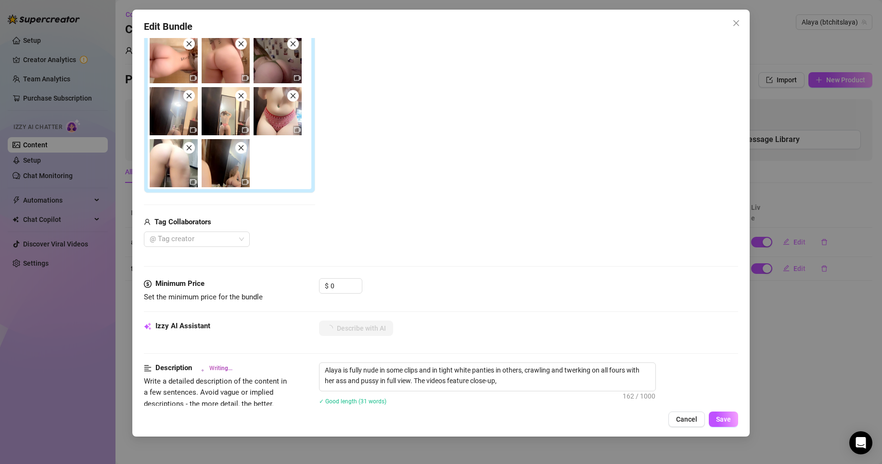
type textarea "Alaya is fully nude in some clips and in tight white panties in others, crawlin…"
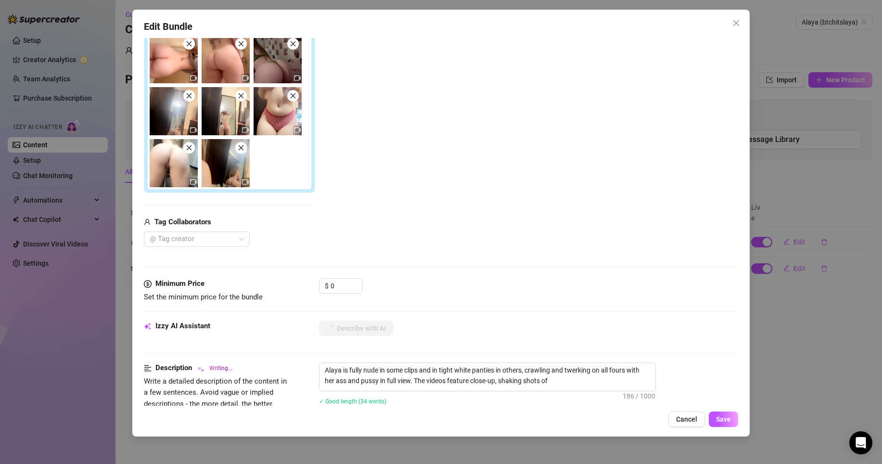
type textarea "Alaya is fully nude in some clips and in tight white panties in others, crawlin…"
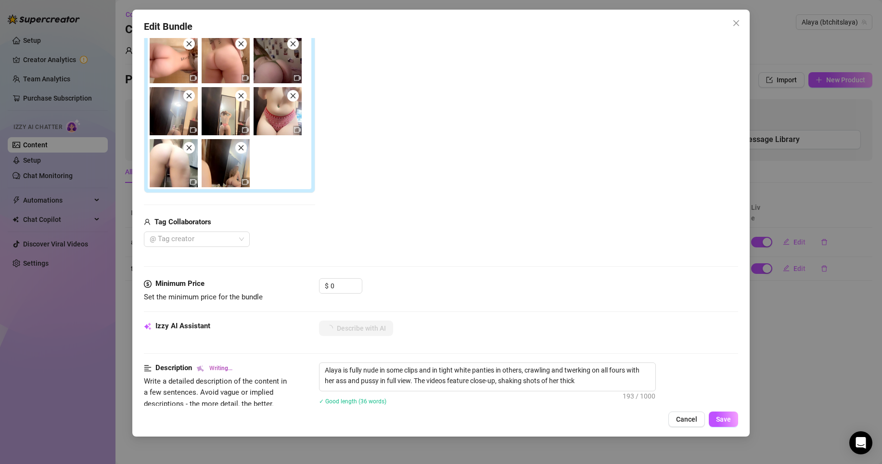
type textarea "Alaya is fully nude in some clips and in tight white panties in others, crawlin…"
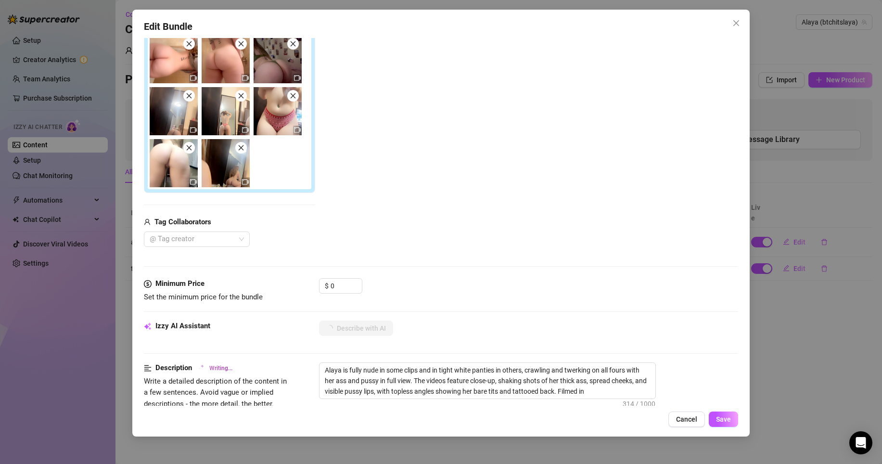
click at [700, 401] on button "Cancel" at bounding box center [686, 418] width 37 height 15
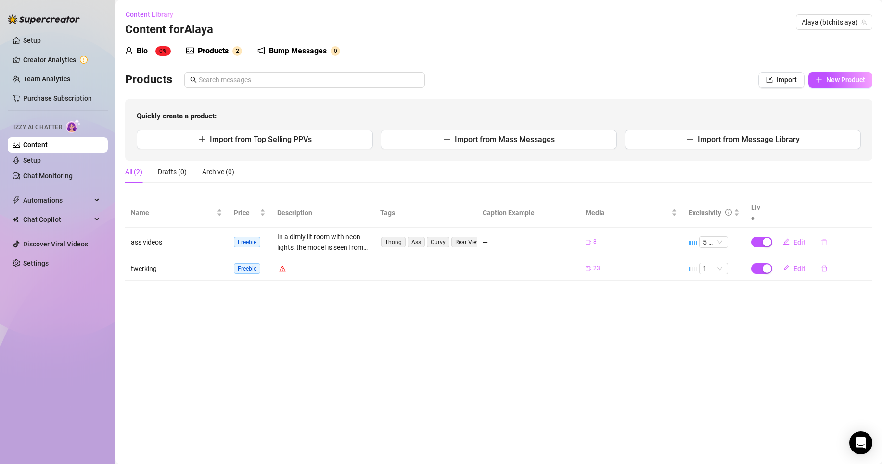
click at [769, 239] on icon "delete" at bounding box center [824, 242] width 7 height 7
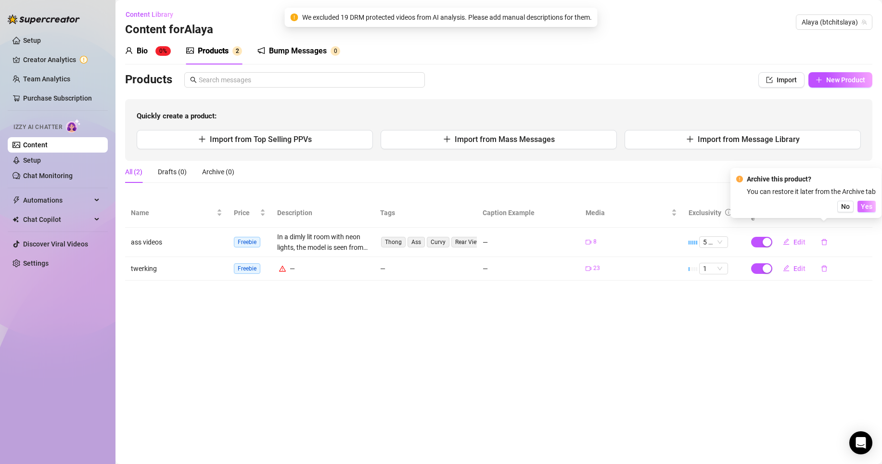
click at [769, 210] on button "Yes" at bounding box center [866, 207] width 18 height 12
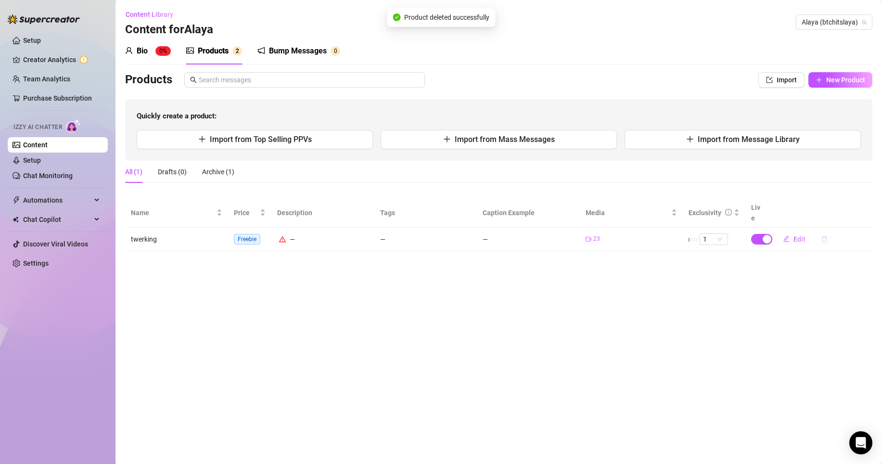
click at [769, 236] on icon "delete" at bounding box center [824, 239] width 7 height 7
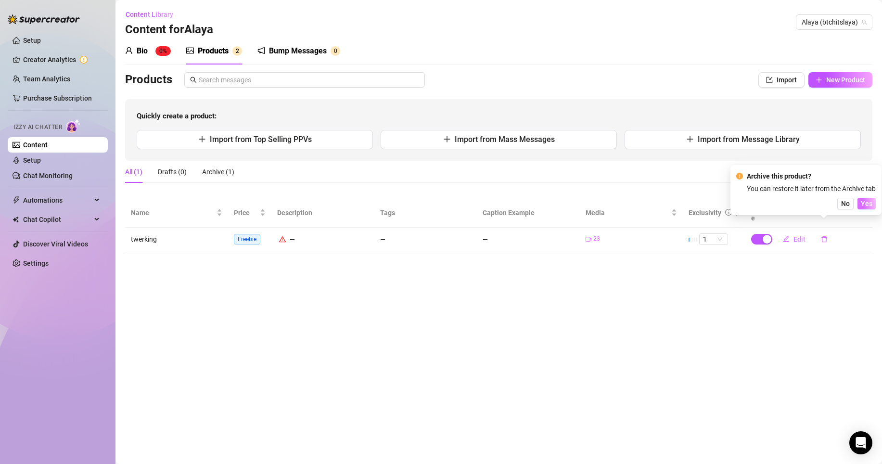
click at [769, 203] on span "Yes" at bounding box center [866, 204] width 12 height 8
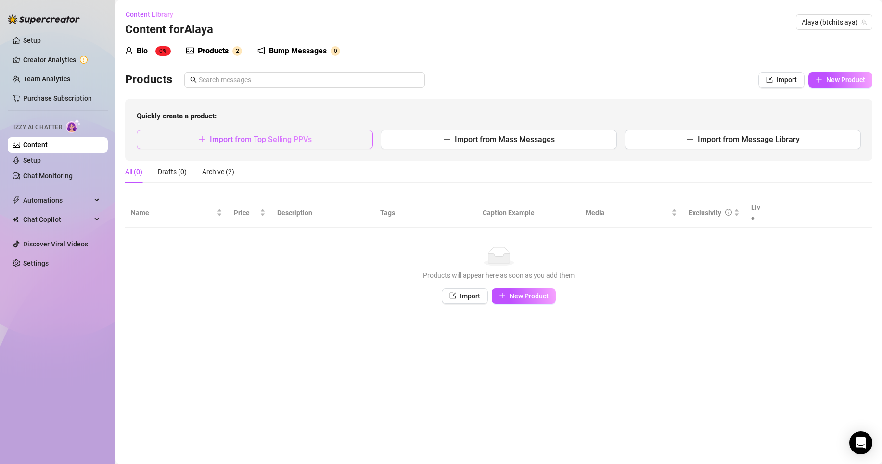
click at [331, 133] on button "Import from Top Selling PPVs" at bounding box center [255, 139] width 236 height 19
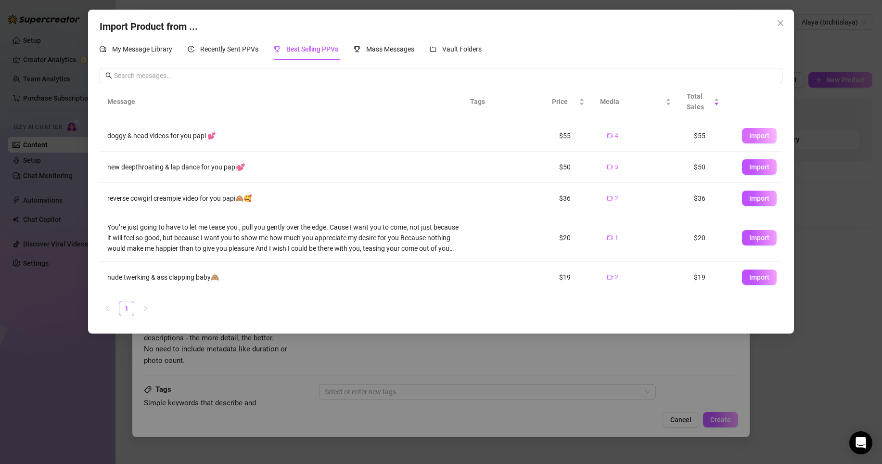
click at [749, 134] on span "Import" at bounding box center [759, 136] width 20 height 8
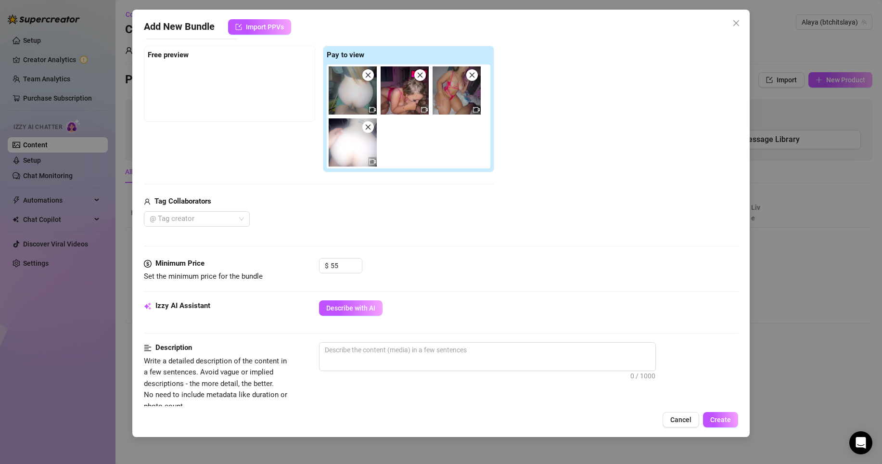
scroll to position [175, 0]
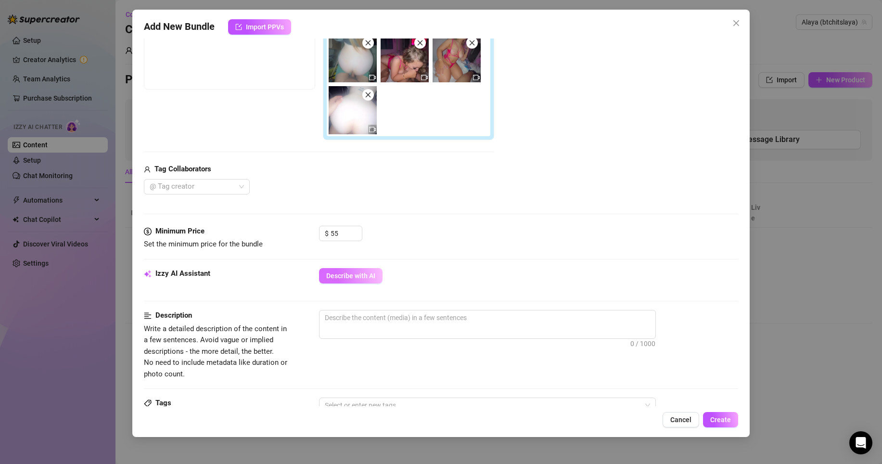
click at [373, 272] on span "Describe with AI" at bounding box center [350, 276] width 49 height 8
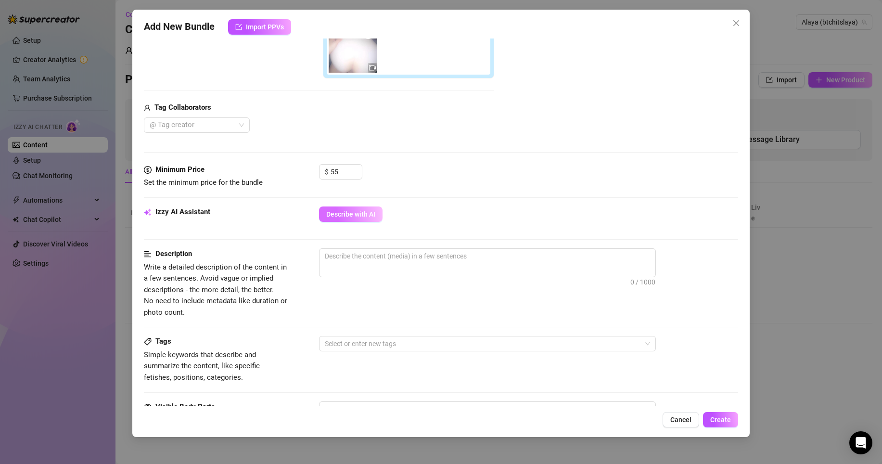
scroll to position [237, 0]
click at [375, 215] on button "Describe with AI" at bounding box center [350, 213] width 63 height 15
click at [360, 208] on button "Describe with AI" at bounding box center [350, 213] width 63 height 15
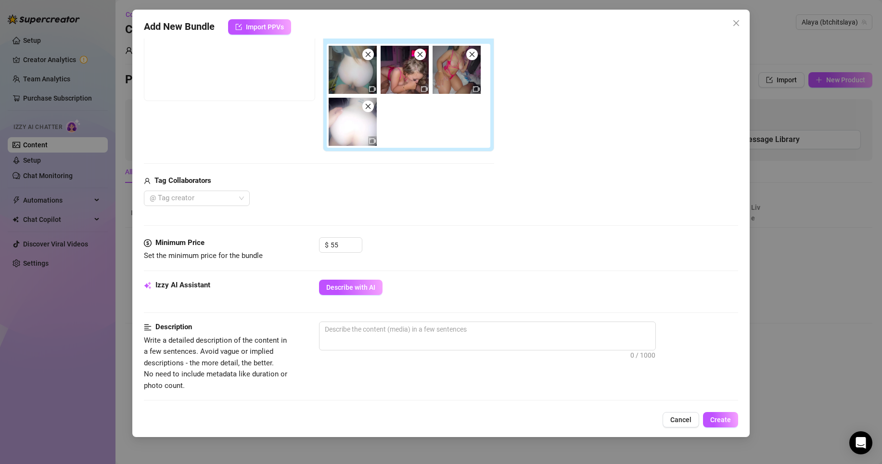
scroll to position [109, 0]
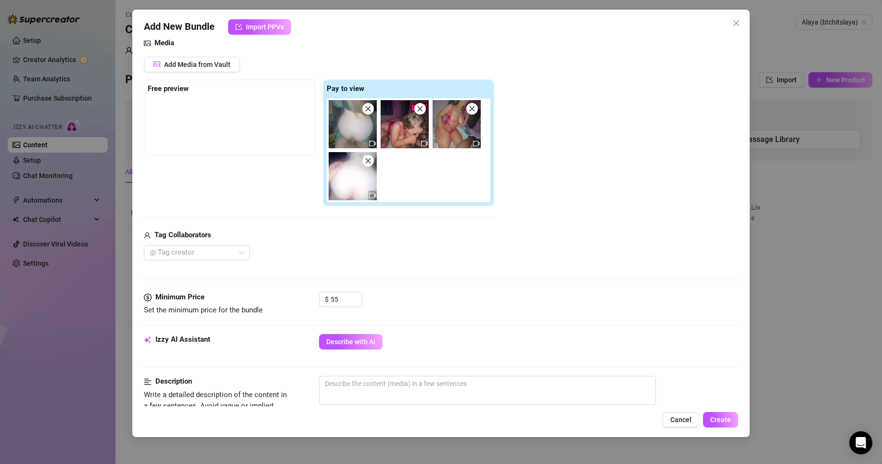
click at [422, 114] on img at bounding box center [404, 124] width 48 height 48
click at [473, 107] on icon "close" at bounding box center [471, 108] width 5 height 5
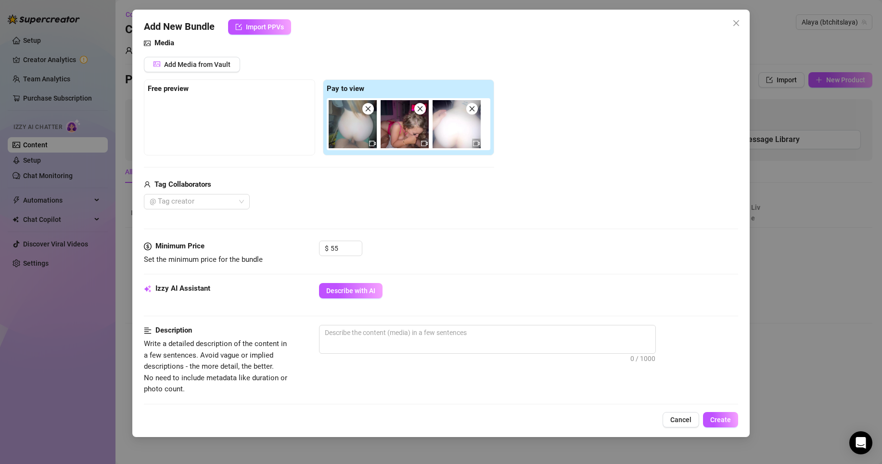
click at [423, 111] on span at bounding box center [420, 109] width 12 height 12
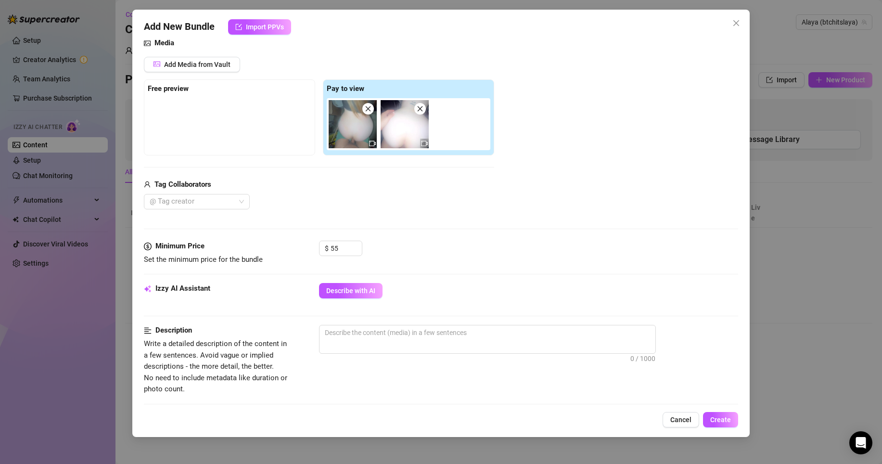
click at [358, 281] on div "Minimum Price Set the minimum price for the bundle $ 55" at bounding box center [441, 261] width 594 height 42
click at [355, 286] on button "Describe with AI" at bounding box center [350, 290] width 63 height 15
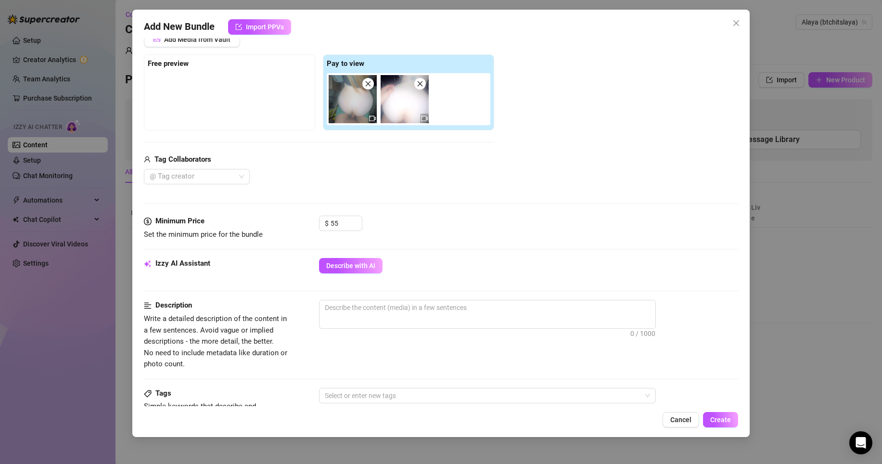
scroll to position [209, 0]
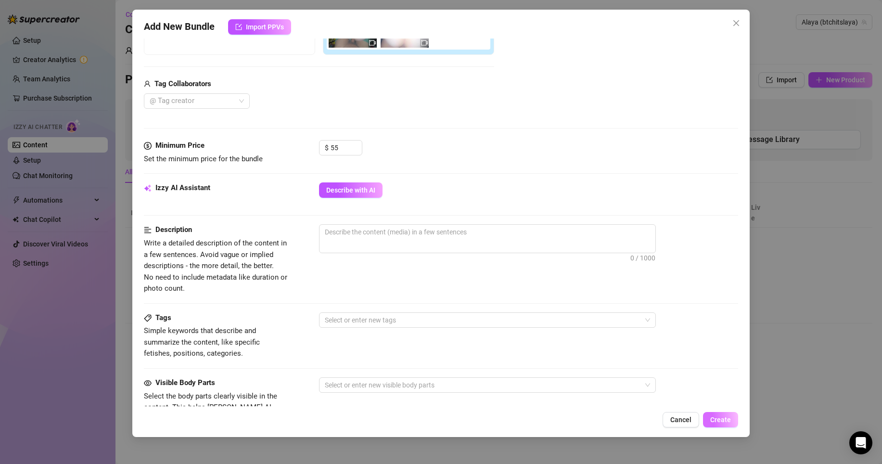
click at [714, 401] on span "Create" at bounding box center [720, 420] width 21 height 8
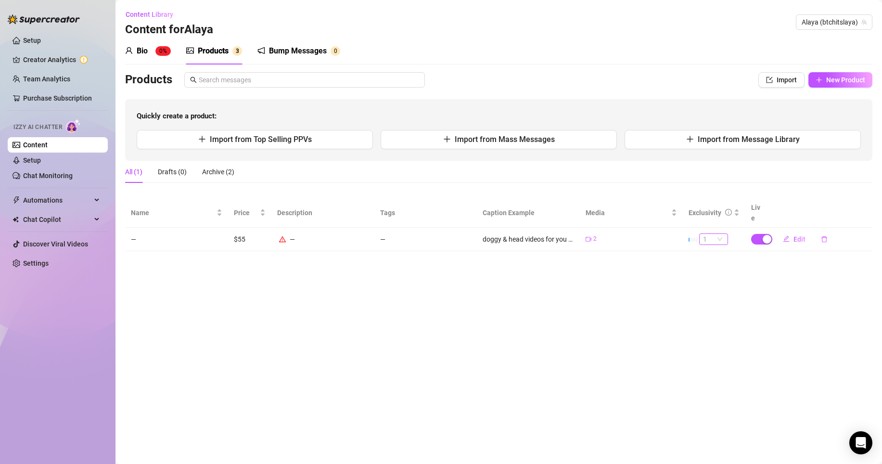
click at [715, 234] on span "1" at bounding box center [713, 239] width 21 height 11
click at [713, 317] on main "Content Library Content for [PERSON_NAME] (btchitslaya) Bio 0% Products 3 Bump …" at bounding box center [498, 232] width 766 height 464
click at [769, 235] on span "Edit" at bounding box center [799, 239] width 12 height 8
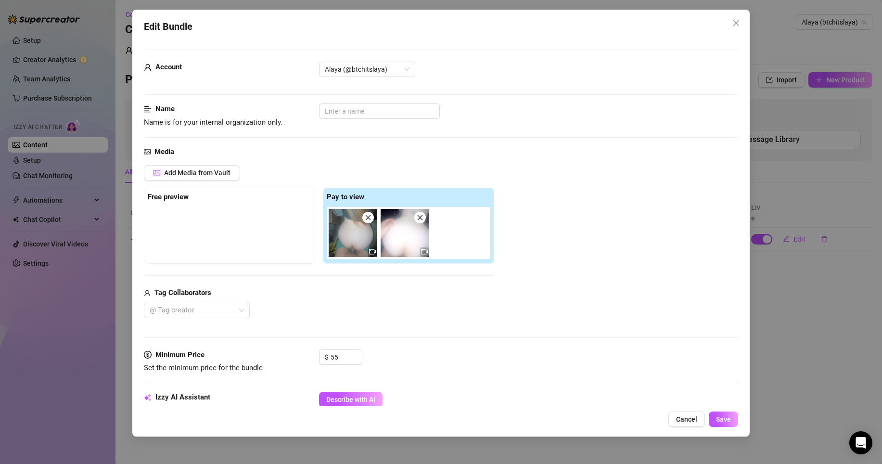
click at [425, 215] on span at bounding box center [420, 218] width 12 height 12
click at [682, 401] on span "Cancel" at bounding box center [686, 419] width 21 height 8
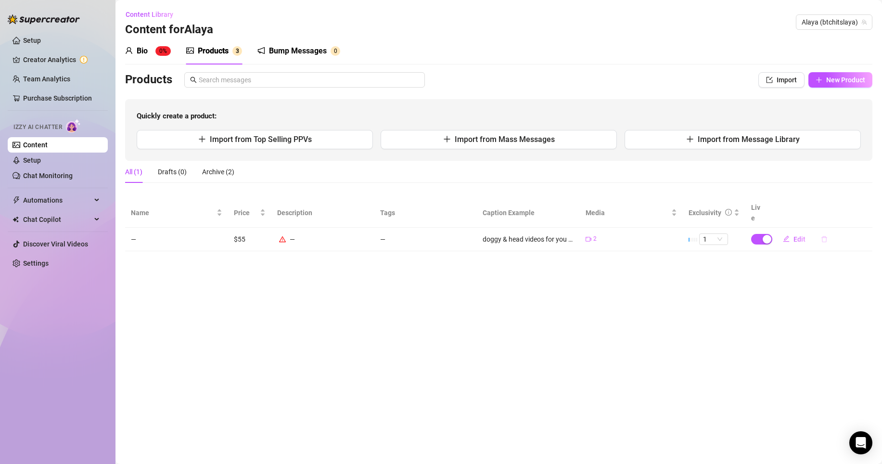
click at [769, 231] on button "button" at bounding box center [824, 238] width 22 height 15
click at [769, 204] on span "Yes" at bounding box center [866, 204] width 12 height 8
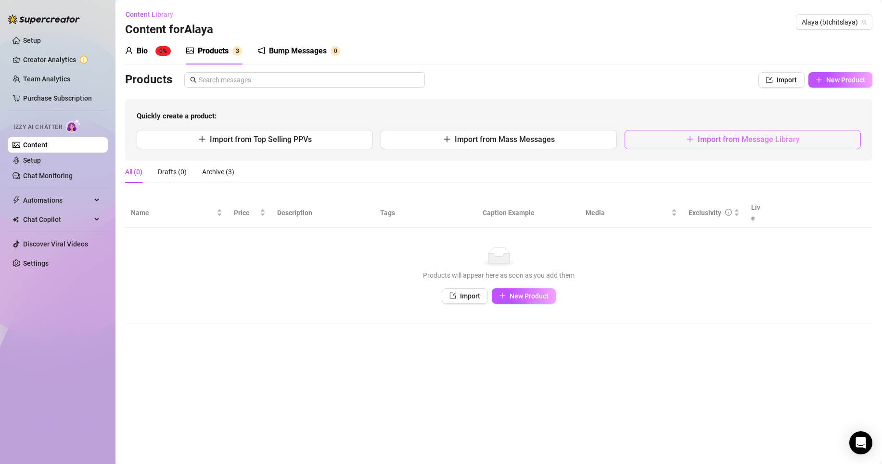
click at [703, 135] on span "Import from Message Library" at bounding box center [748, 139] width 102 height 9
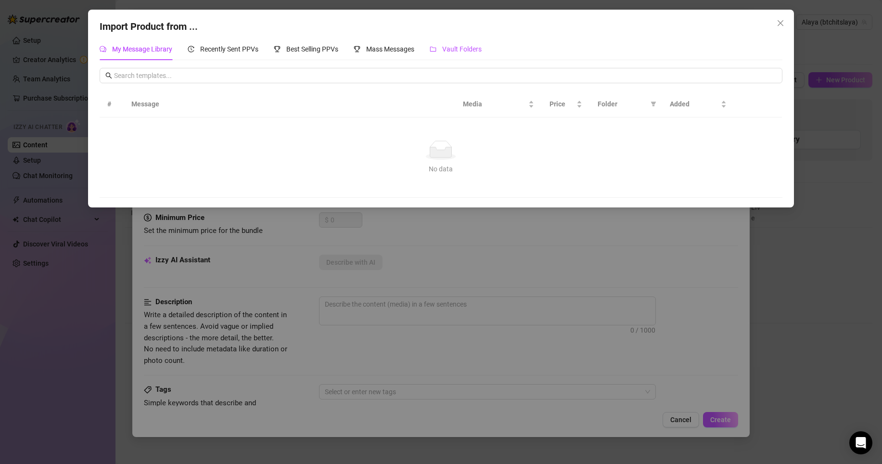
click at [465, 49] on span "Vault Folders" at bounding box center [461, 49] width 39 height 8
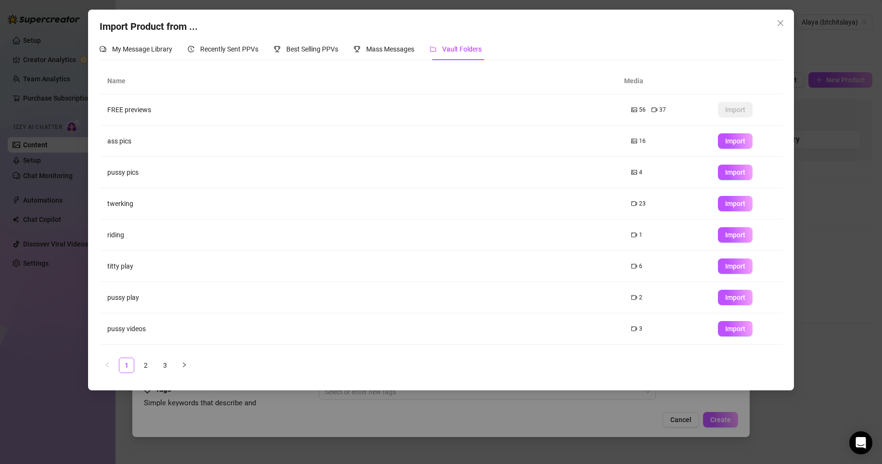
click at [631, 139] on icon "picture" at bounding box center [634, 141] width 6 height 6
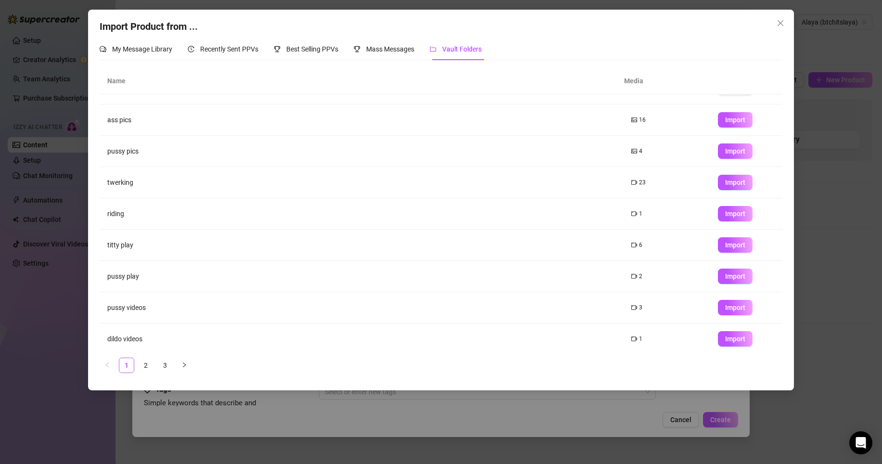
scroll to position [57, 0]
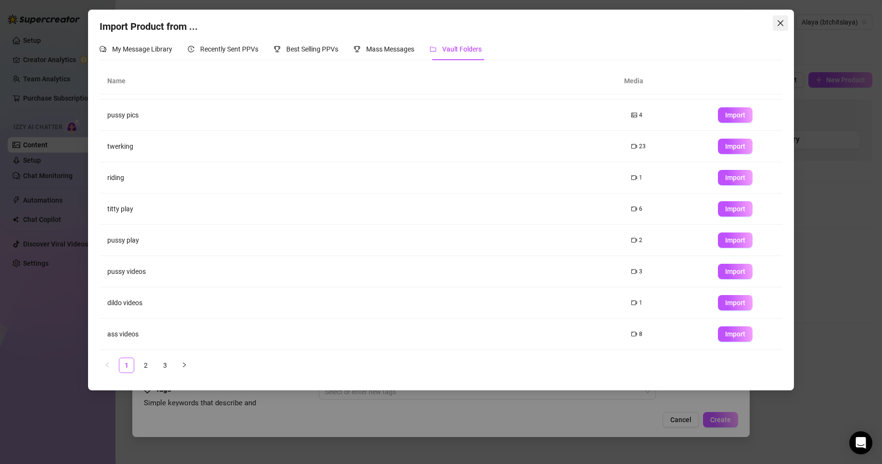
click at [769, 26] on icon "close" at bounding box center [780, 23] width 8 height 8
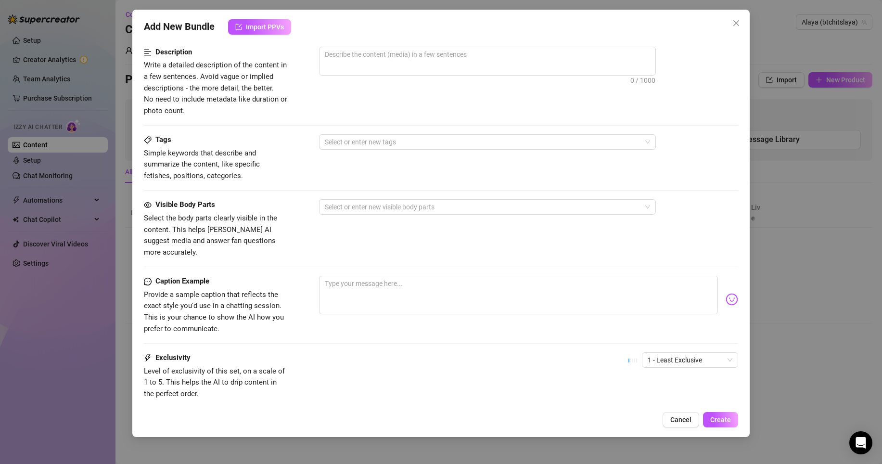
scroll to position [0, 0]
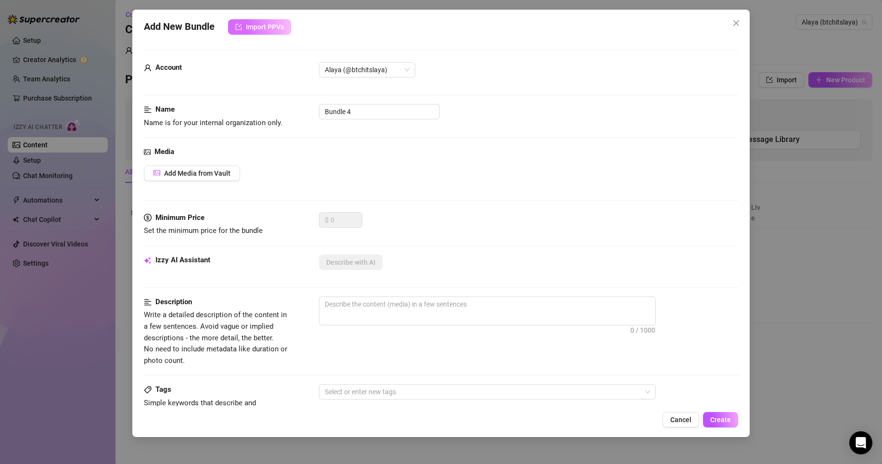
click at [280, 20] on button "Import PPVs" at bounding box center [259, 26] width 63 height 15
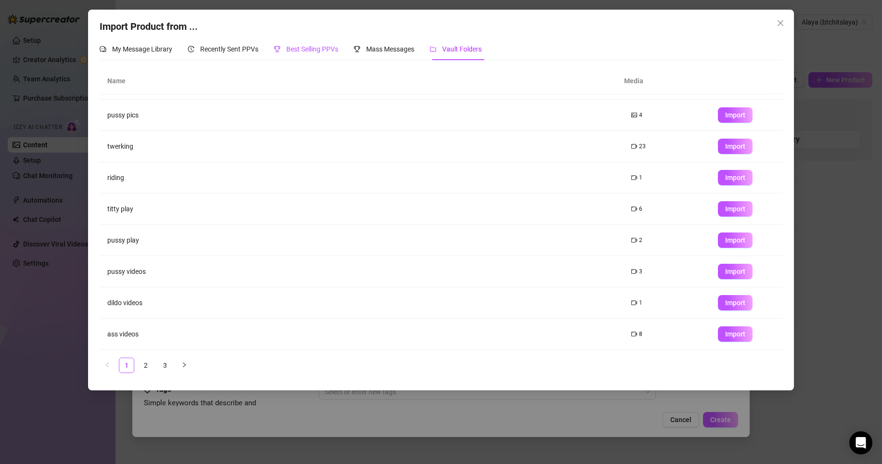
click at [331, 49] on span "Best Selling PPVs" at bounding box center [312, 49] width 52 height 8
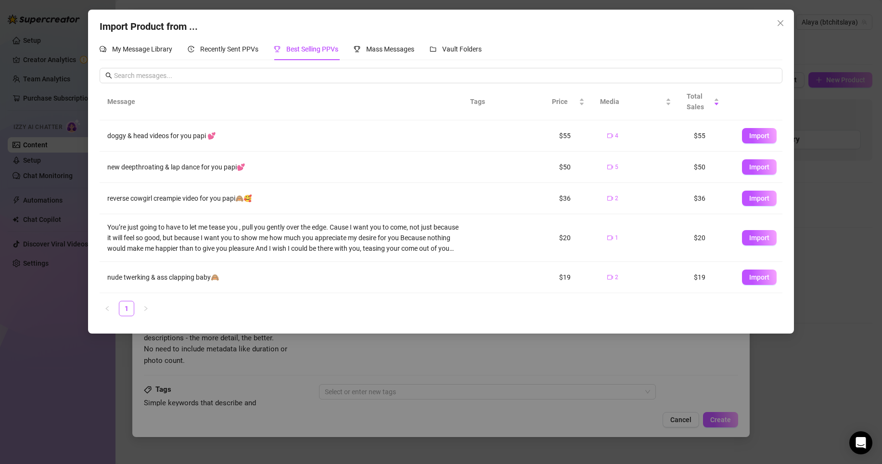
click at [756, 134] on span "Import" at bounding box center [759, 136] width 20 height 8
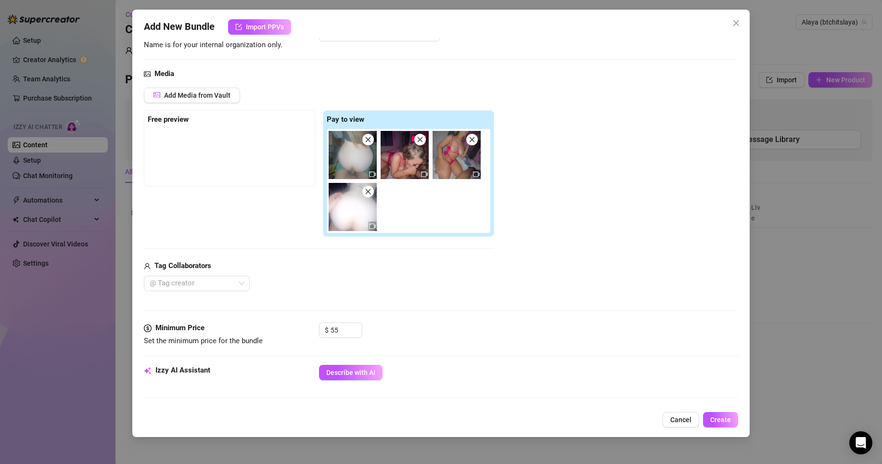
scroll to position [125, 0]
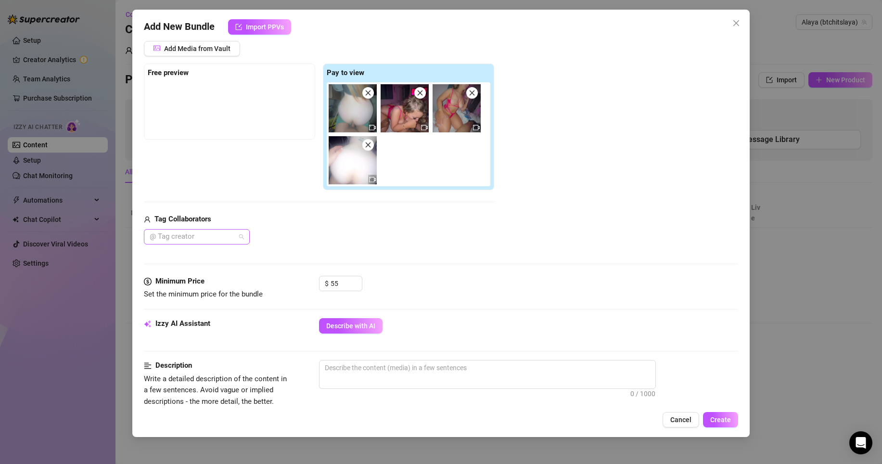
click at [244, 239] on div "@ Tag creator" at bounding box center [197, 236] width 106 height 15
click at [202, 281] on div "RF" at bounding box center [197, 286] width 90 height 11
click at [192, 273] on div "her" at bounding box center [197, 271] width 90 height 11
click at [195, 255] on div "[PERSON_NAME]" at bounding box center [197, 256] width 90 height 11
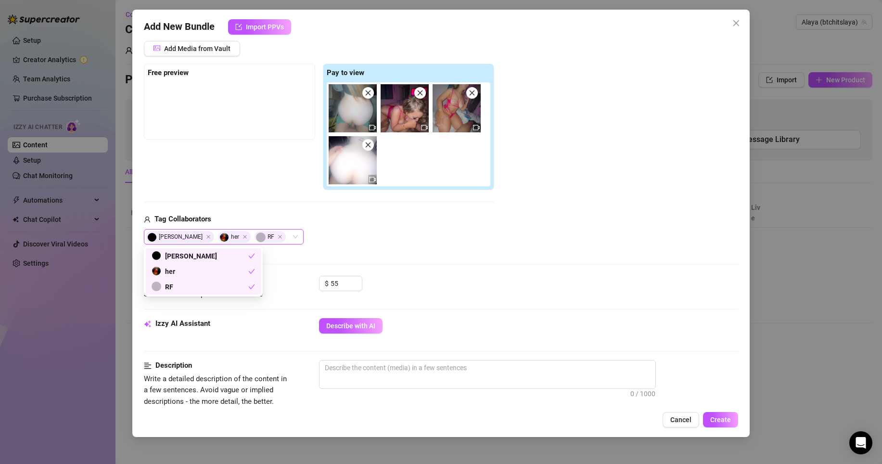
click at [384, 220] on div "Tag Collaborators" at bounding box center [319, 220] width 350 height 12
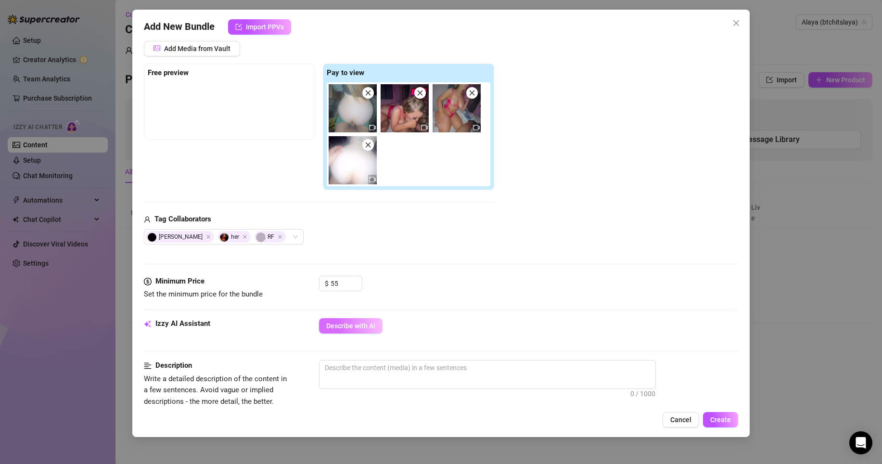
click at [371, 325] on span "Describe with AI" at bounding box center [350, 326] width 49 height 8
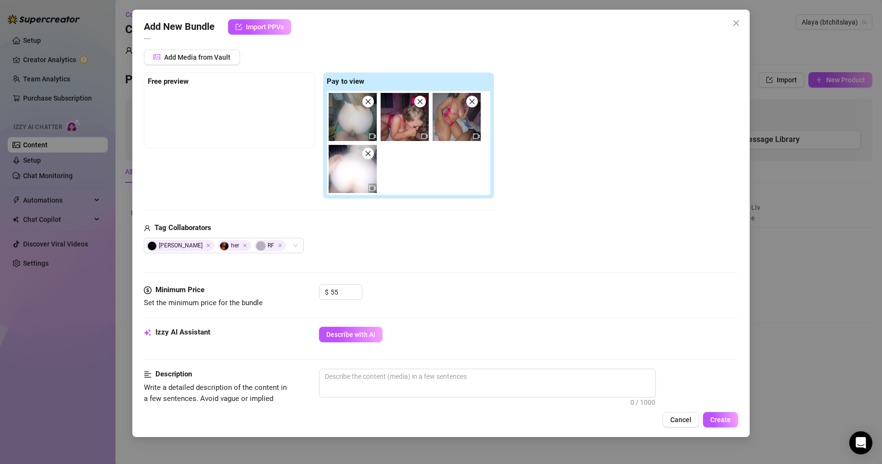
scroll to position [195, 0]
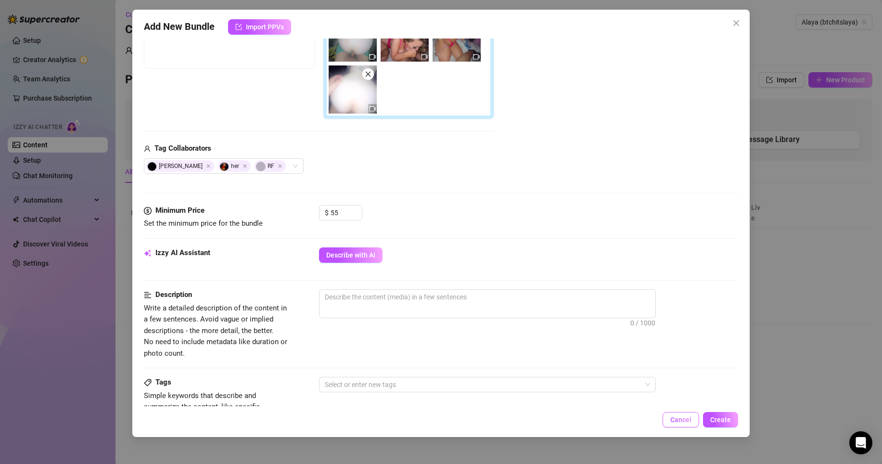
click at [695, 401] on button "Cancel" at bounding box center [680, 419] width 37 height 15
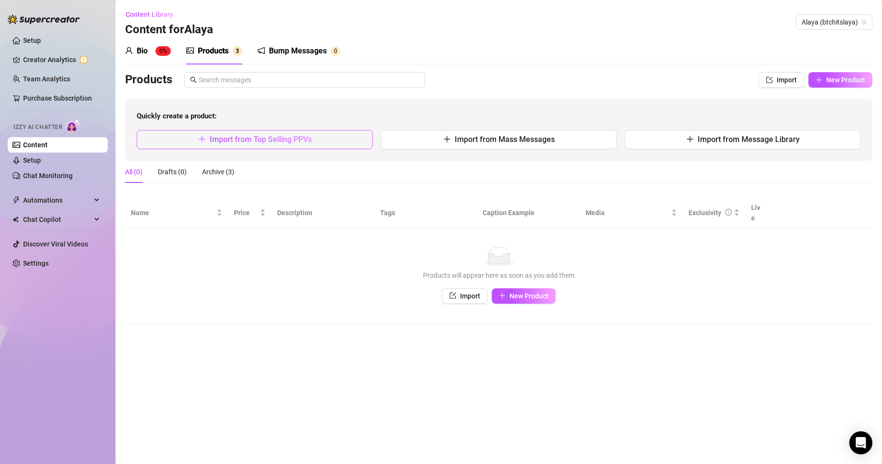
click at [349, 141] on button "Import from Top Selling PPVs" at bounding box center [255, 139] width 236 height 19
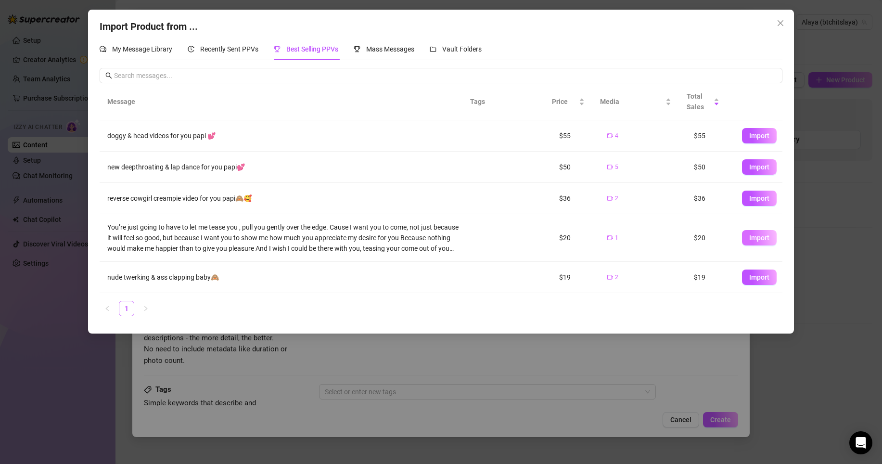
click at [749, 237] on span "Import" at bounding box center [759, 238] width 20 height 8
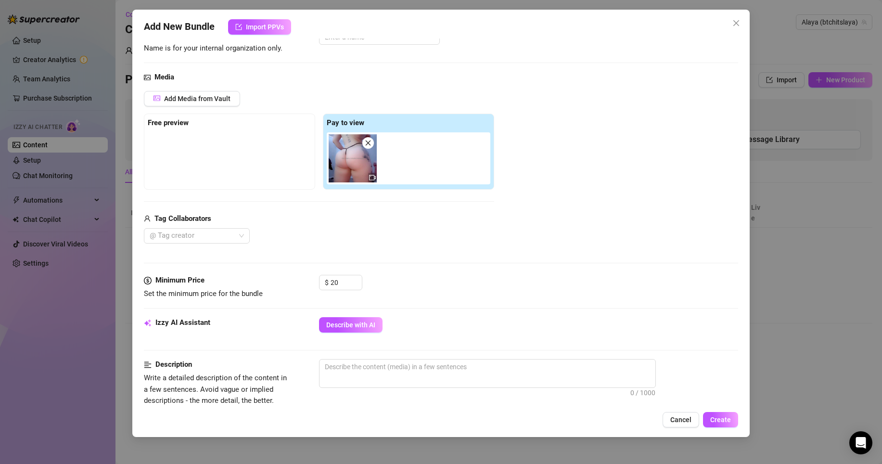
scroll to position [76, 0]
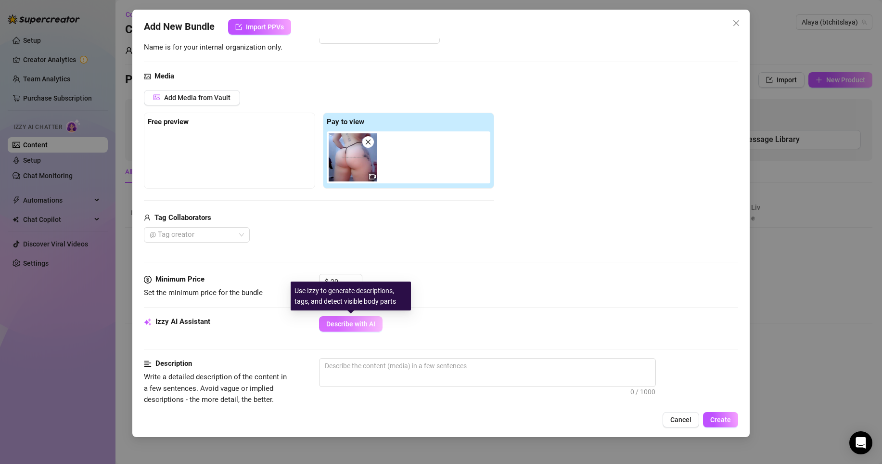
click at [350, 331] on button "Describe with AI" at bounding box center [350, 323] width 63 height 15
click at [365, 332] on div "Izzy AI Assistant Describe with AI" at bounding box center [441, 328] width 594 height 24
click at [367, 327] on span "Describe with AI" at bounding box center [350, 324] width 49 height 8
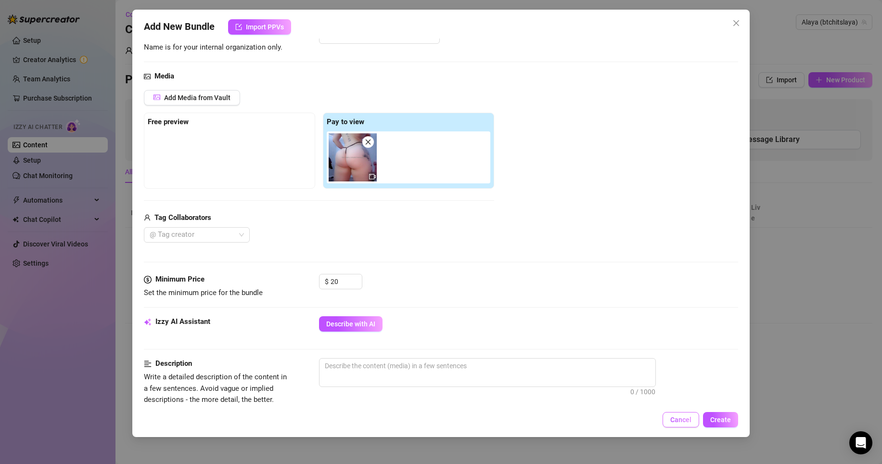
click at [683, 401] on span "Cancel" at bounding box center [680, 420] width 21 height 8
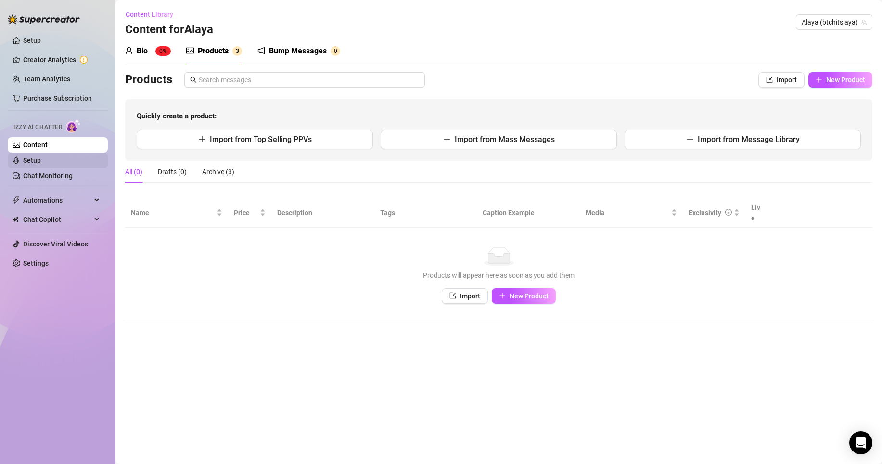
click at [41, 159] on link "Setup" at bounding box center [32, 160] width 18 height 8
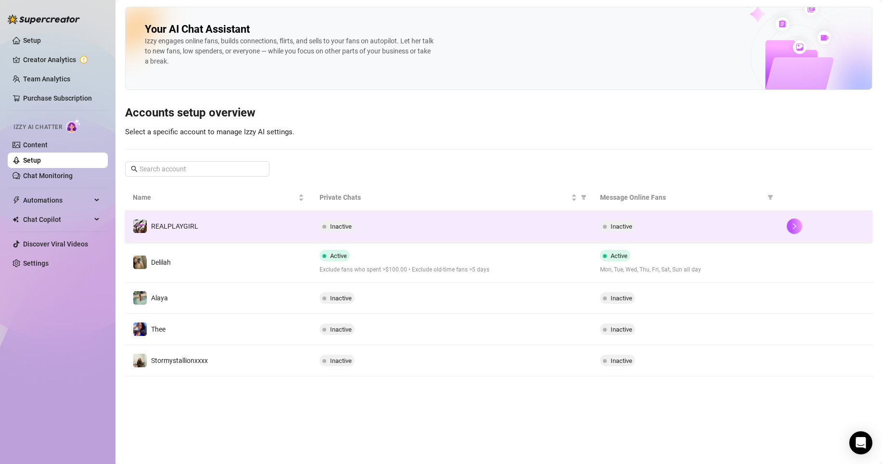
click at [726, 229] on div "Inactive" at bounding box center [685, 226] width 171 height 12
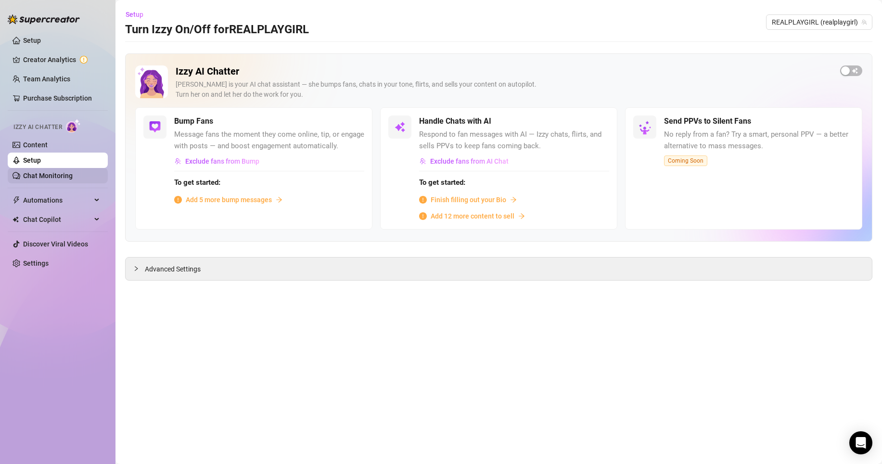
click at [53, 172] on link "Chat Monitoring" at bounding box center [48, 176] width 50 height 8
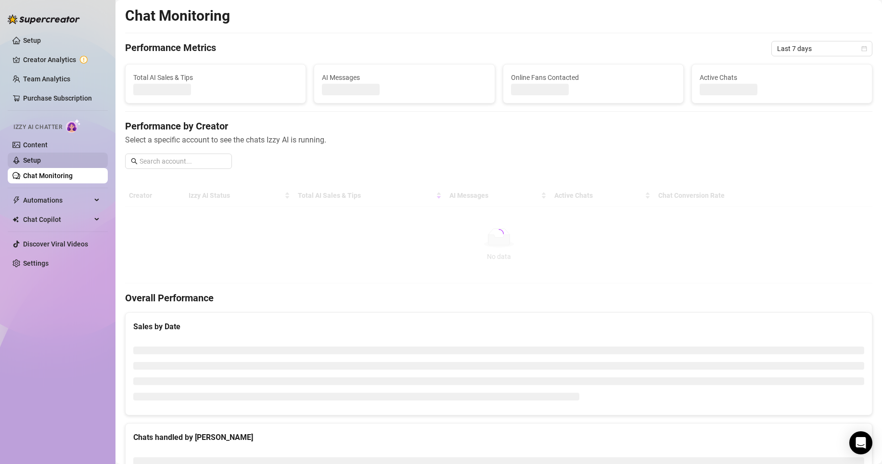
click at [41, 156] on link "Setup" at bounding box center [32, 160] width 18 height 8
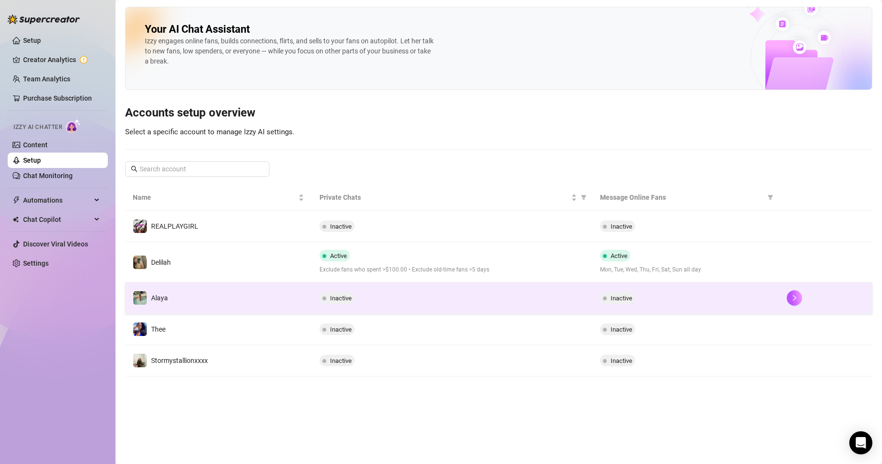
click at [690, 293] on div "Inactive" at bounding box center [685, 298] width 171 height 12
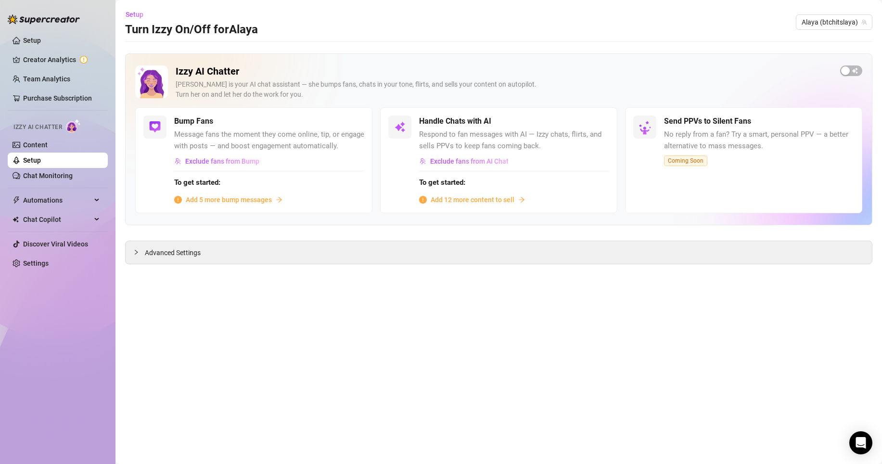
click at [507, 200] on span "Add 12 more content to sell" at bounding box center [472, 199] width 84 height 11
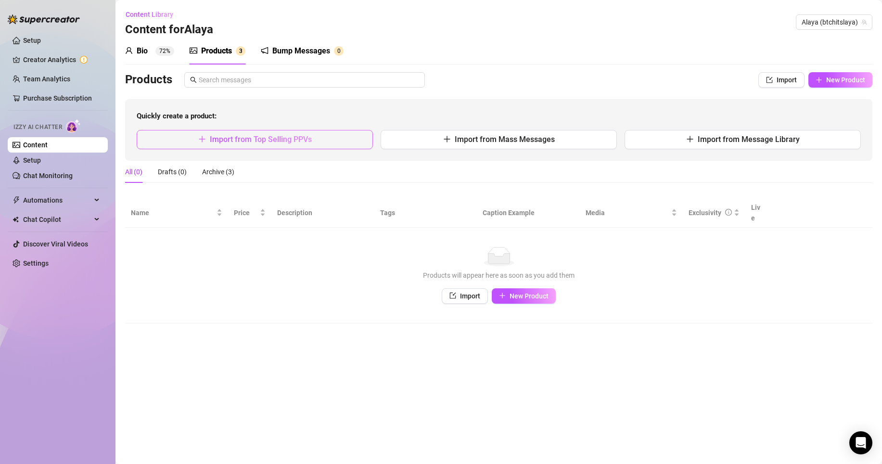
click at [274, 143] on span "Import from Top Selling PPVs" at bounding box center [261, 139] width 102 height 9
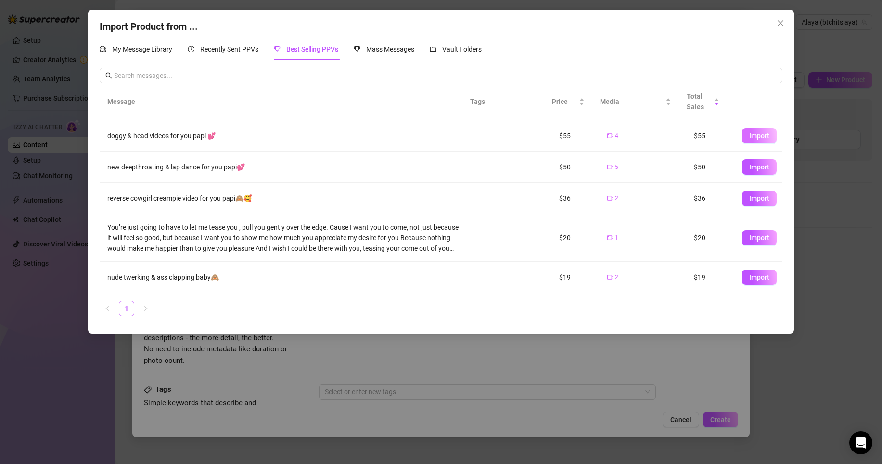
click at [750, 131] on button "Import" at bounding box center [759, 135] width 35 height 15
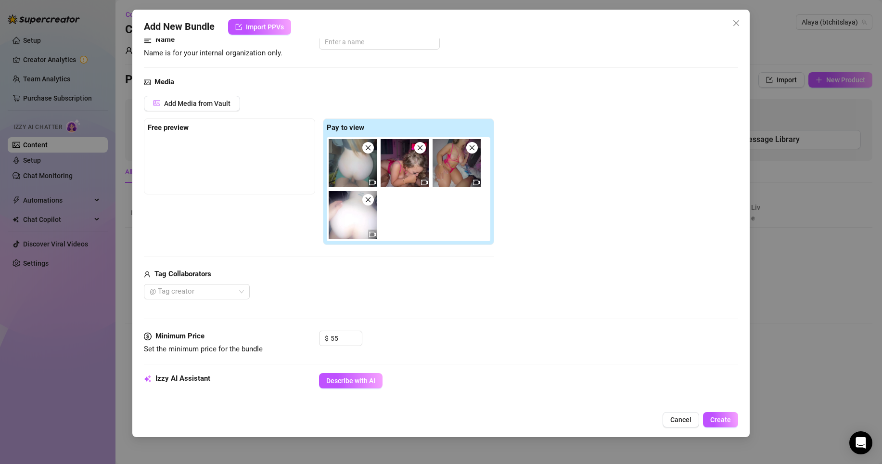
scroll to position [279, 0]
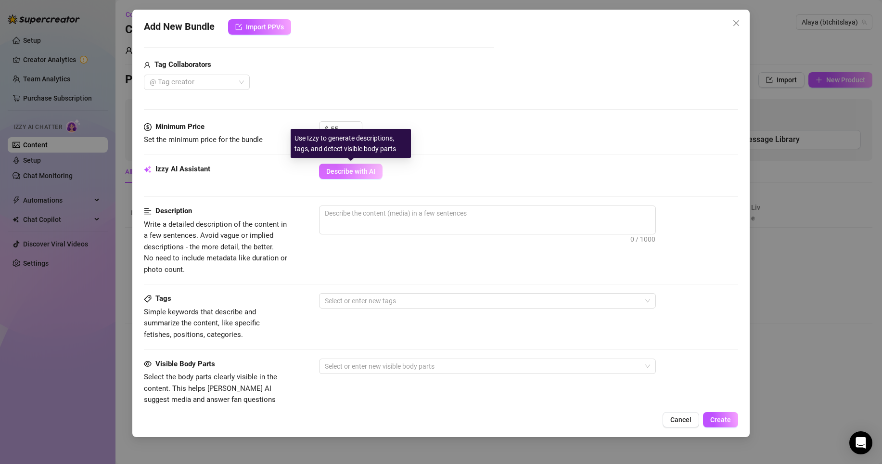
click at [381, 169] on button "Describe with AI" at bounding box center [350, 171] width 63 height 15
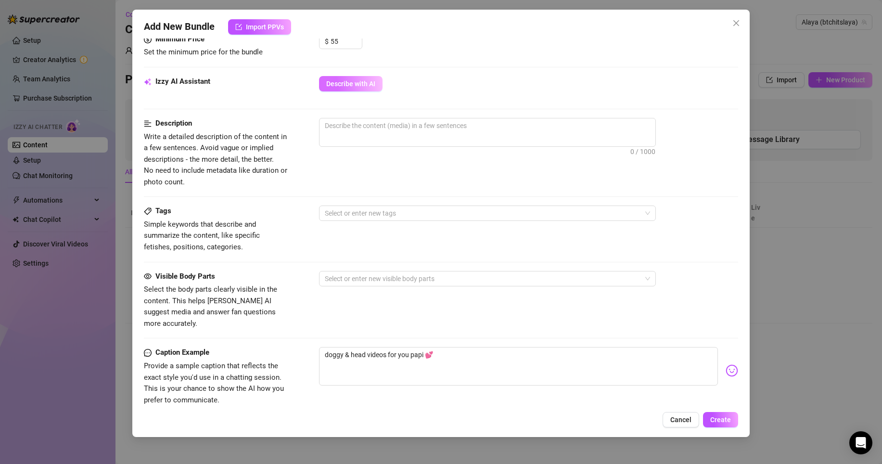
scroll to position [317, 0]
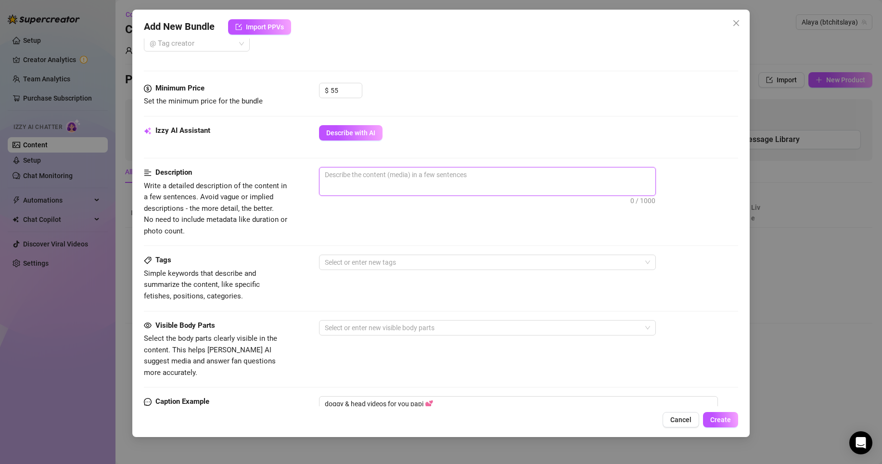
click at [378, 176] on textarea at bounding box center [487, 174] width 336 height 14
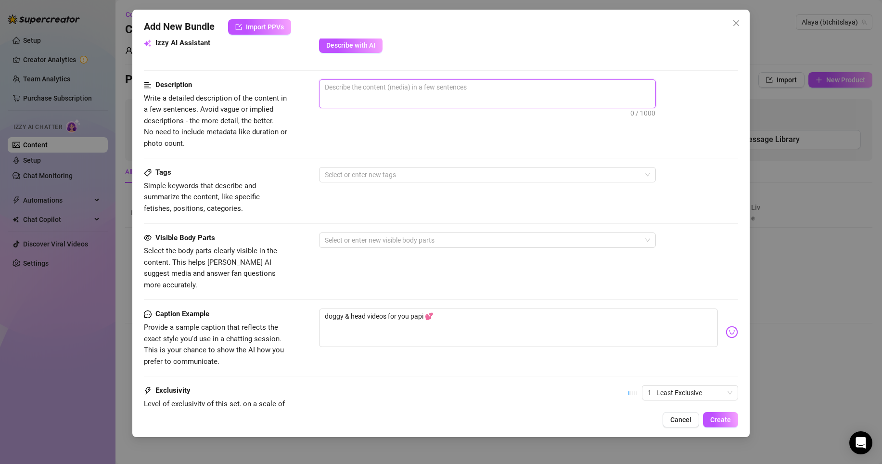
scroll to position [376, 0]
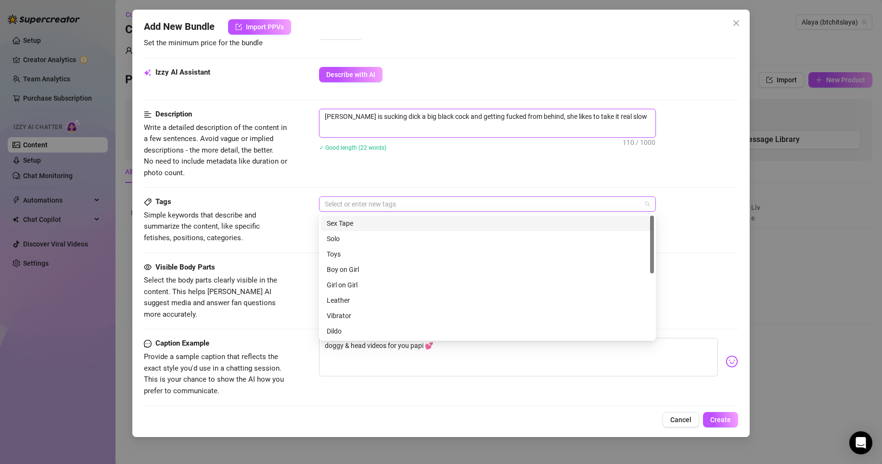
click at [383, 201] on div at bounding box center [482, 203] width 323 height 13
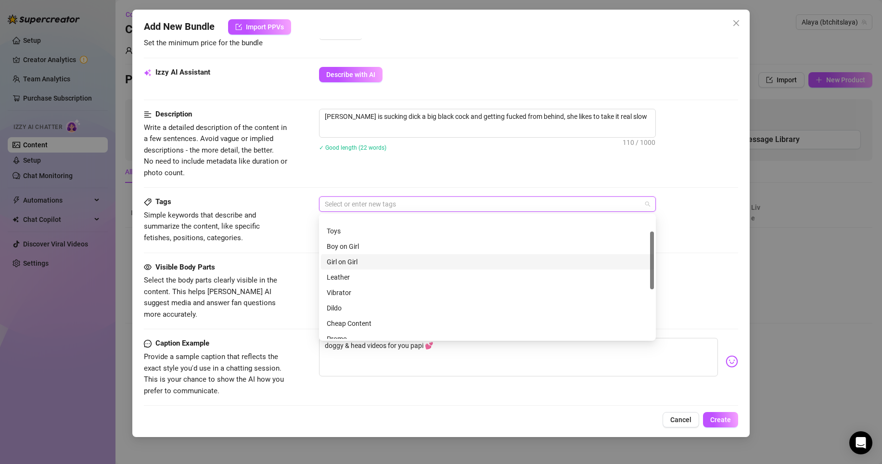
scroll to position [0, 0]
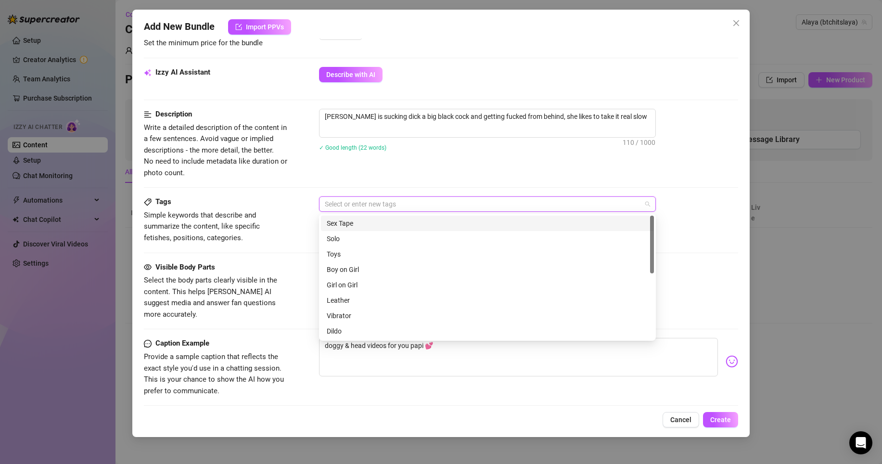
click at [379, 223] on div "Sex Tape" at bounding box center [487, 223] width 321 height 11
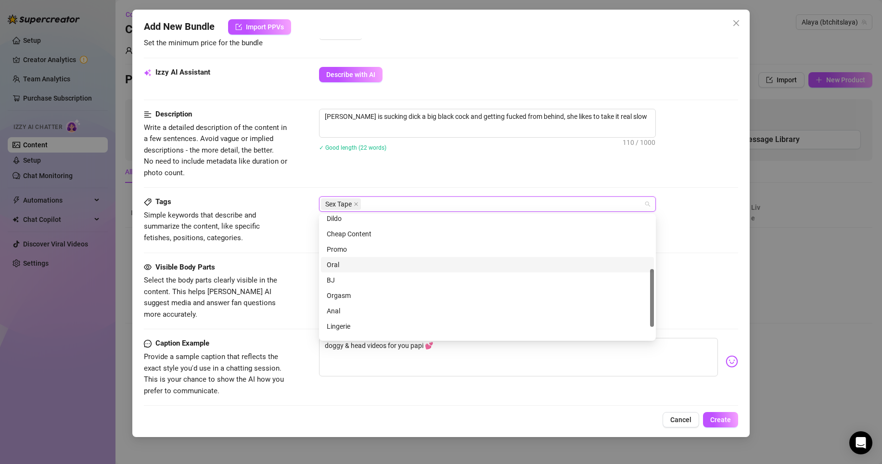
click at [374, 268] on div "Oral" at bounding box center [487, 264] width 321 height 11
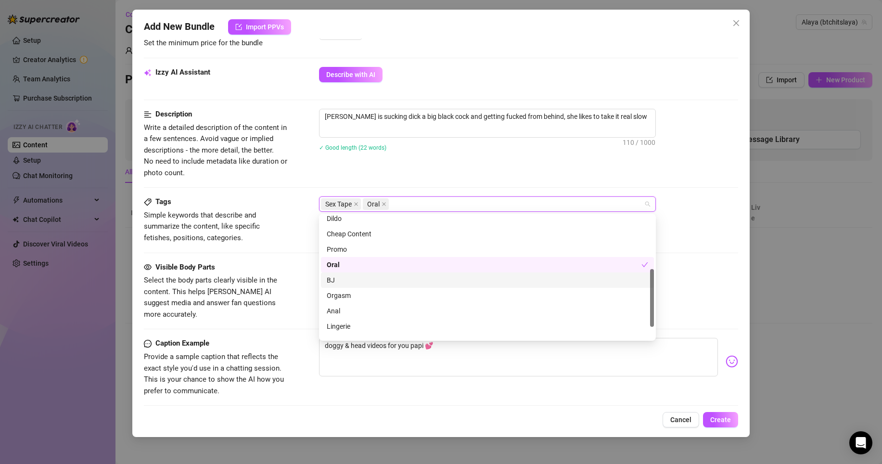
click at [366, 278] on div "BJ" at bounding box center [487, 280] width 321 height 11
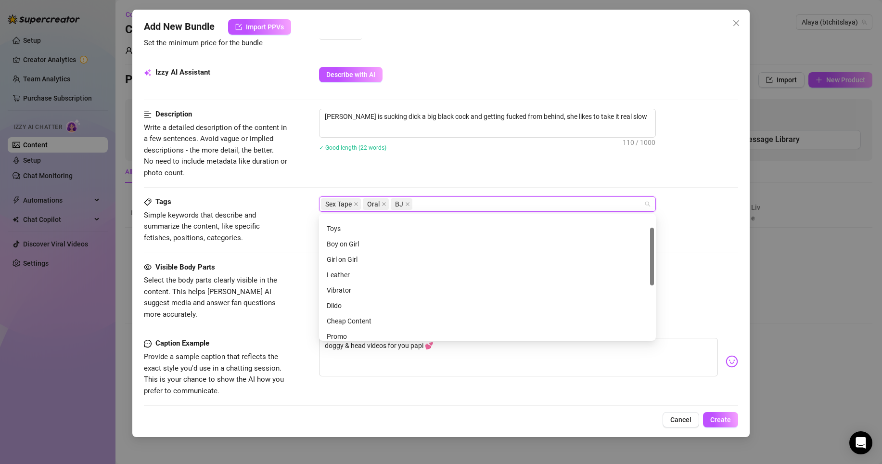
scroll to position [0, 0]
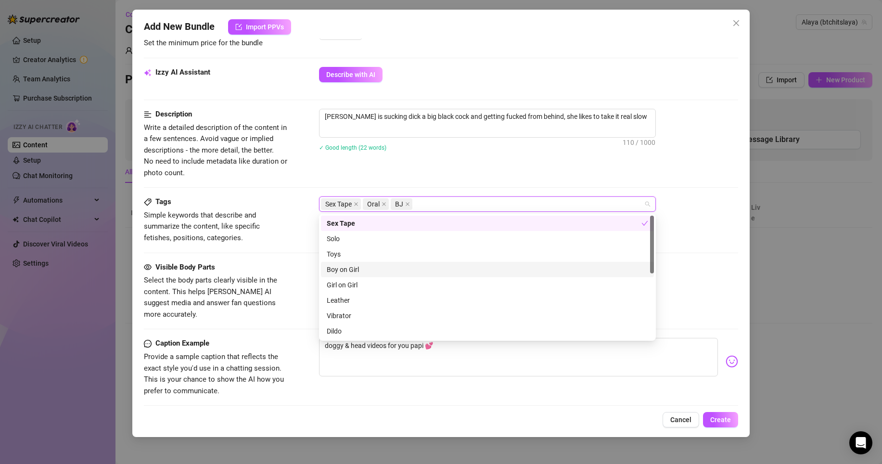
click at [373, 266] on div "Boy on Girl" at bounding box center [487, 269] width 321 height 11
click at [478, 172] on div "Description Write a detailed description of the content in a few sentences. Avo…" at bounding box center [441, 144] width 594 height 70
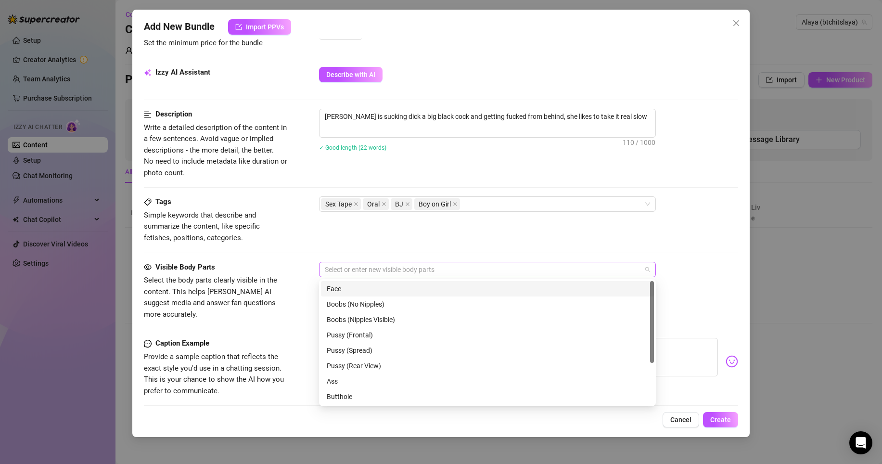
click at [424, 270] on div at bounding box center [482, 269] width 323 height 13
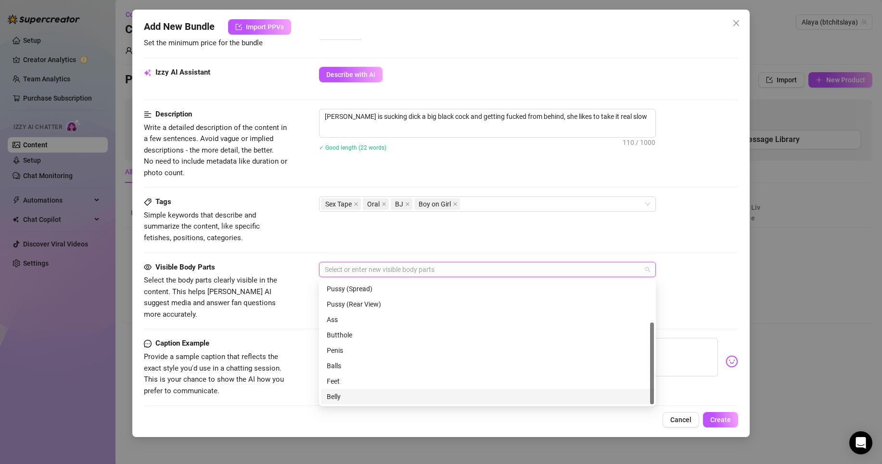
click at [346, 399] on div "Belly" at bounding box center [487, 396] width 321 height 11
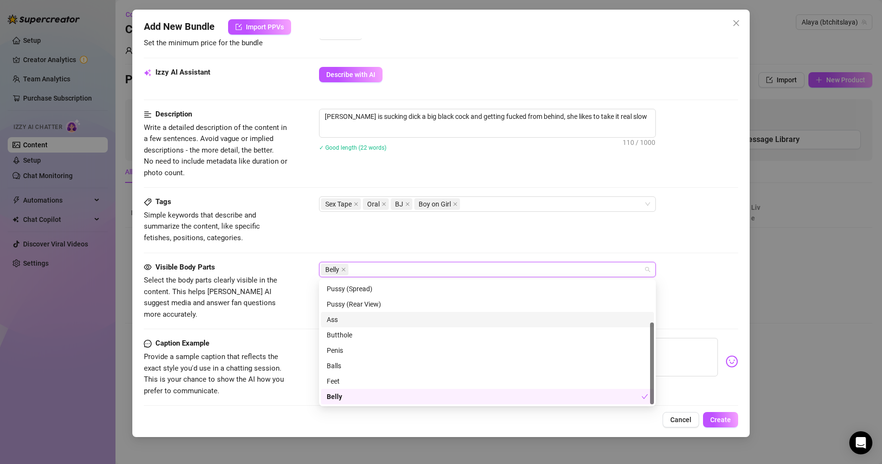
click at [377, 321] on div "Ass" at bounding box center [487, 319] width 321 height 11
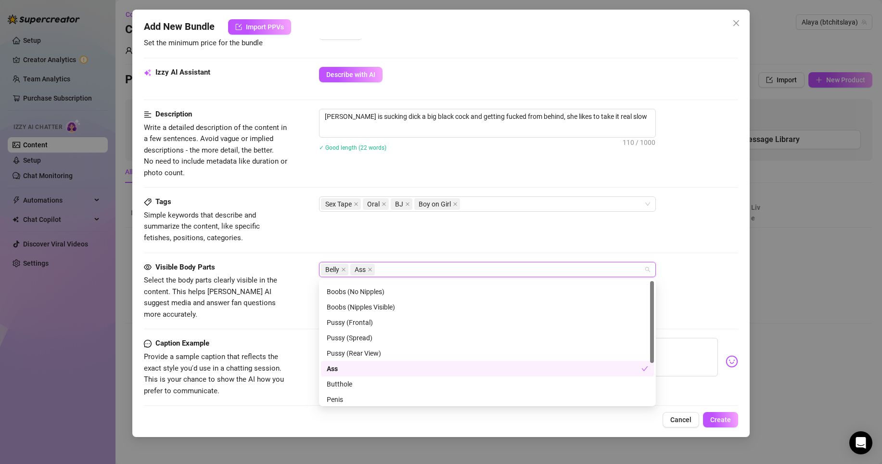
scroll to position [0, 0]
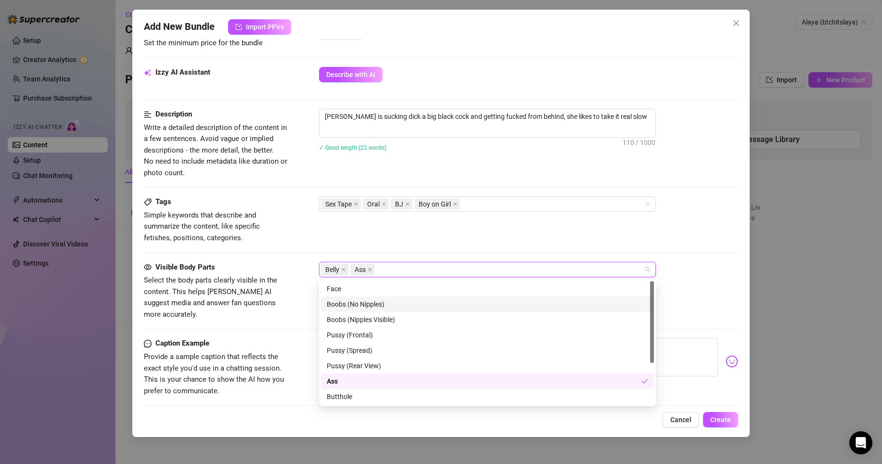
click at [378, 302] on div "Boobs (No Nipples)" at bounding box center [487, 304] width 321 height 11
click at [378, 286] on div "Face" at bounding box center [487, 288] width 321 height 11
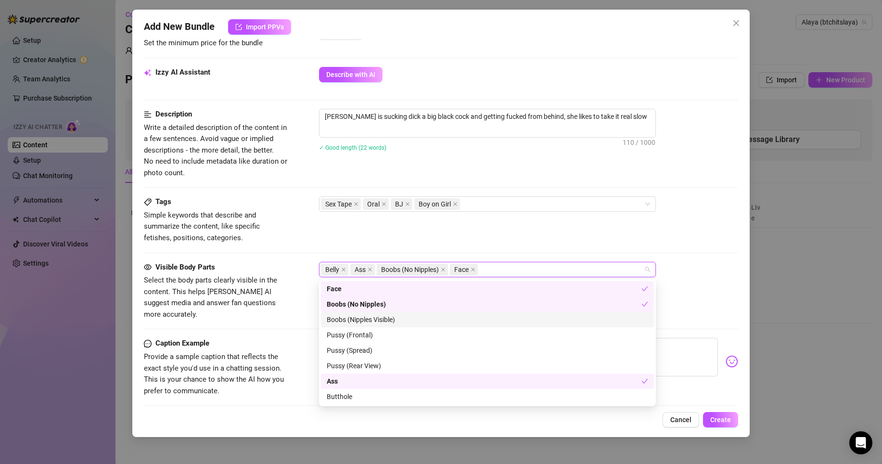
click at [369, 319] on div "Boobs (Nipples Visible)" at bounding box center [487, 319] width 321 height 11
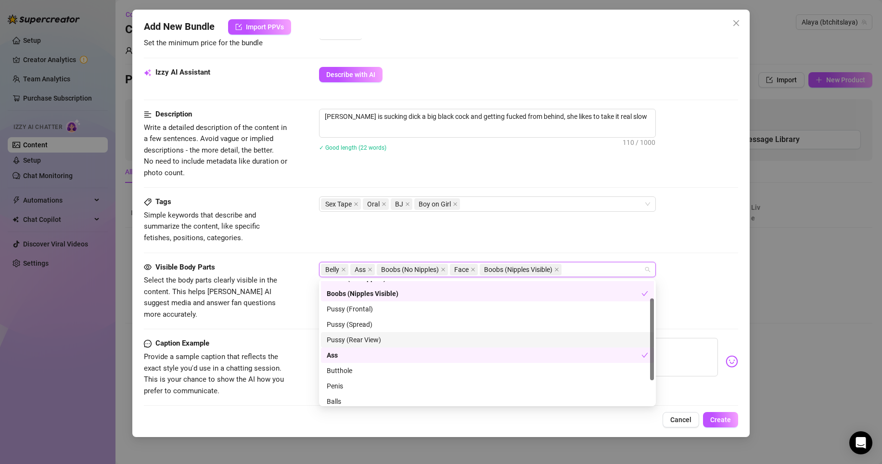
click at [364, 338] on div "Pussy (Rear View)" at bounding box center [487, 339] width 321 height 11
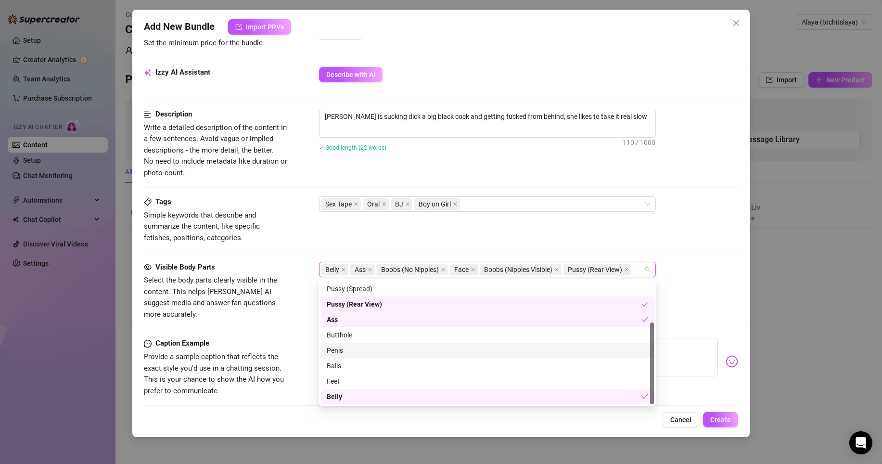
click at [359, 351] on div "Penis" at bounding box center [487, 350] width 321 height 11
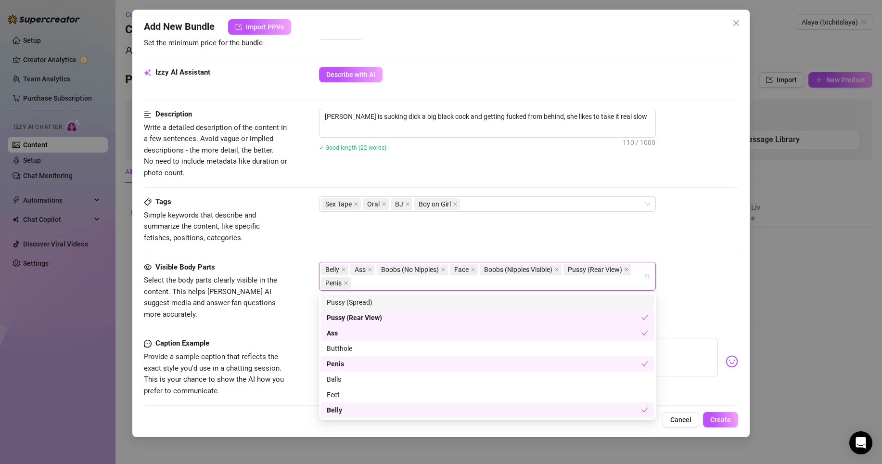
click at [589, 233] on div "Tags Simple keywords that describe and summarize the content, like specific fet…" at bounding box center [441, 219] width 594 height 47
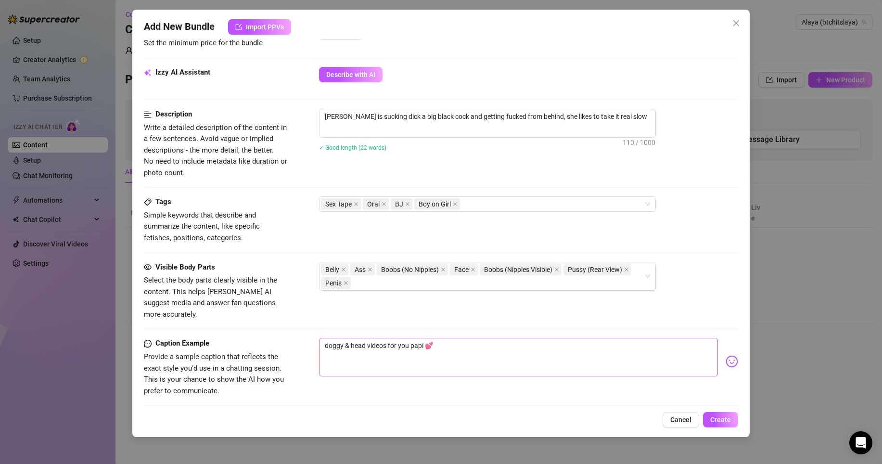
scroll to position [492, 0]
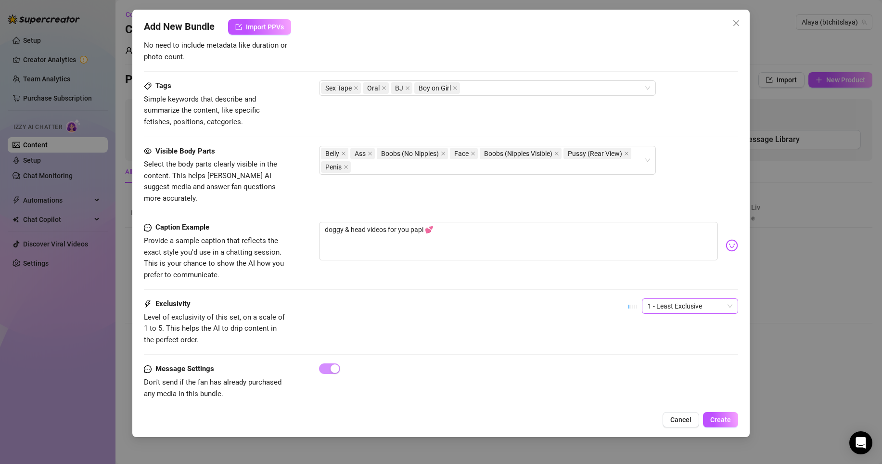
click at [682, 299] on span "1 - Least Exclusive" at bounding box center [689, 306] width 85 height 14
click at [668, 372] on div "5 - Most Exclusive 🔥" at bounding box center [682, 375] width 81 height 11
click at [721, 401] on button "Create" at bounding box center [720, 419] width 35 height 15
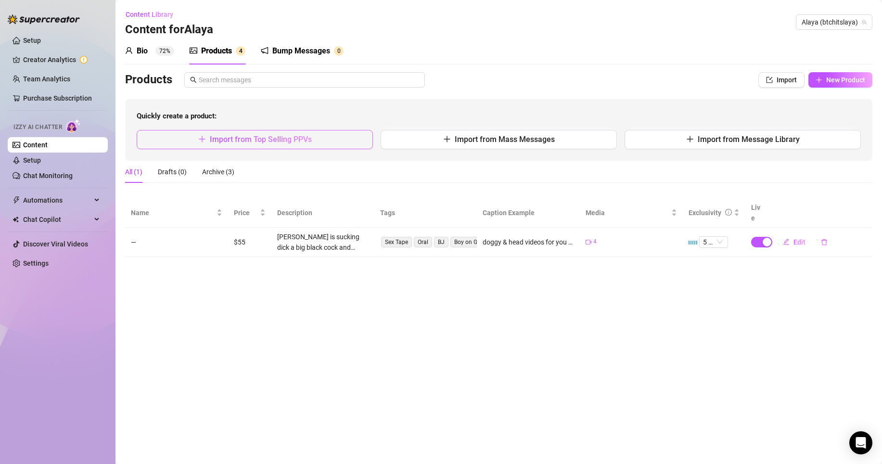
click at [298, 134] on button "Import from Top Selling PPVs" at bounding box center [255, 139] width 236 height 19
